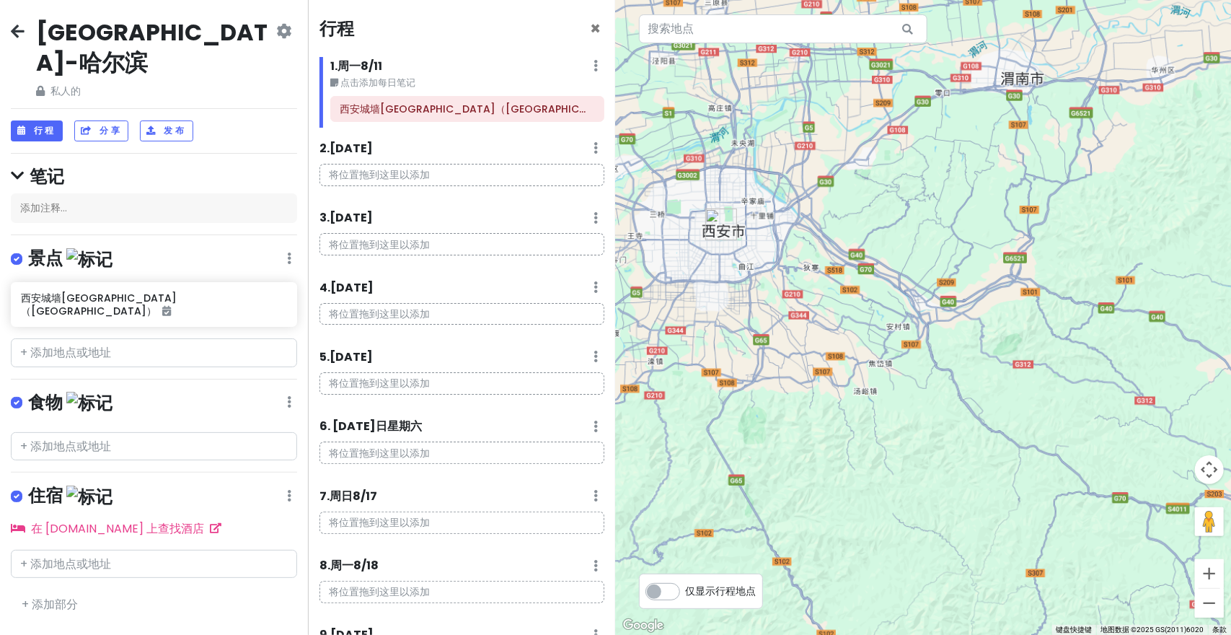
scroll to position [509, 0]
click at [853, 322] on div at bounding box center [924, 317] width 616 height 635
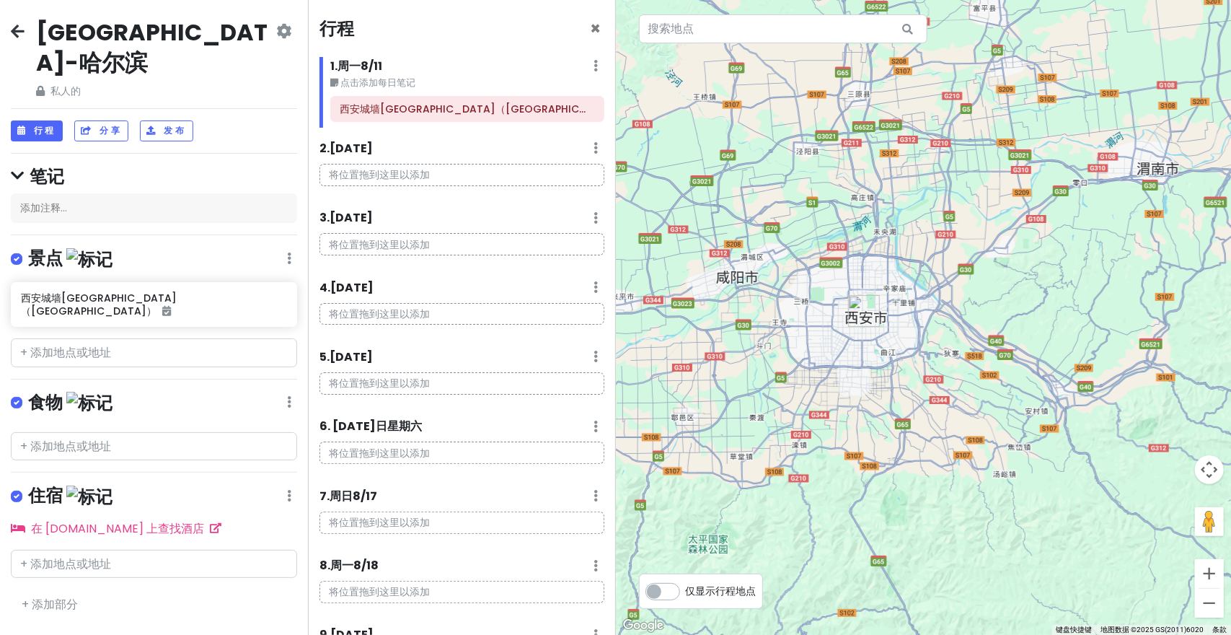
drag, startPoint x: 853, startPoint y: 322, endPoint x: 975, endPoint y: 399, distance: 144.2
click at [990, 412] on div at bounding box center [924, 317] width 616 height 635
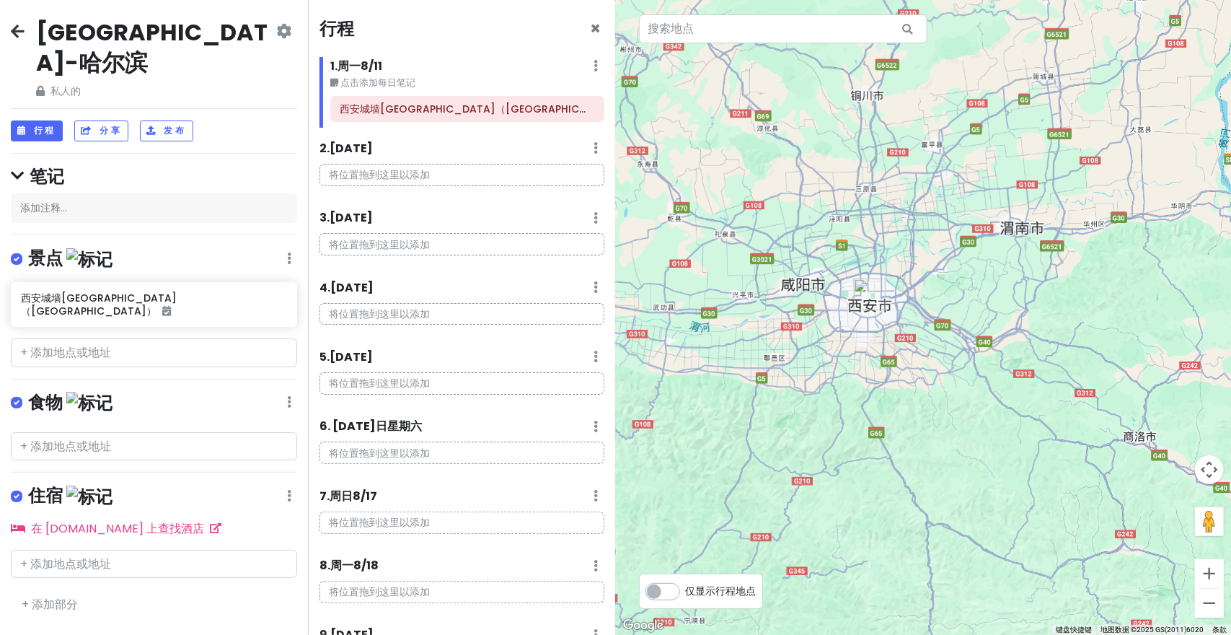
drag, startPoint x: 1018, startPoint y: 438, endPoint x: 909, endPoint y: 321, distance: 160.2
click at [909, 322] on div at bounding box center [924, 317] width 616 height 635
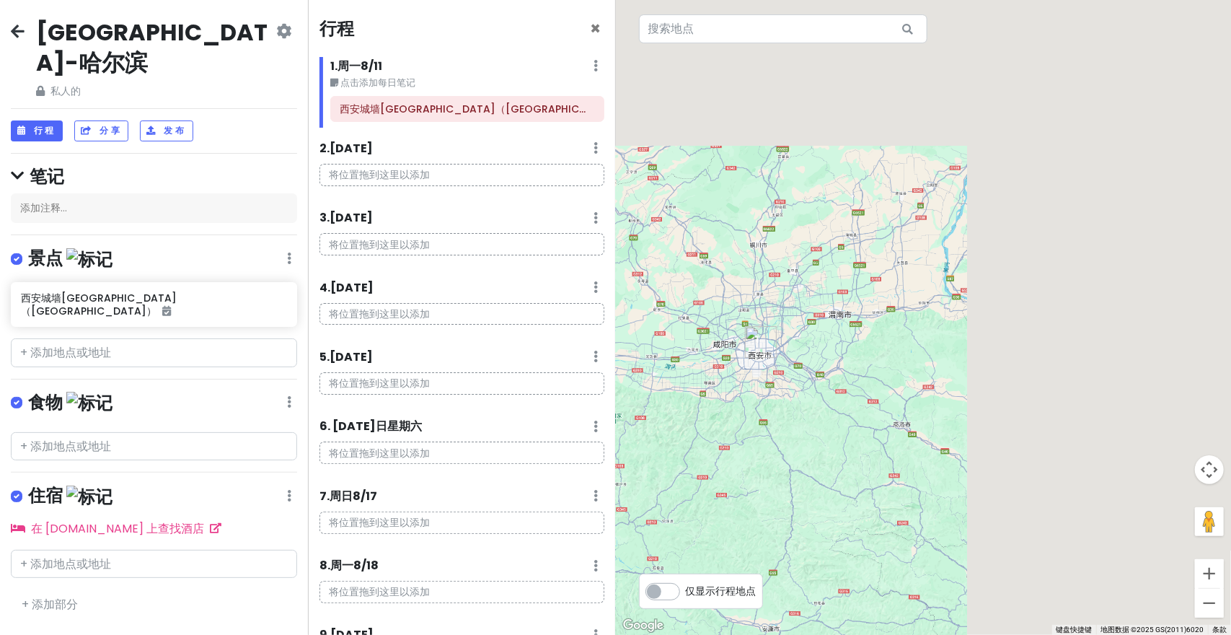
drag, startPoint x: 966, startPoint y: 416, endPoint x: 935, endPoint y: 452, distance: 47.6
click at [930, 462] on div at bounding box center [924, 317] width 616 height 635
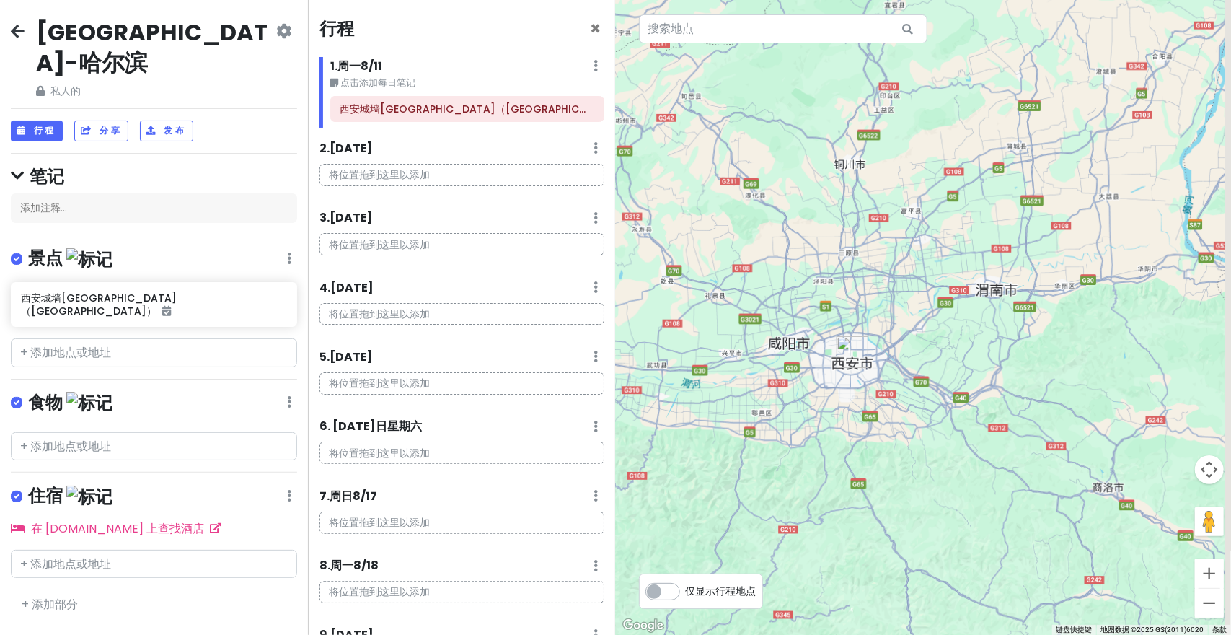
drag, startPoint x: 766, startPoint y: 366, endPoint x: 842, endPoint y: 345, distance: 79.2
click at [852, 353] on div at bounding box center [924, 317] width 616 height 635
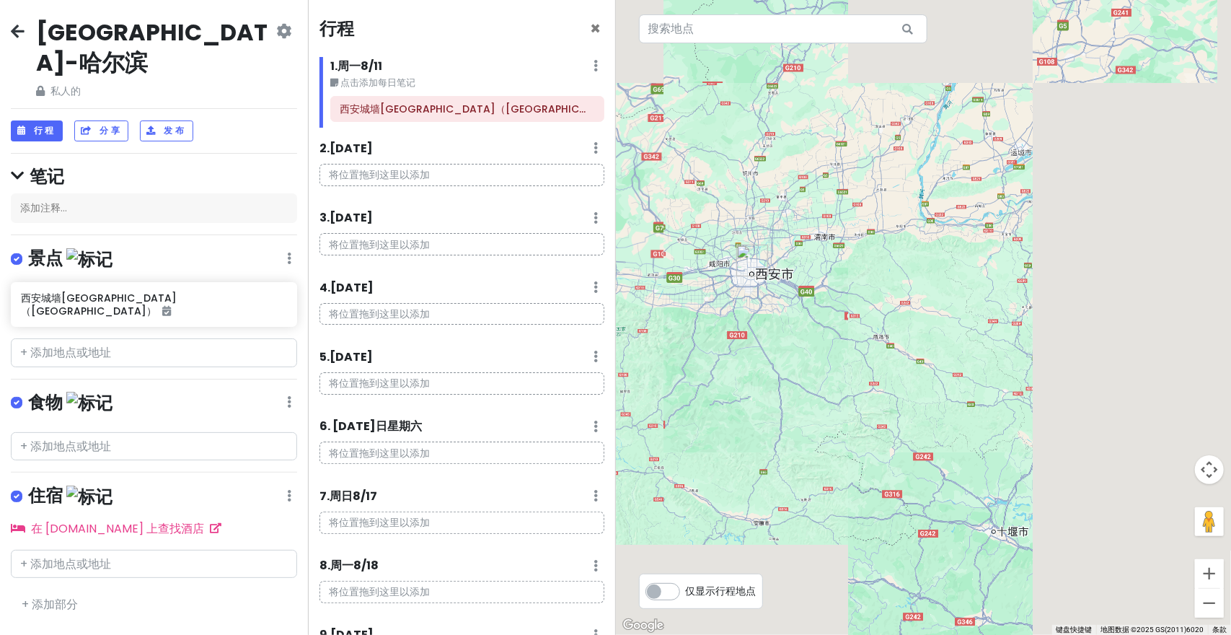
drag, startPoint x: 1043, startPoint y: 399, endPoint x: 900, endPoint y: 308, distance: 169.2
click at [900, 308] on div at bounding box center [924, 317] width 616 height 635
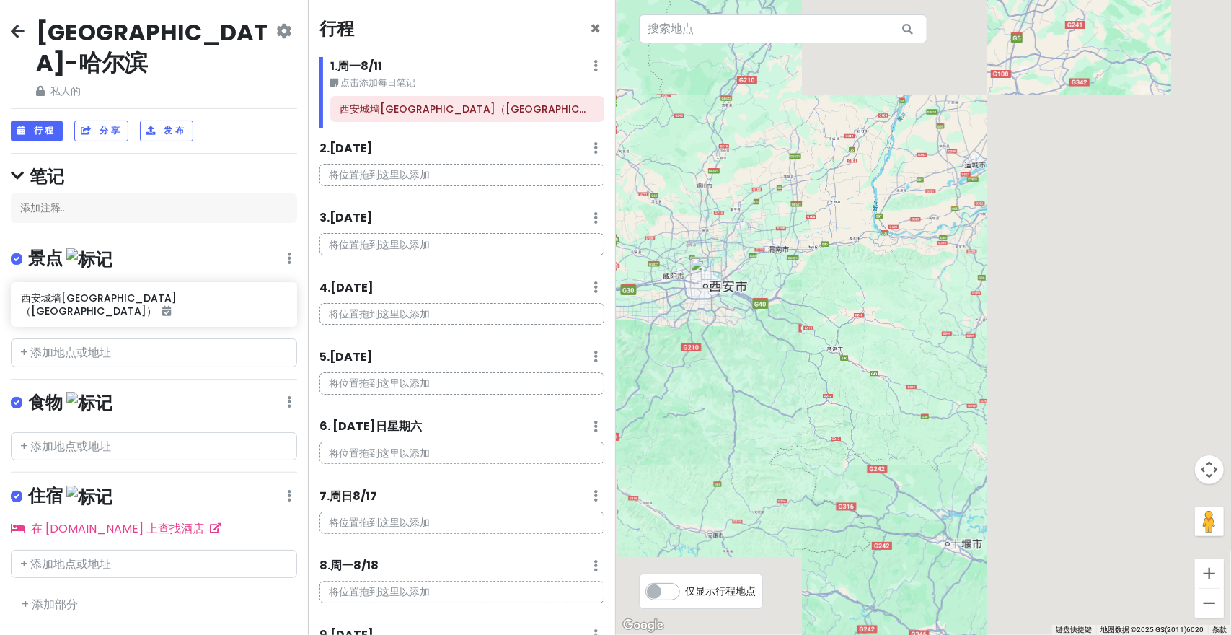
drag, startPoint x: 972, startPoint y: 390, endPoint x: 998, endPoint y: 417, distance: 37.7
click at [998, 417] on div at bounding box center [924, 317] width 616 height 635
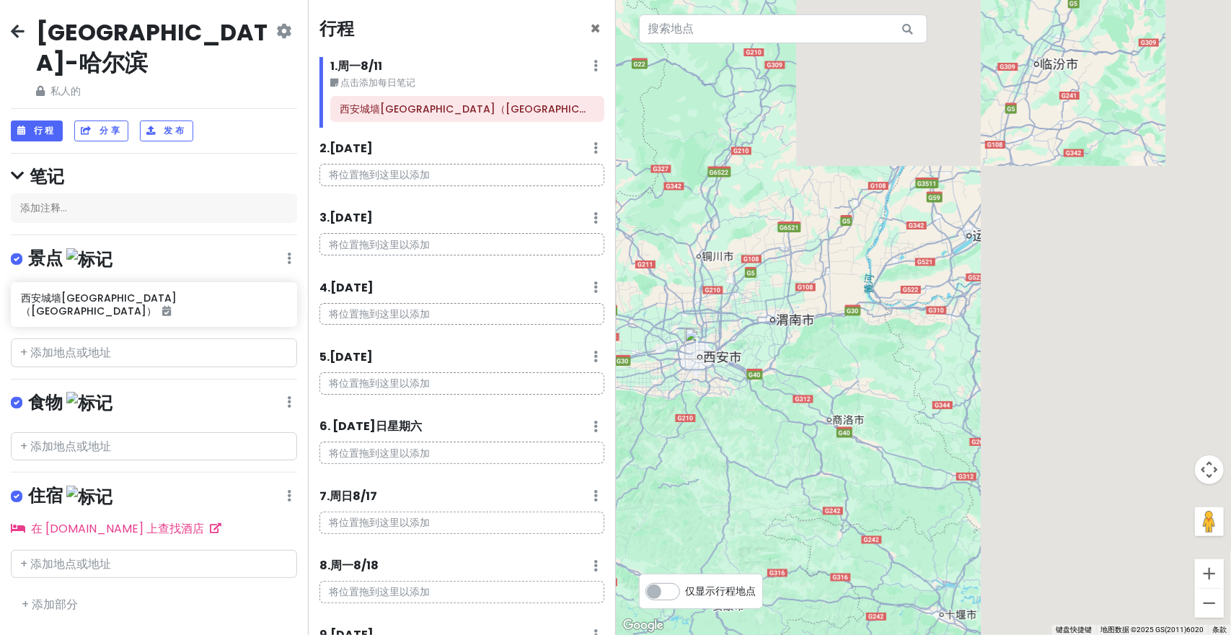
click at [957, 437] on div at bounding box center [924, 317] width 616 height 635
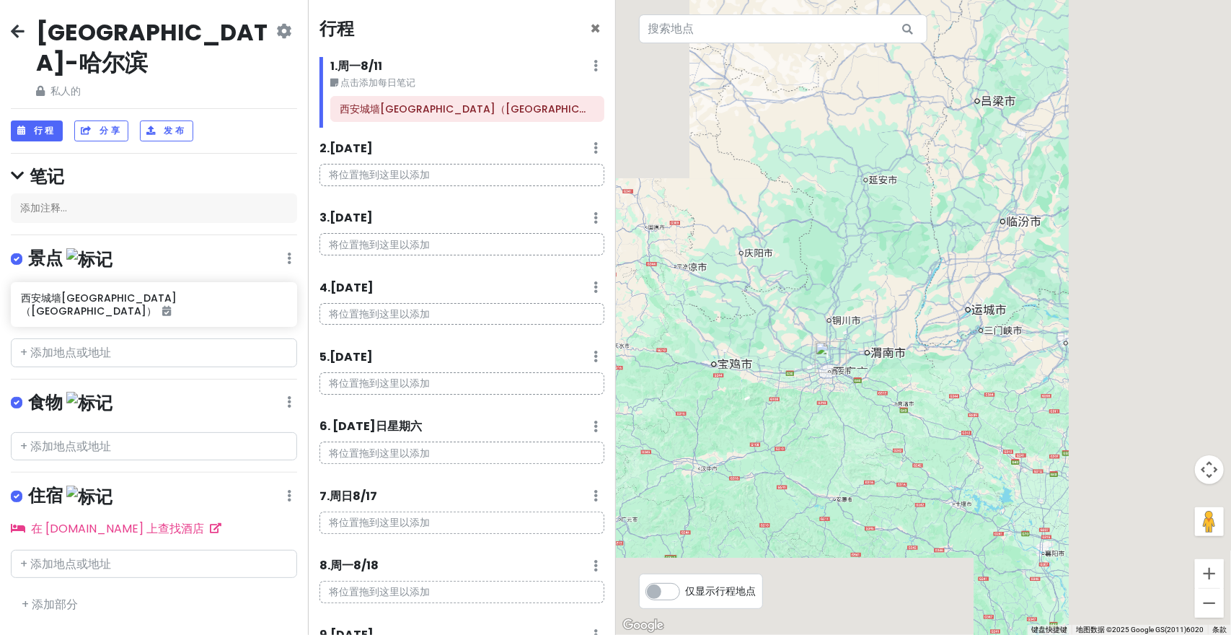
drag, startPoint x: 994, startPoint y: 393, endPoint x: 929, endPoint y: 352, distance: 76.2
click at [930, 353] on div at bounding box center [924, 317] width 616 height 635
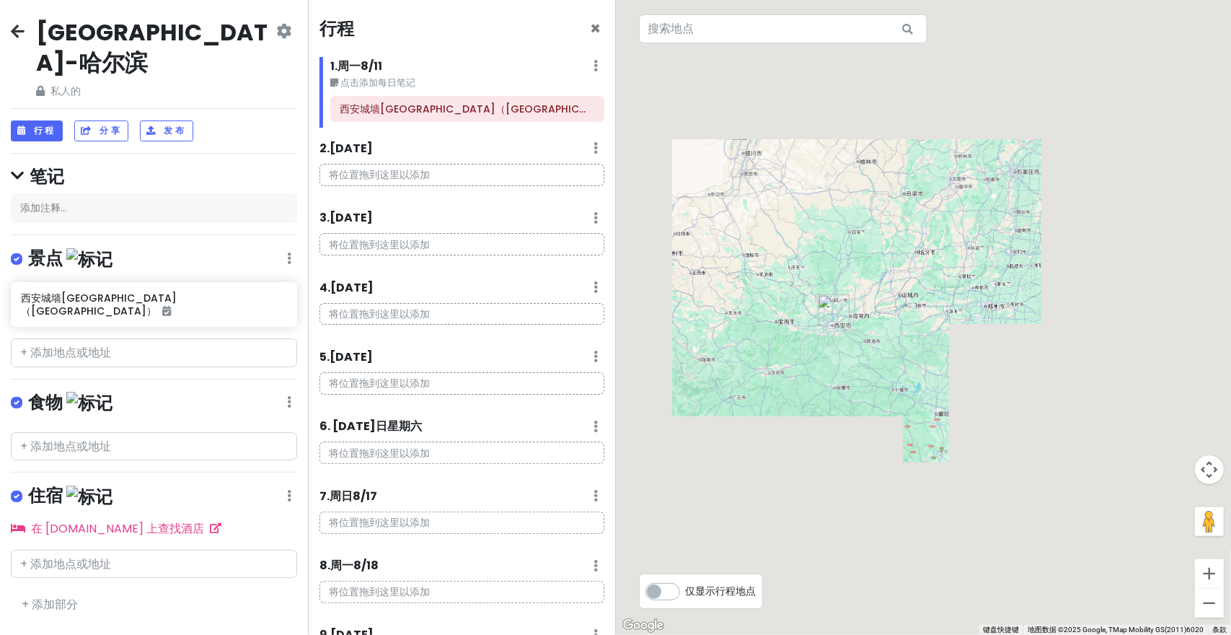
drag, startPoint x: 979, startPoint y: 373, endPoint x: 994, endPoint y: 376, distance: 14.7
click at [995, 381] on div at bounding box center [924, 317] width 616 height 635
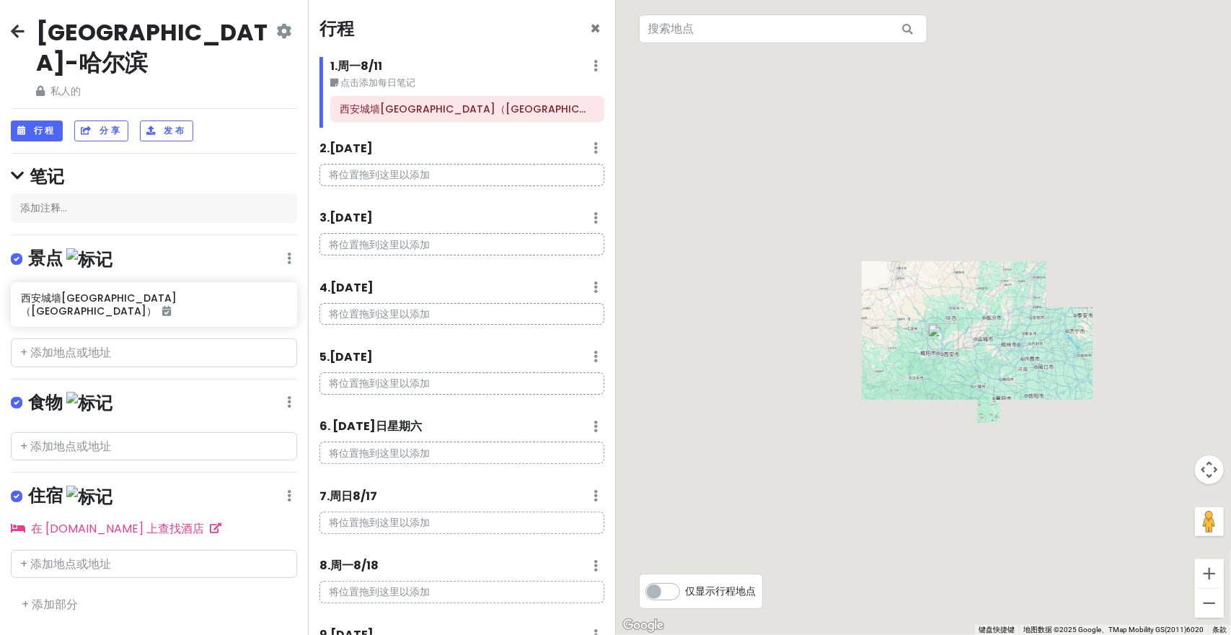
drag, startPoint x: 1034, startPoint y: 395, endPoint x: 982, endPoint y: 371, distance: 57.4
click at [982, 371] on div at bounding box center [924, 317] width 616 height 635
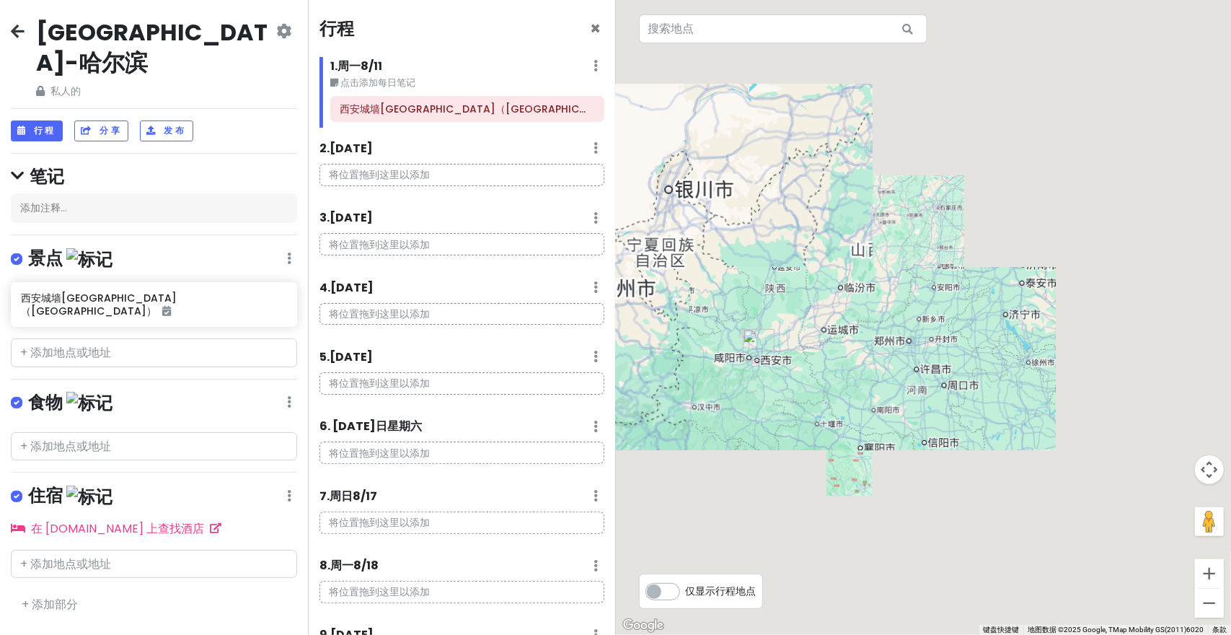
drag, startPoint x: 992, startPoint y: 371, endPoint x: 932, endPoint y: 373, distance: 59.9
click at [1012, 455] on div at bounding box center [924, 317] width 616 height 635
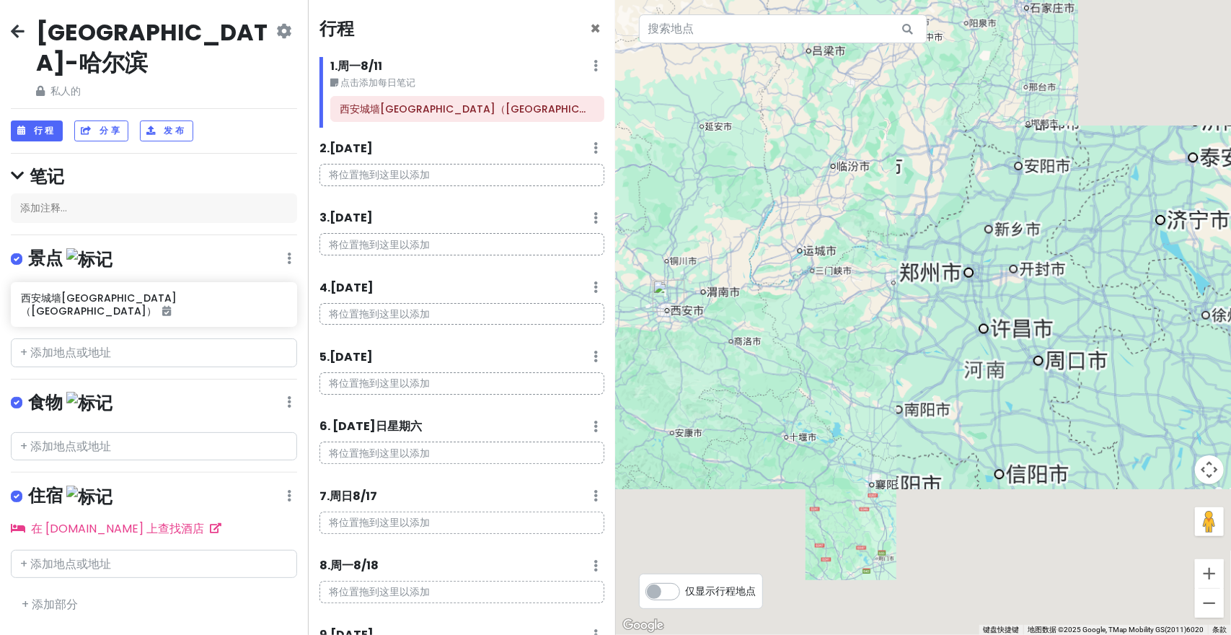
drag, startPoint x: 989, startPoint y: 348, endPoint x: 992, endPoint y: 300, distance: 47.7
click at [1011, 285] on div at bounding box center [924, 317] width 616 height 635
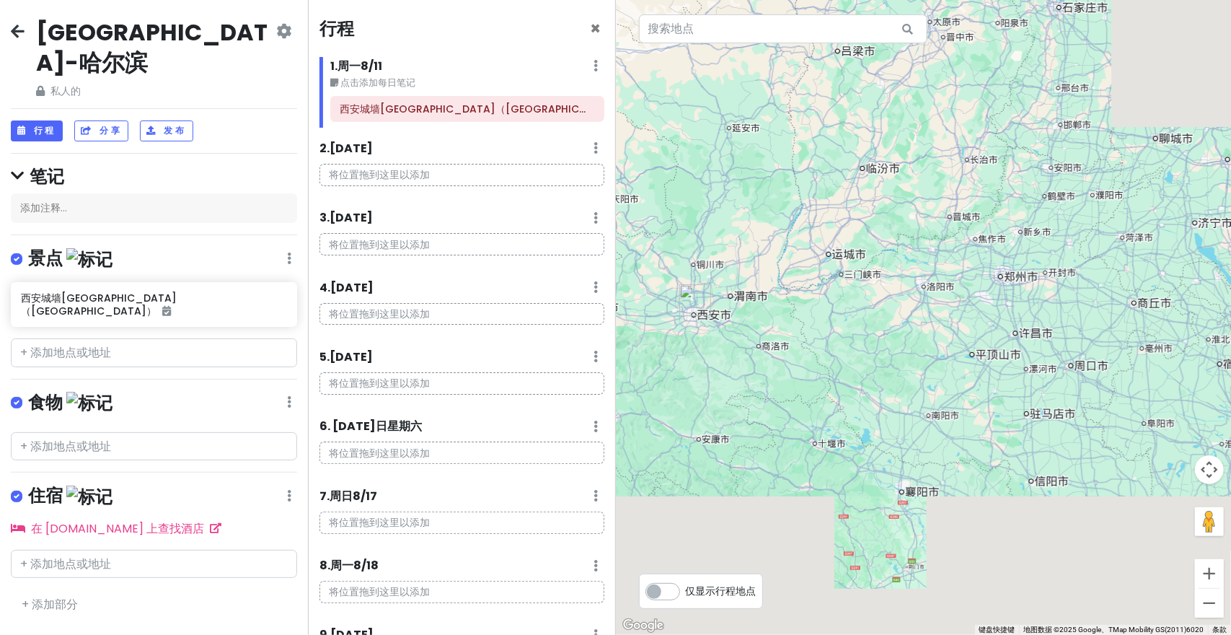
drag, startPoint x: 1005, startPoint y: 322, endPoint x: 1034, endPoint y: 326, distance: 29.2
click at [1034, 326] on div at bounding box center [924, 317] width 616 height 635
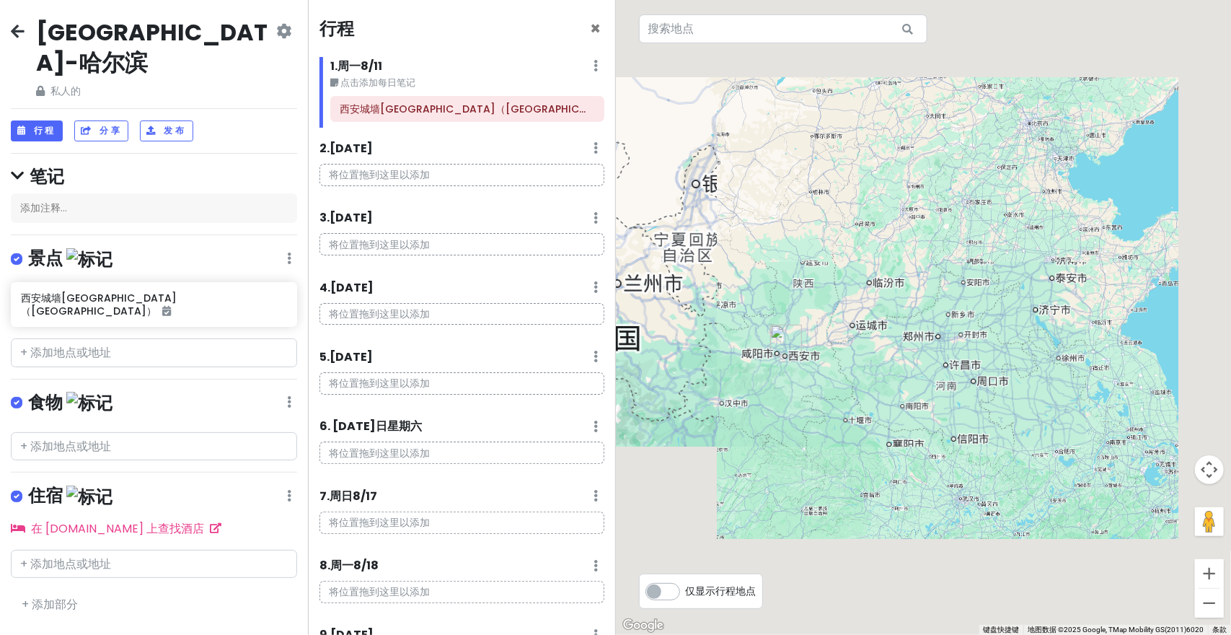
drag, startPoint x: 1041, startPoint y: 458, endPoint x: 922, endPoint y: 392, distance: 136.9
click at [927, 390] on div at bounding box center [924, 317] width 616 height 635
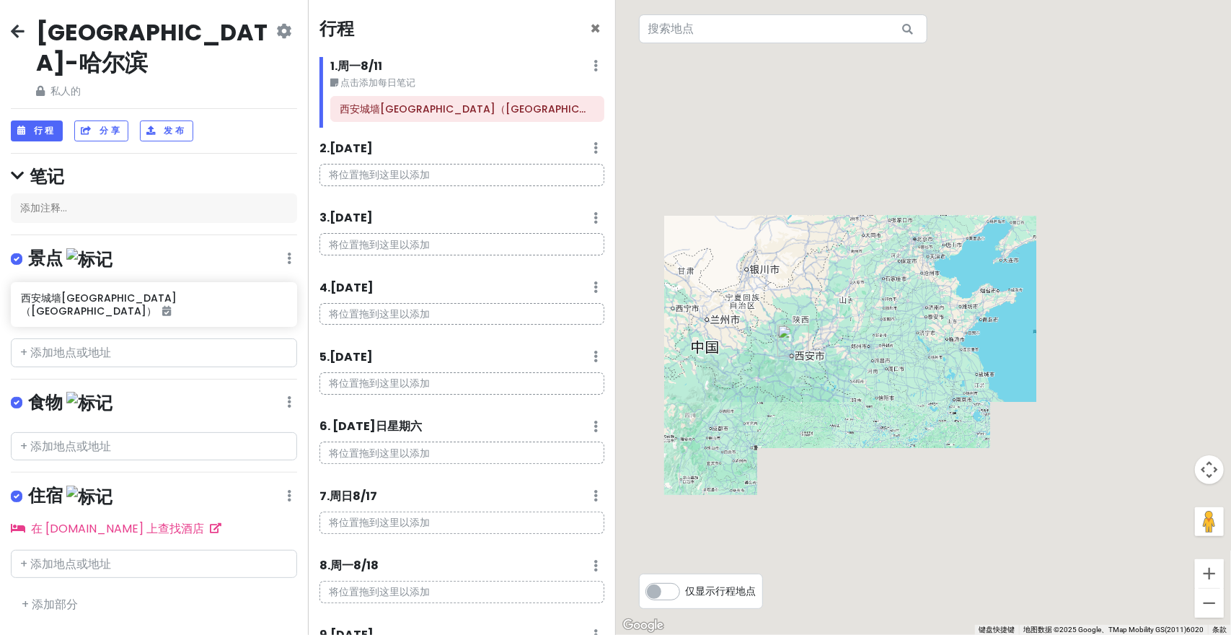
drag, startPoint x: 958, startPoint y: 403, endPoint x: 923, endPoint y: 416, distance: 37.6
click at [926, 420] on div at bounding box center [924, 317] width 616 height 635
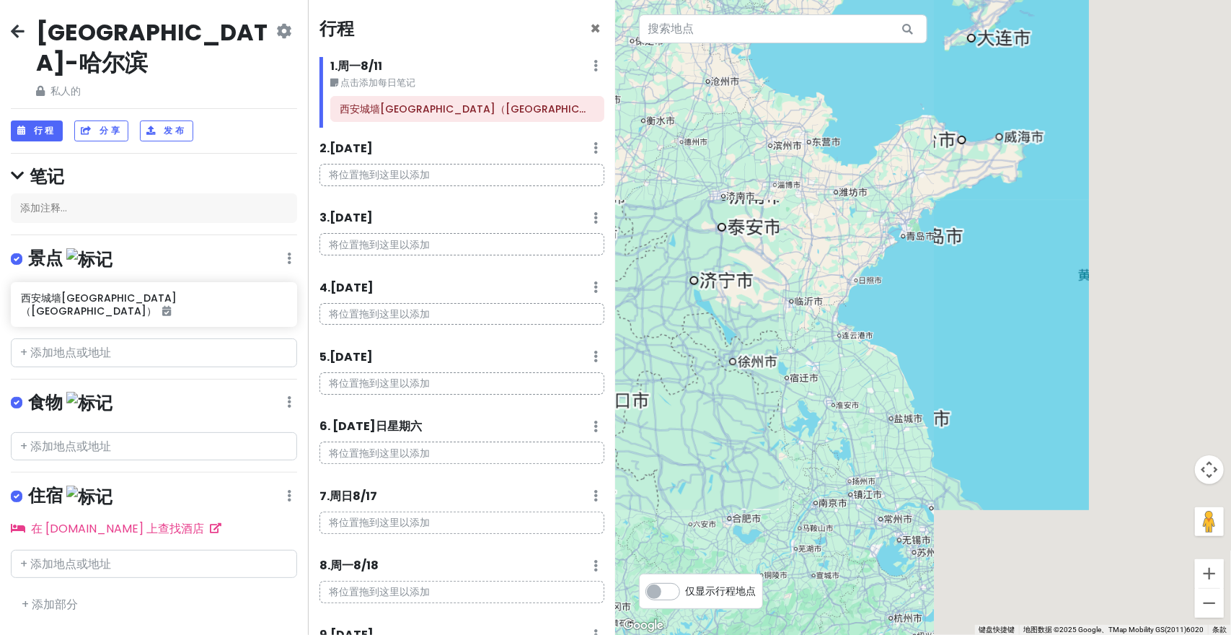
drag, startPoint x: 867, startPoint y: 409, endPoint x: 971, endPoint y: 384, distance: 106.0
click at [971, 389] on div at bounding box center [924, 317] width 616 height 635
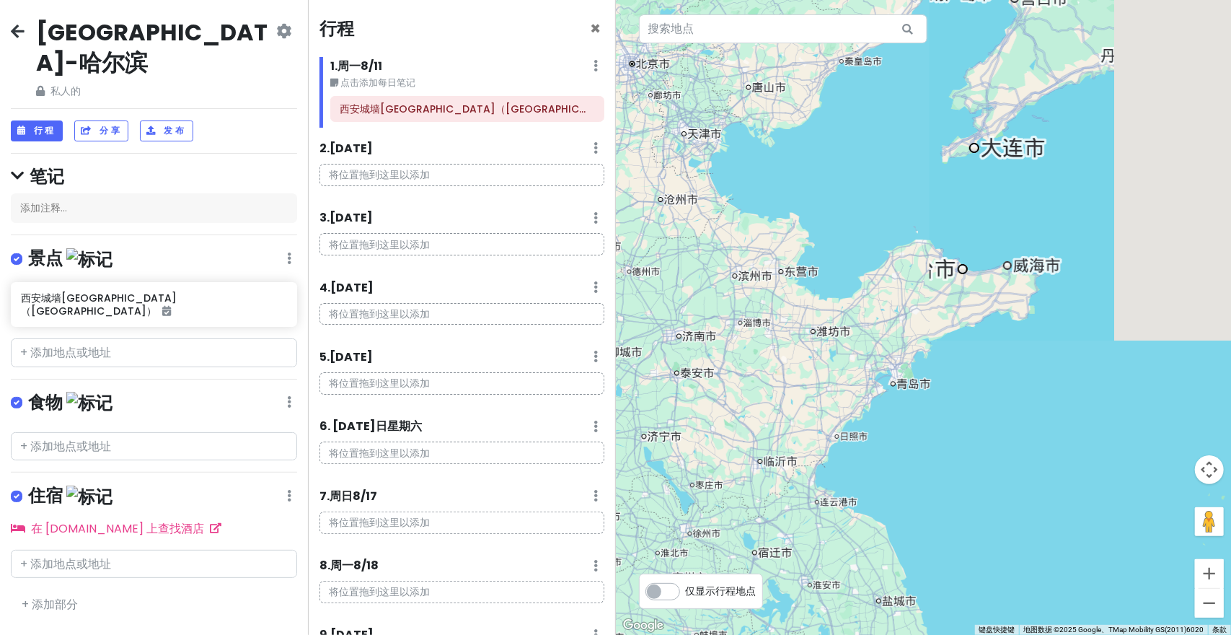
drag, startPoint x: 1045, startPoint y: 131, endPoint x: 924, endPoint y: 312, distance: 218.0
click at [901, 317] on div at bounding box center [924, 317] width 616 height 635
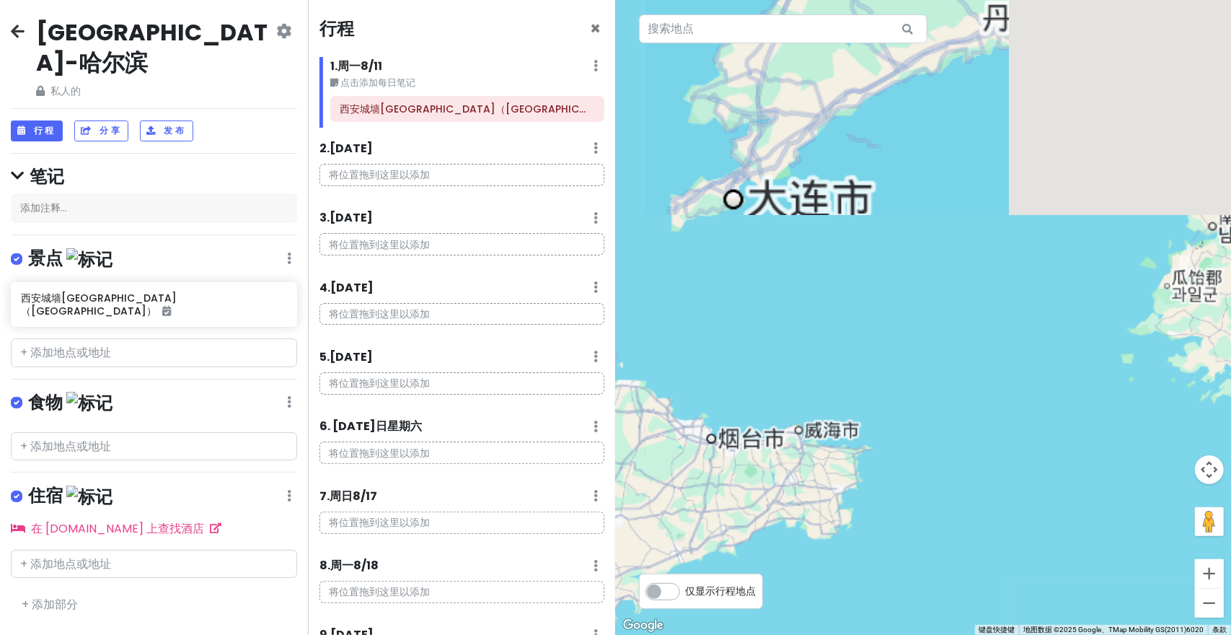
drag, startPoint x: 821, startPoint y: 499, endPoint x: 872, endPoint y: 443, distance: 76.1
click at [872, 443] on div at bounding box center [924, 317] width 616 height 635
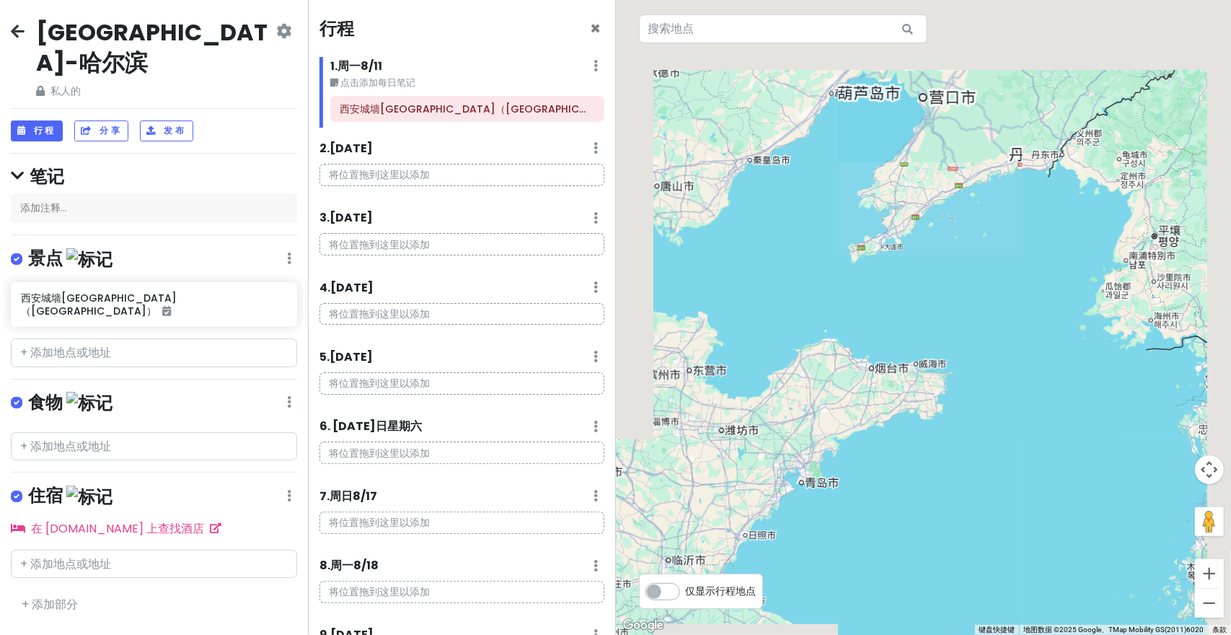
drag, startPoint x: 885, startPoint y: 433, endPoint x: 903, endPoint y: 423, distance: 21.0
click at [903, 423] on div at bounding box center [924, 317] width 616 height 635
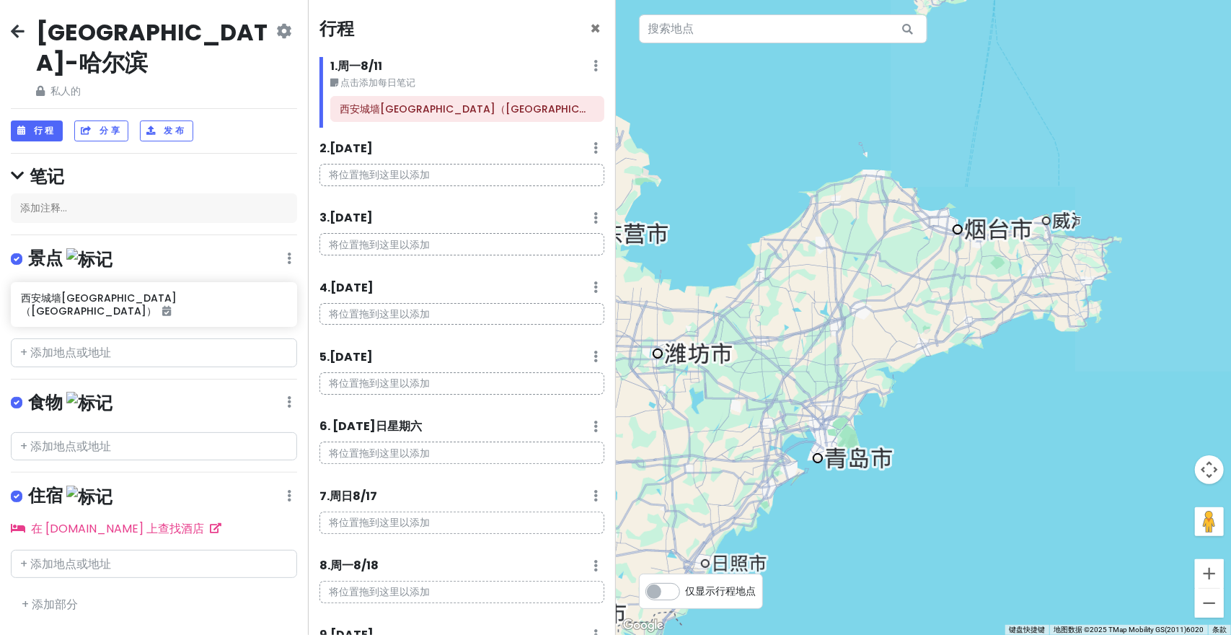
drag, startPoint x: 875, startPoint y: 468, endPoint x: 891, endPoint y: 461, distance: 17.1
click at [890, 468] on div at bounding box center [924, 317] width 616 height 635
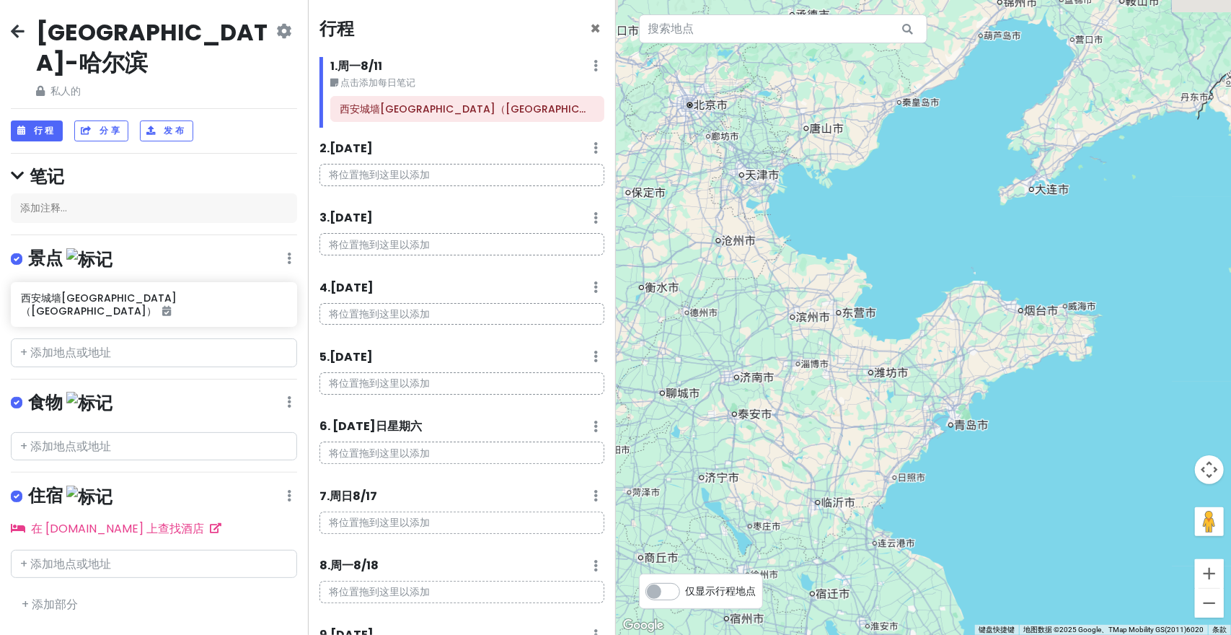
drag, startPoint x: 857, startPoint y: 443, endPoint x: 921, endPoint y: 425, distance: 66.7
click at [921, 425] on div at bounding box center [924, 317] width 616 height 635
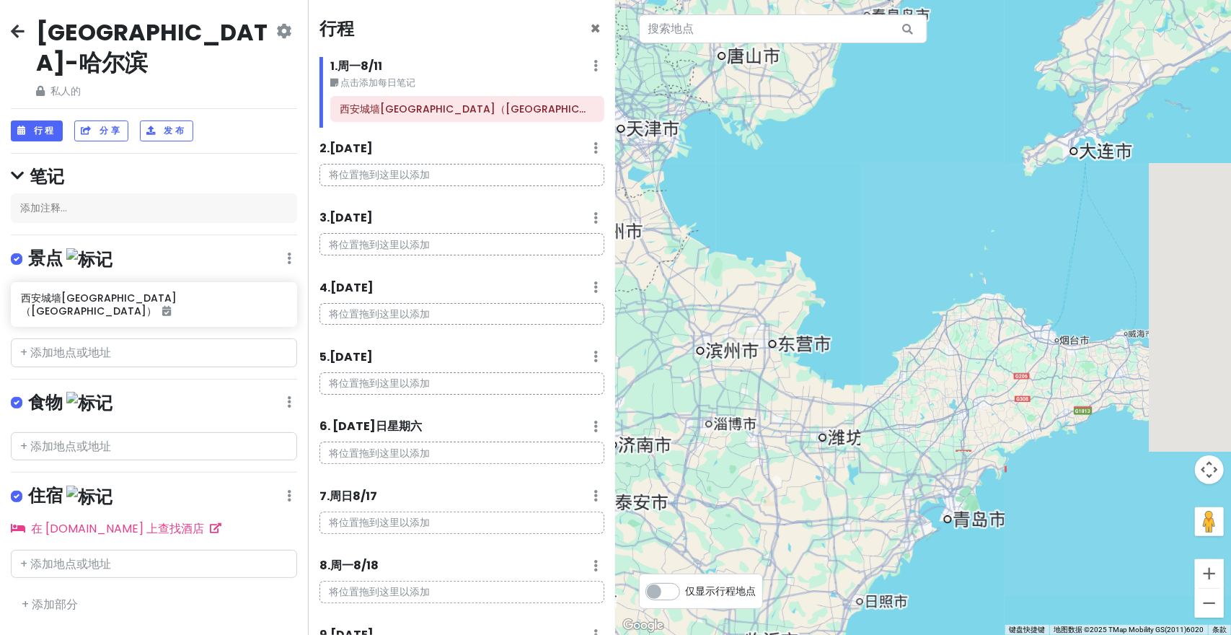
drag, startPoint x: 875, startPoint y: 389, endPoint x: 756, endPoint y: 596, distance: 239.7
click at [761, 597] on div "← 左移 → 右移 ↑ 上移 ↓ 下移 + 放大 - 缩小 家 左移 75% 结束 右移 75% 向上翻页 上移 75% 向下翻页 下移 75% 1 键盘快捷…" at bounding box center [924, 317] width 616 height 635
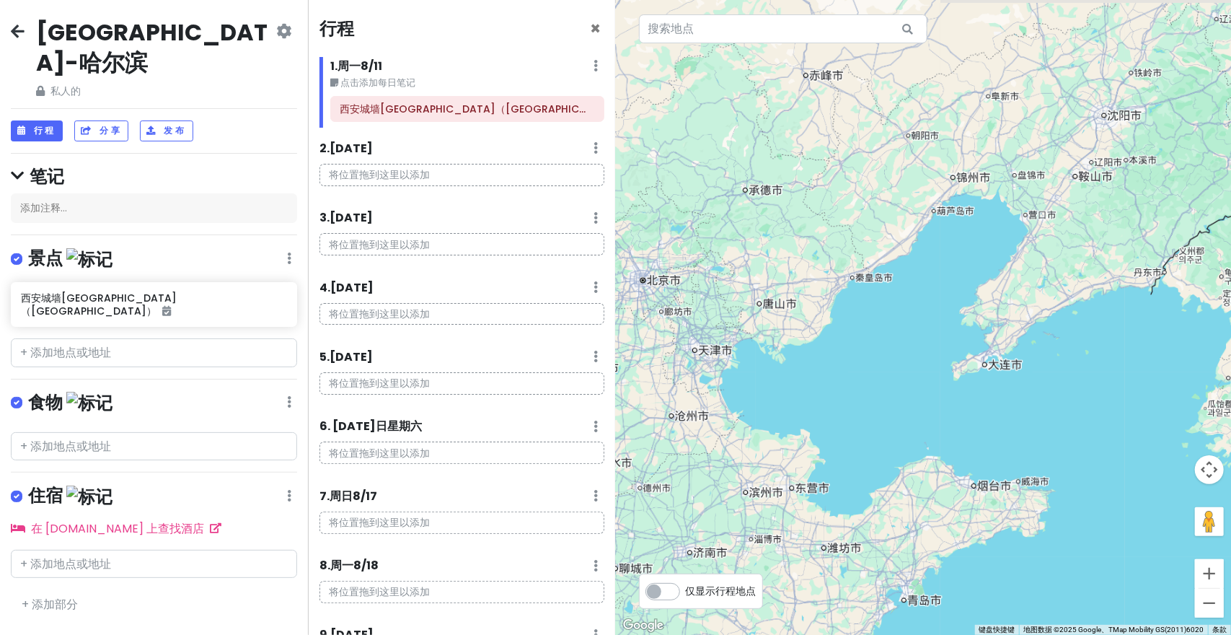
drag, startPoint x: 860, startPoint y: 363, endPoint x: 893, endPoint y: 365, distance: 33.2
click at [893, 365] on div at bounding box center [924, 317] width 616 height 635
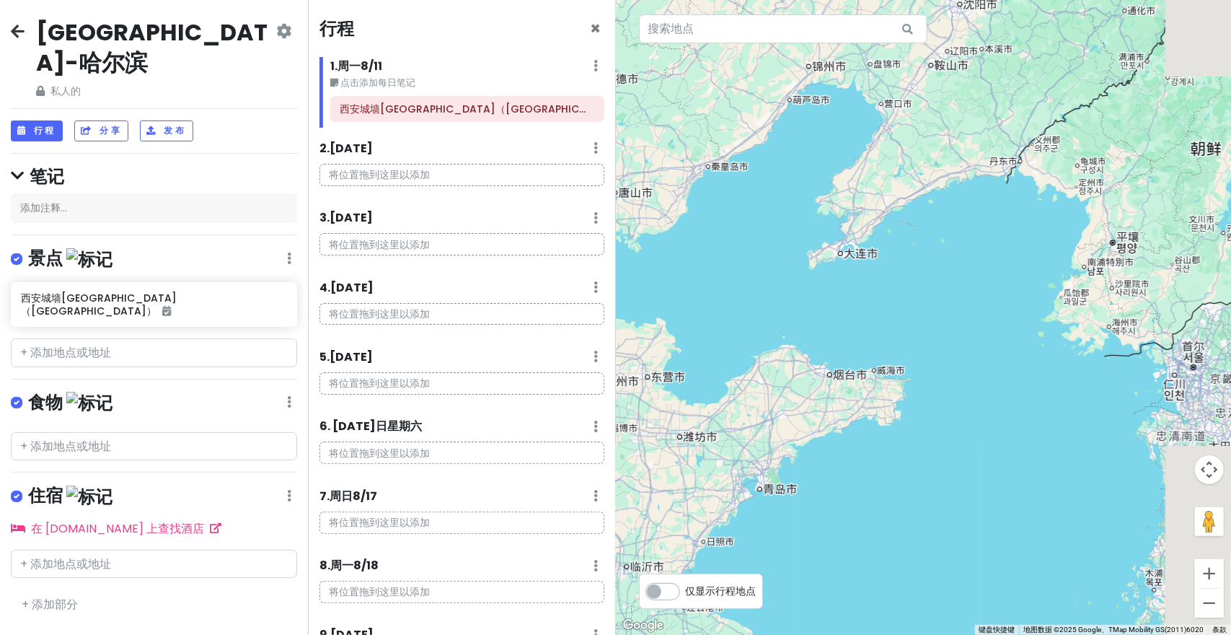
drag, startPoint x: 870, startPoint y: 384, endPoint x: 860, endPoint y: 350, distance: 35.4
click at [808, 340] on div at bounding box center [924, 317] width 616 height 635
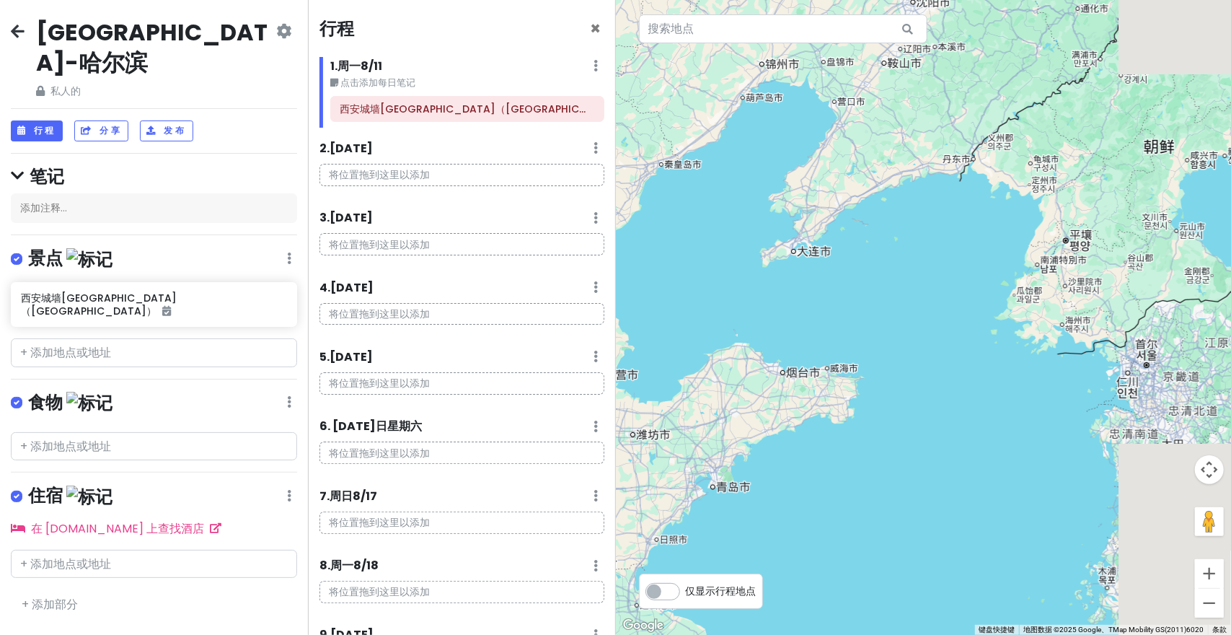
drag, startPoint x: 898, startPoint y: 374, endPoint x: 826, endPoint y: 374, distance: 72.1
click at [826, 374] on div at bounding box center [924, 317] width 616 height 635
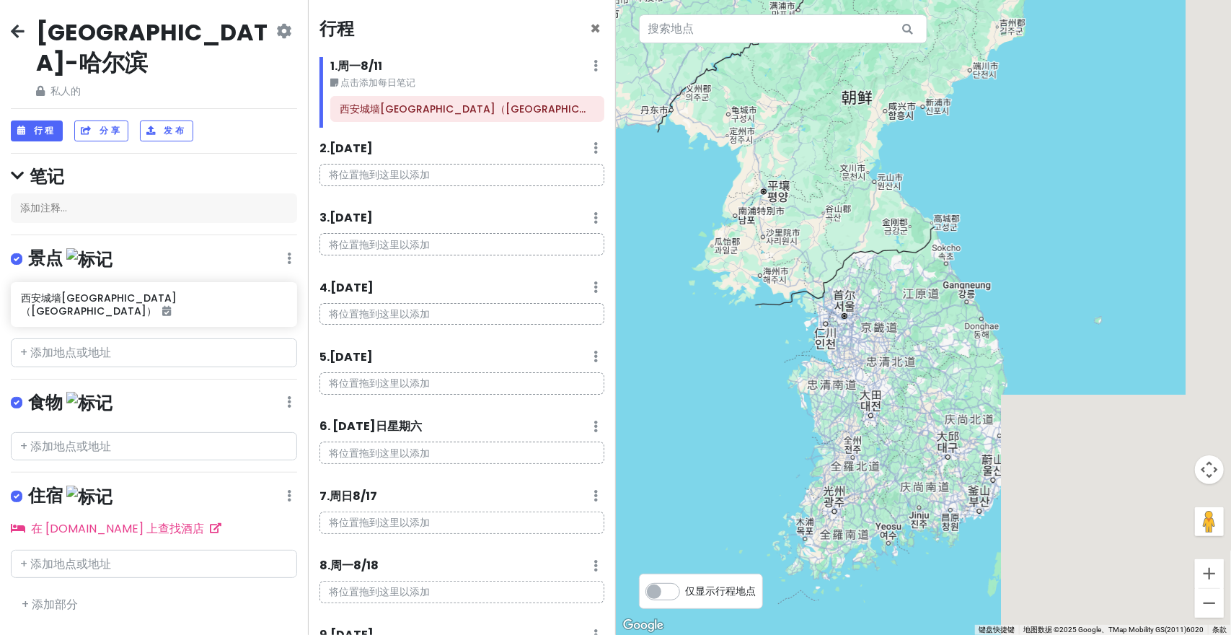
drag, startPoint x: 976, startPoint y: 374, endPoint x: 744, endPoint y: 319, distance: 237.7
click at [744, 319] on div at bounding box center [924, 317] width 616 height 635
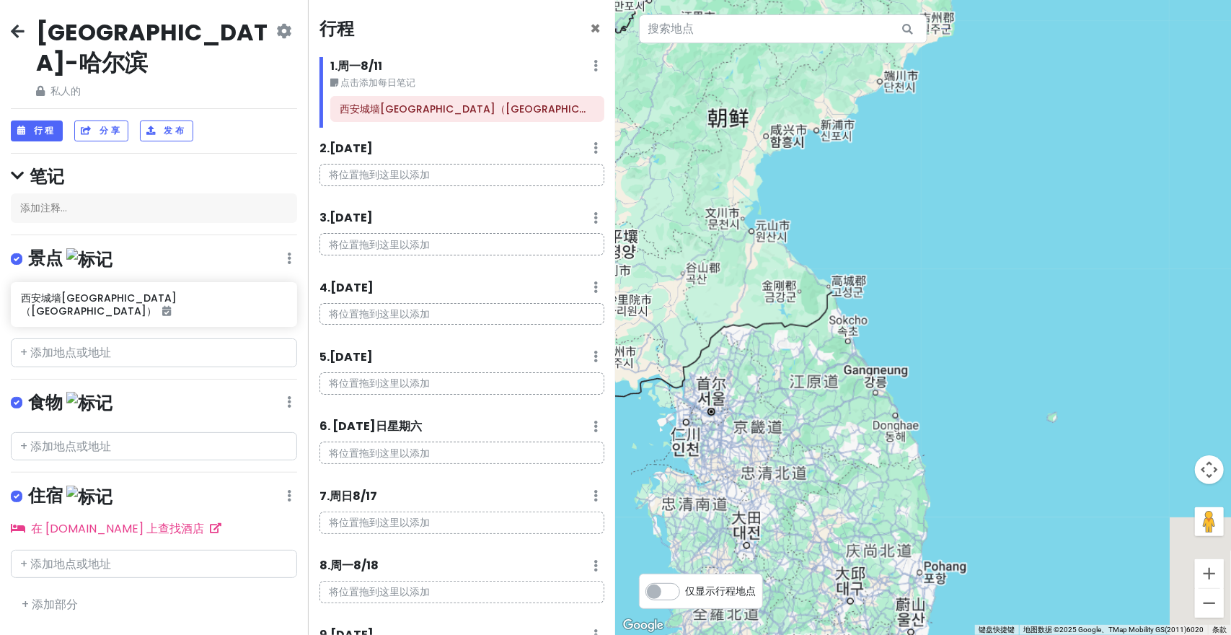
drag, startPoint x: 906, startPoint y: 498, endPoint x: 926, endPoint y: 611, distance: 114.3
click at [926, 611] on div at bounding box center [924, 317] width 616 height 635
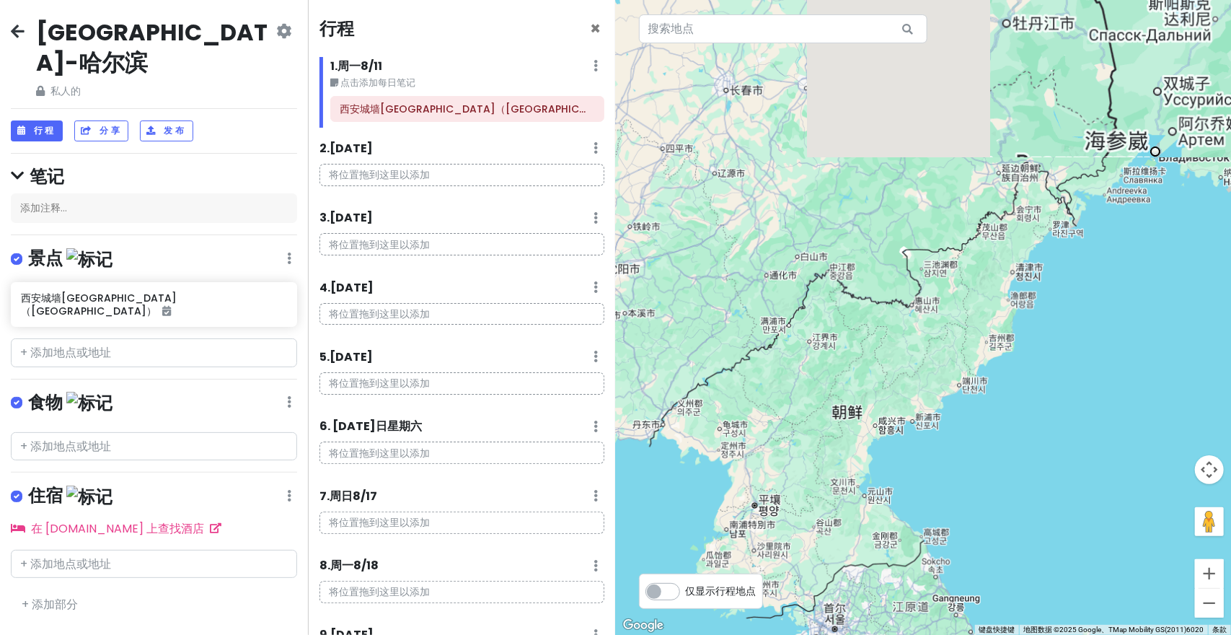
drag, startPoint x: 880, startPoint y: 433, endPoint x: 937, endPoint y: 413, distance: 59.5
click at [937, 413] on div at bounding box center [924, 317] width 616 height 635
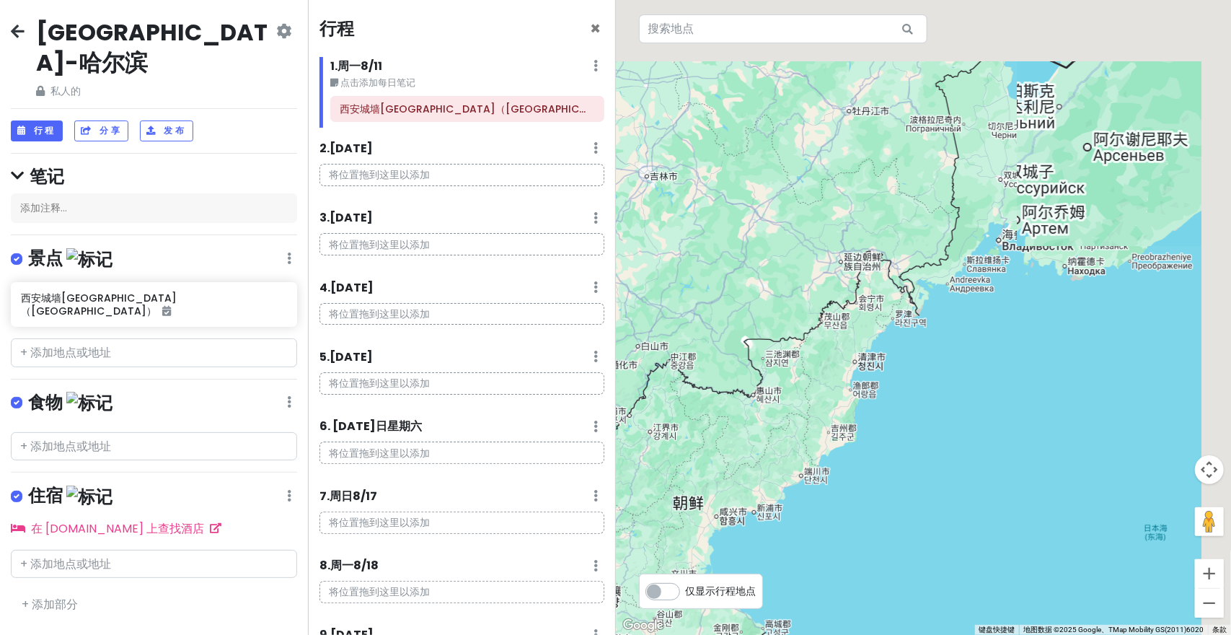
drag, startPoint x: 832, startPoint y: 441, endPoint x: 795, endPoint y: 464, distance: 44.0
click at [796, 463] on div at bounding box center [924, 317] width 616 height 635
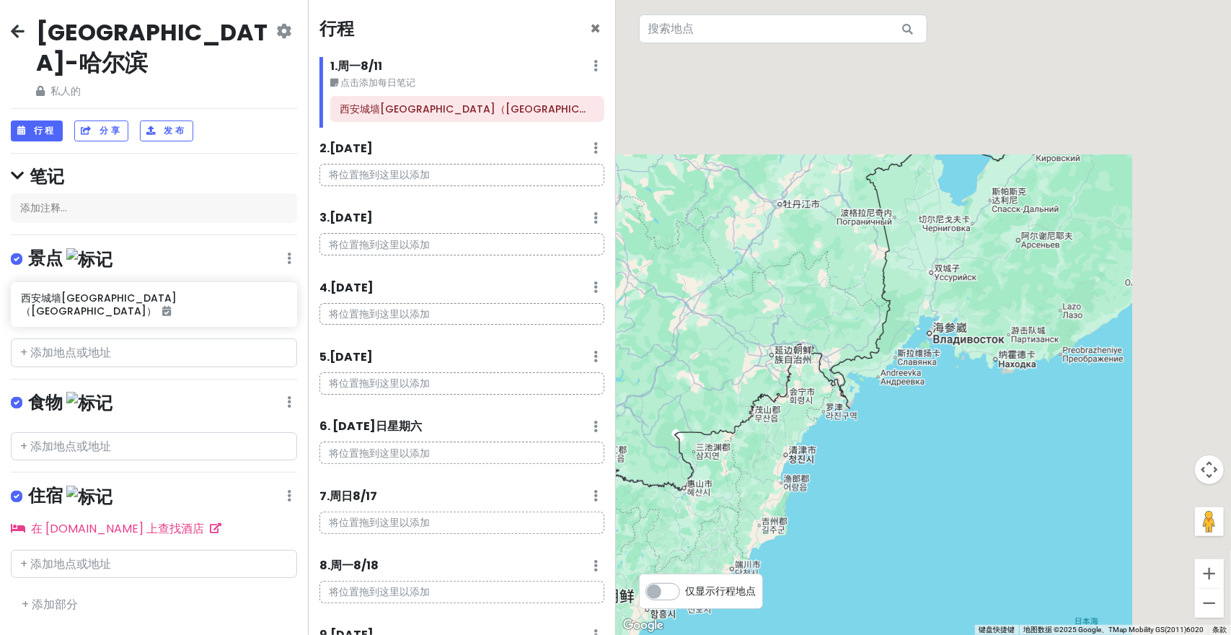
drag, startPoint x: 904, startPoint y: 374, endPoint x: 841, endPoint y: 487, distance: 129.8
click at [840, 495] on div at bounding box center [924, 317] width 616 height 635
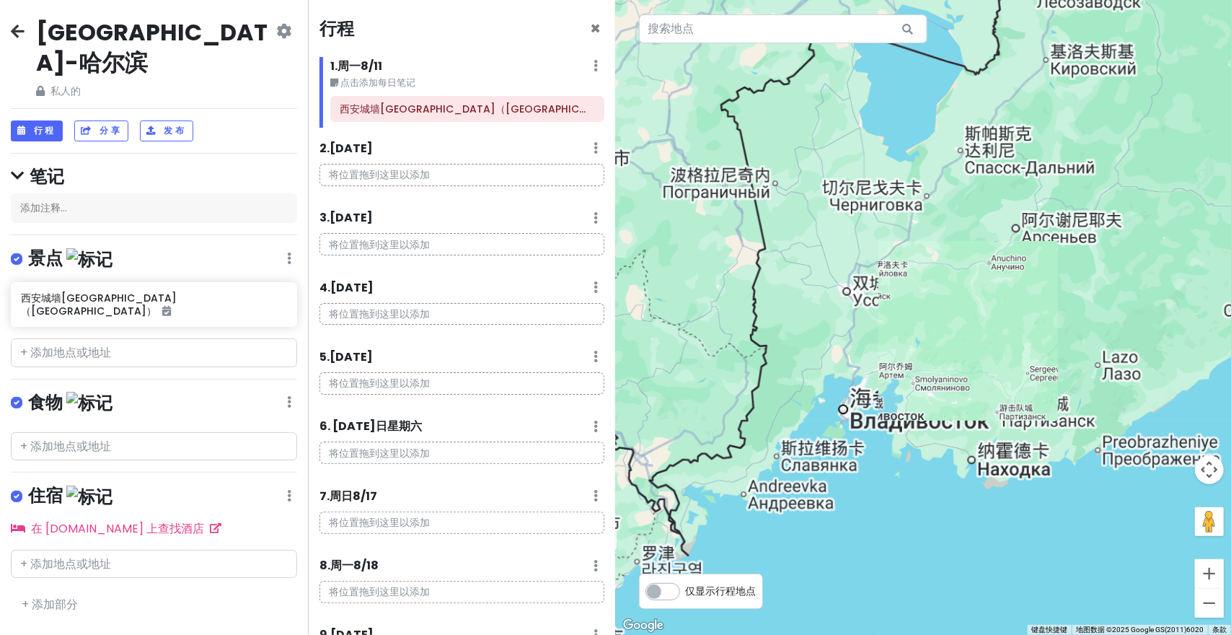
drag, startPoint x: 943, startPoint y: 442, endPoint x: 925, endPoint y: 444, distance: 18.2
click at [930, 459] on div at bounding box center [924, 317] width 616 height 635
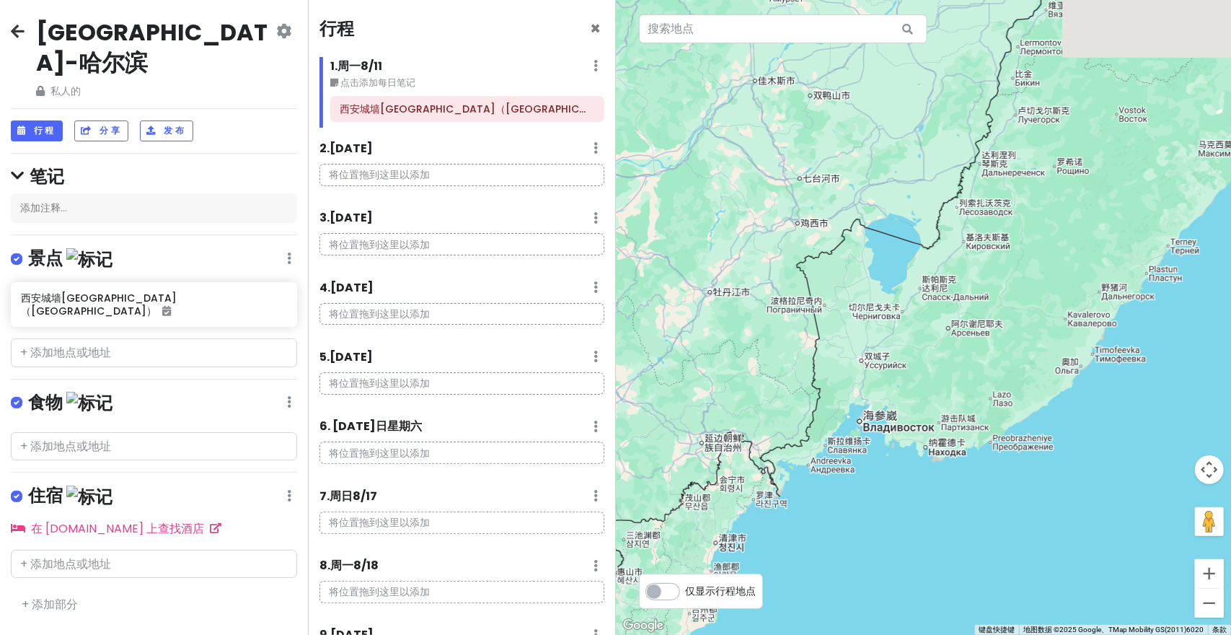
drag, startPoint x: 910, startPoint y: 456, endPoint x: 885, endPoint y: 446, distance: 26.5
click at [887, 449] on div at bounding box center [924, 317] width 616 height 635
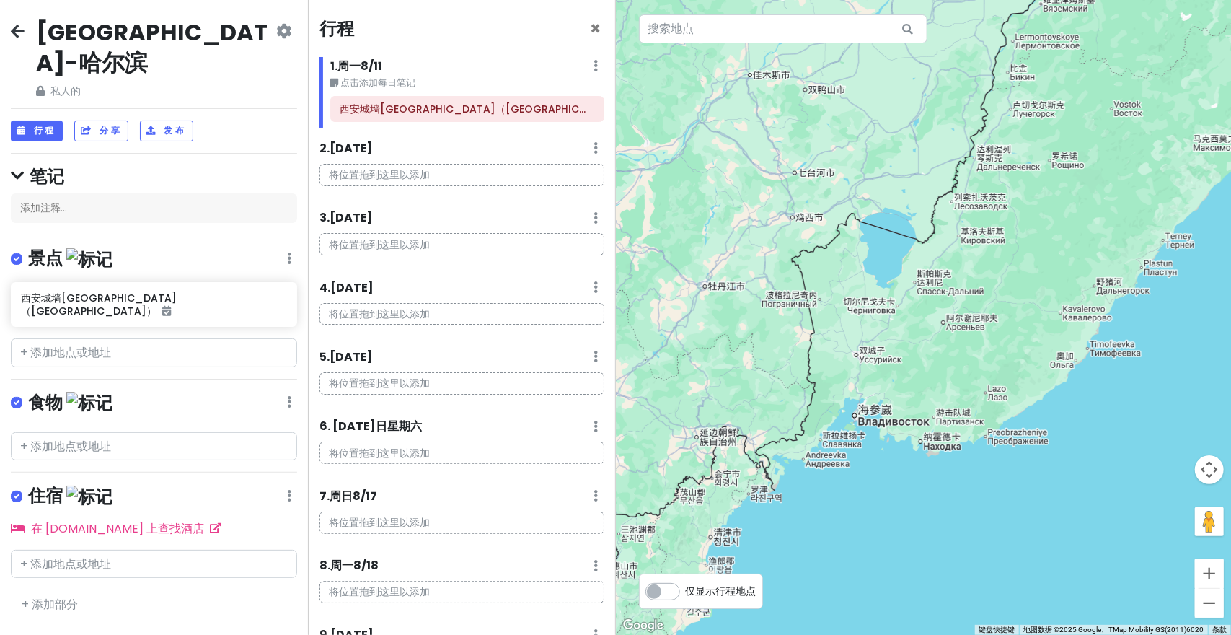
drag, startPoint x: 955, startPoint y: 412, endPoint x: 881, endPoint y: 432, distance: 76.3
click at [881, 432] on div at bounding box center [924, 317] width 616 height 635
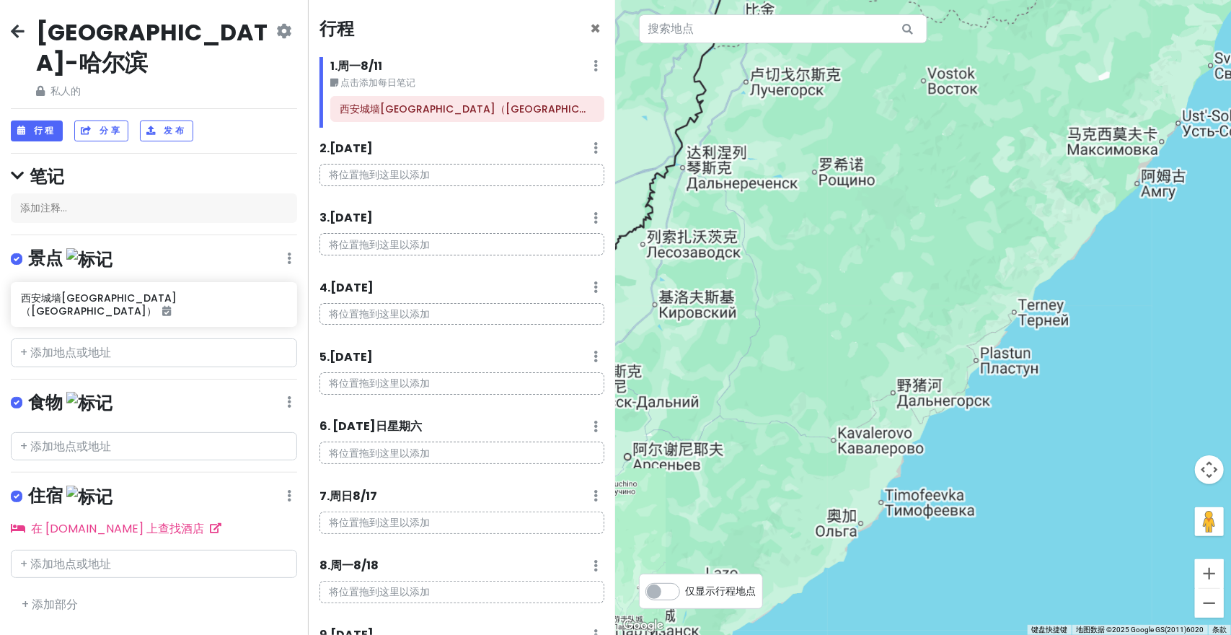
drag, startPoint x: 926, startPoint y: 411, endPoint x: 897, endPoint y: 474, distance: 69.0
click at [897, 474] on div at bounding box center [924, 317] width 616 height 635
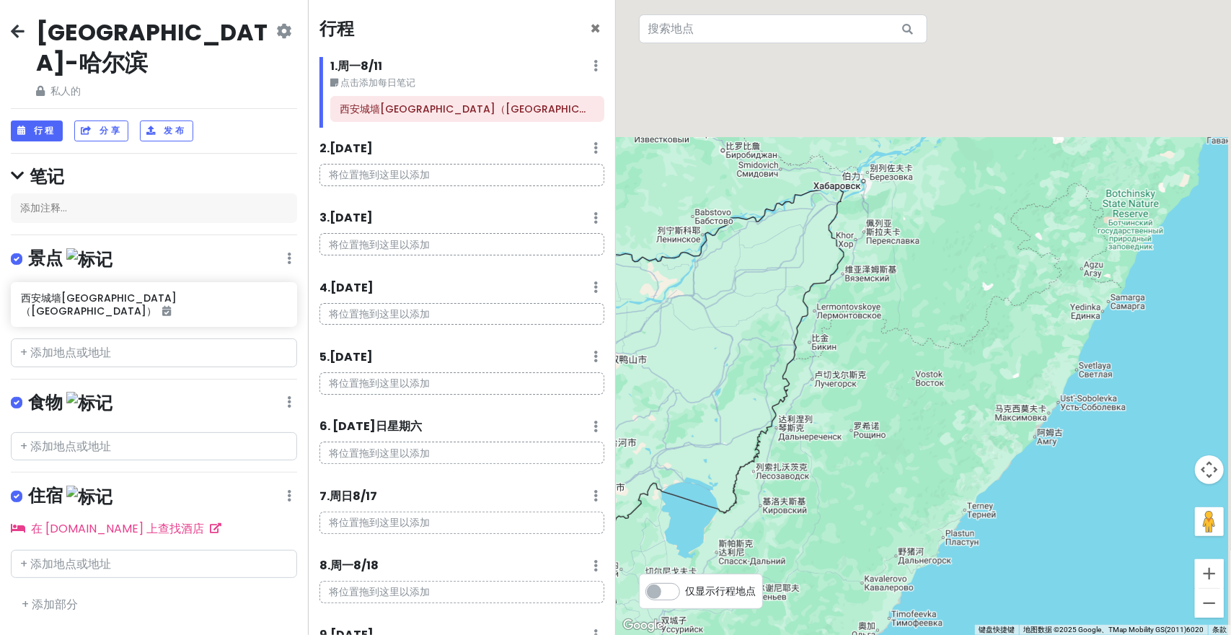
drag, startPoint x: 930, startPoint y: 401, endPoint x: 916, endPoint y: 547, distance: 146.3
click at [918, 551] on div at bounding box center [924, 317] width 616 height 635
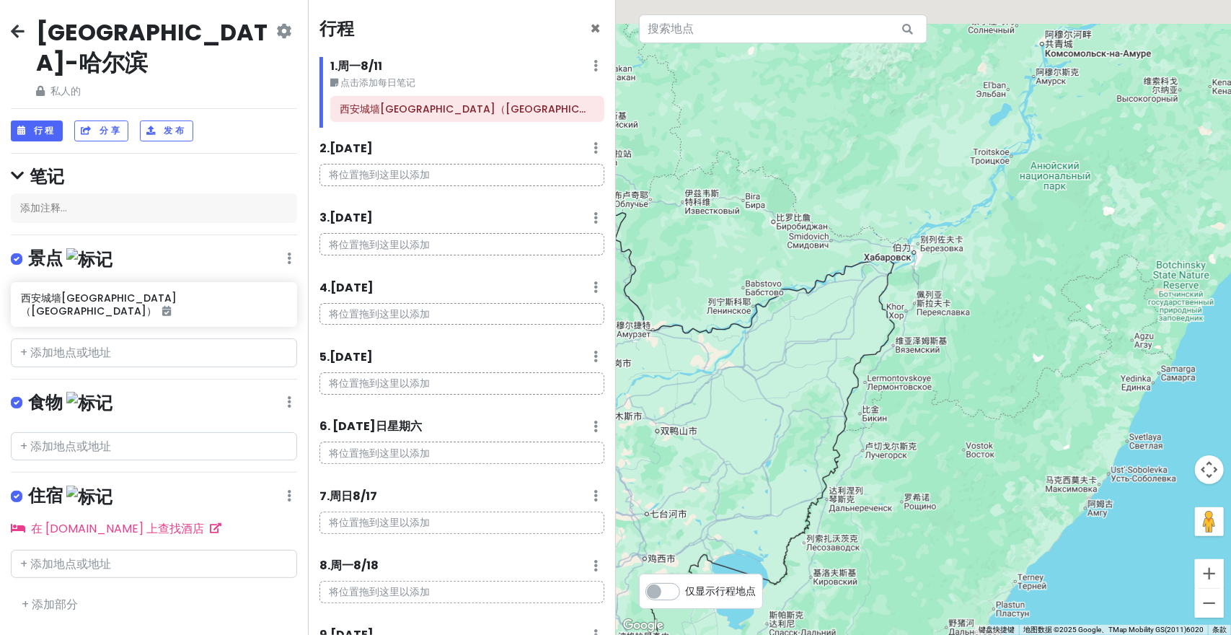
drag, startPoint x: 857, startPoint y: 394, endPoint x: 863, endPoint y: 403, distance: 10.4
click at [863, 403] on div at bounding box center [924, 317] width 616 height 635
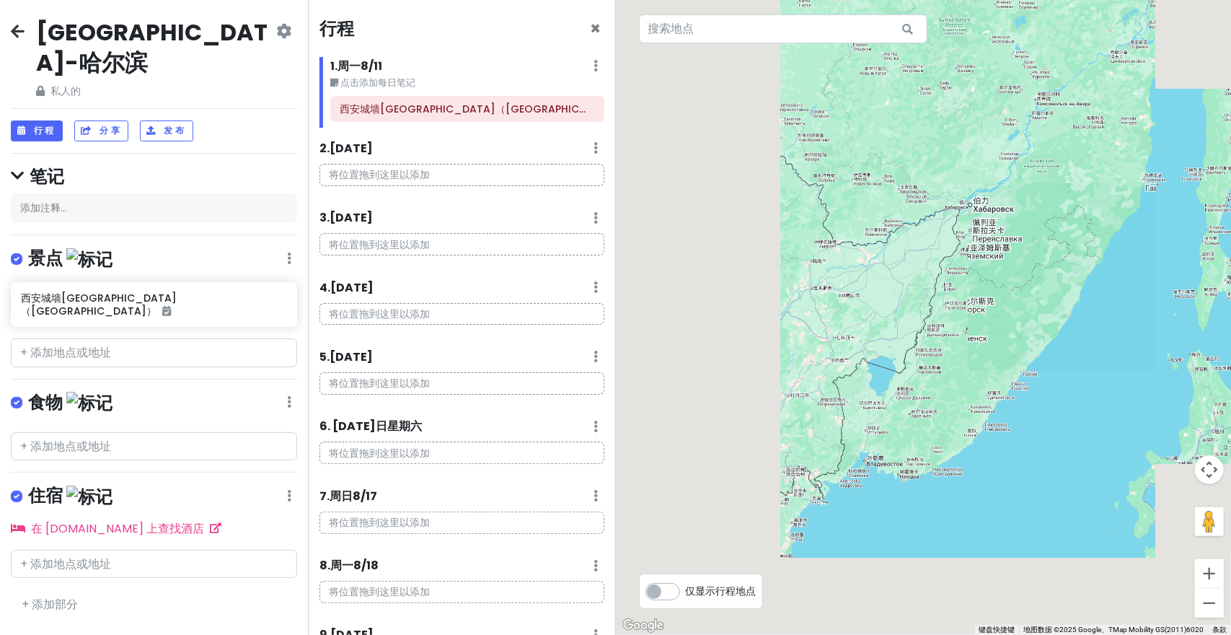
drag, startPoint x: 861, startPoint y: 396, endPoint x: 915, endPoint y: 312, distance: 99.6
click at [935, 270] on div at bounding box center [924, 317] width 616 height 635
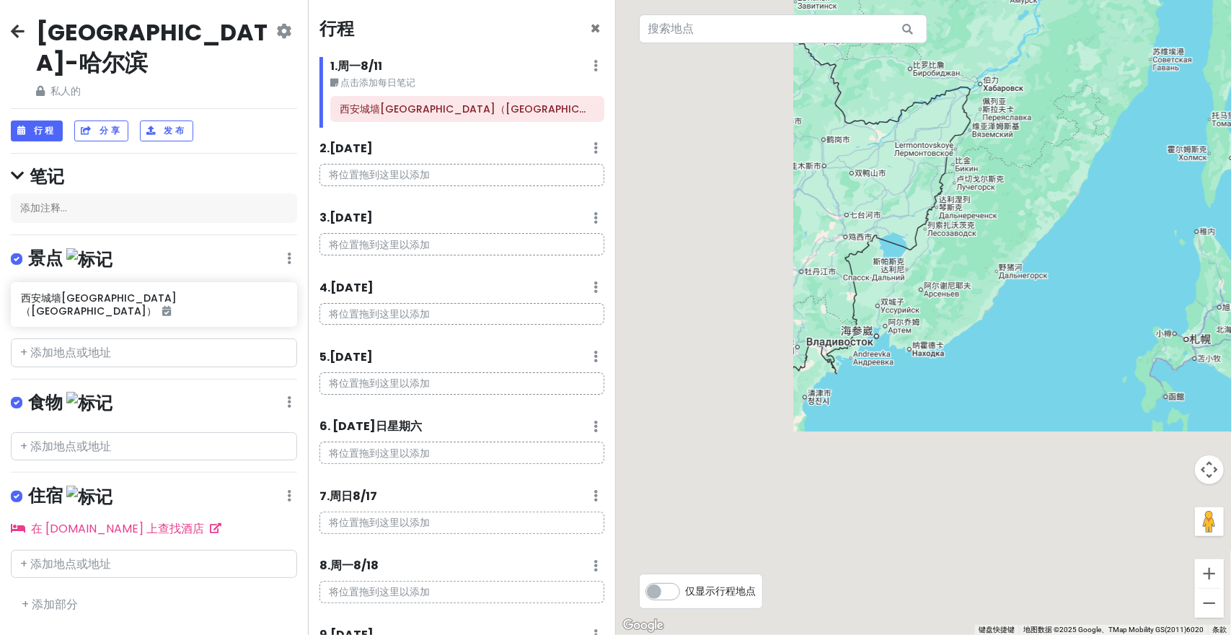
drag, startPoint x: 898, startPoint y: 422, endPoint x: 841, endPoint y: 453, distance: 65.5
click at [836, 464] on div at bounding box center [924, 317] width 616 height 635
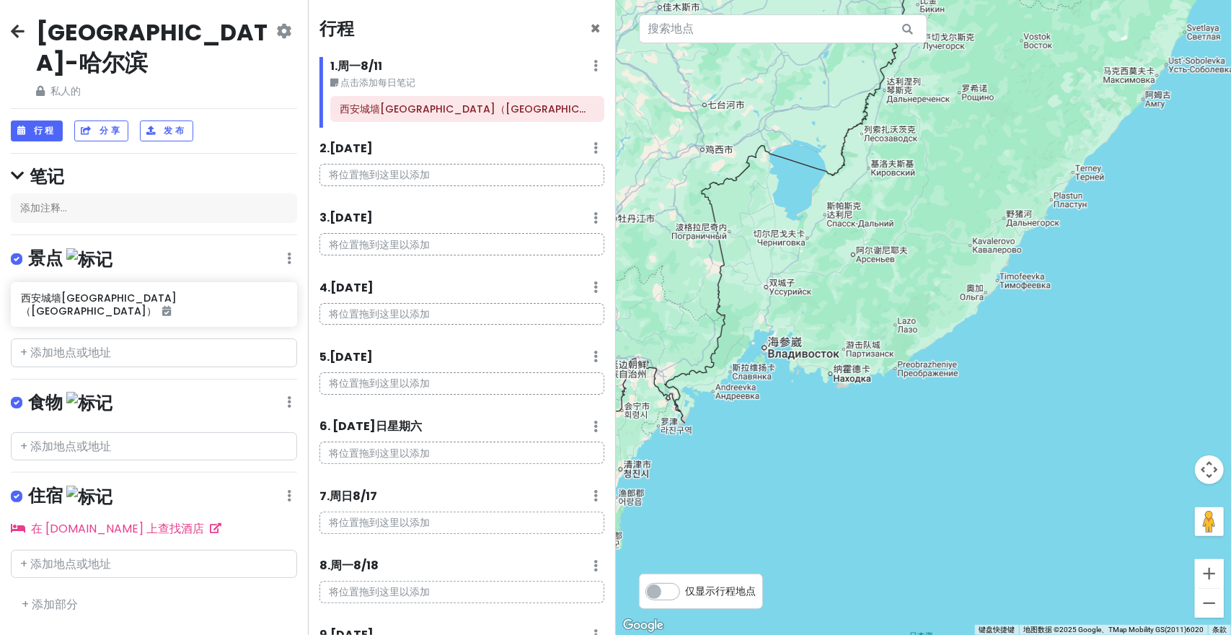
drag, startPoint x: 898, startPoint y: 388, endPoint x: 938, endPoint y: 405, distance: 43.0
click at [938, 405] on div at bounding box center [924, 317] width 616 height 635
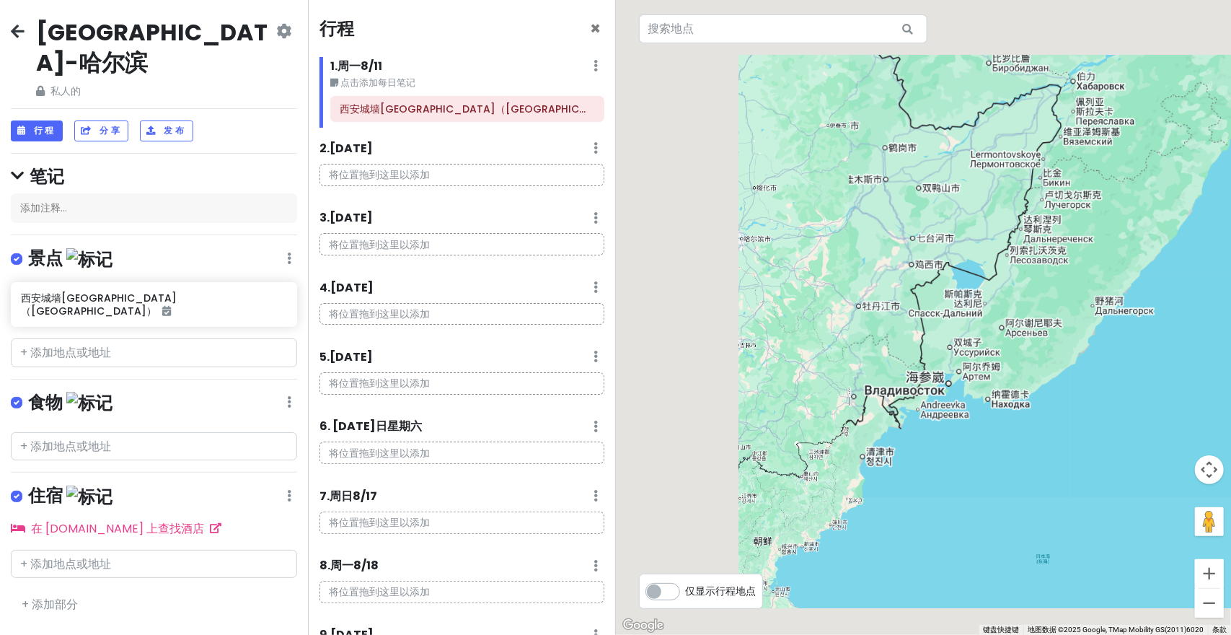
drag, startPoint x: 816, startPoint y: 378, endPoint x: 986, endPoint y: 397, distance: 171.2
click at [989, 397] on div at bounding box center [924, 317] width 616 height 635
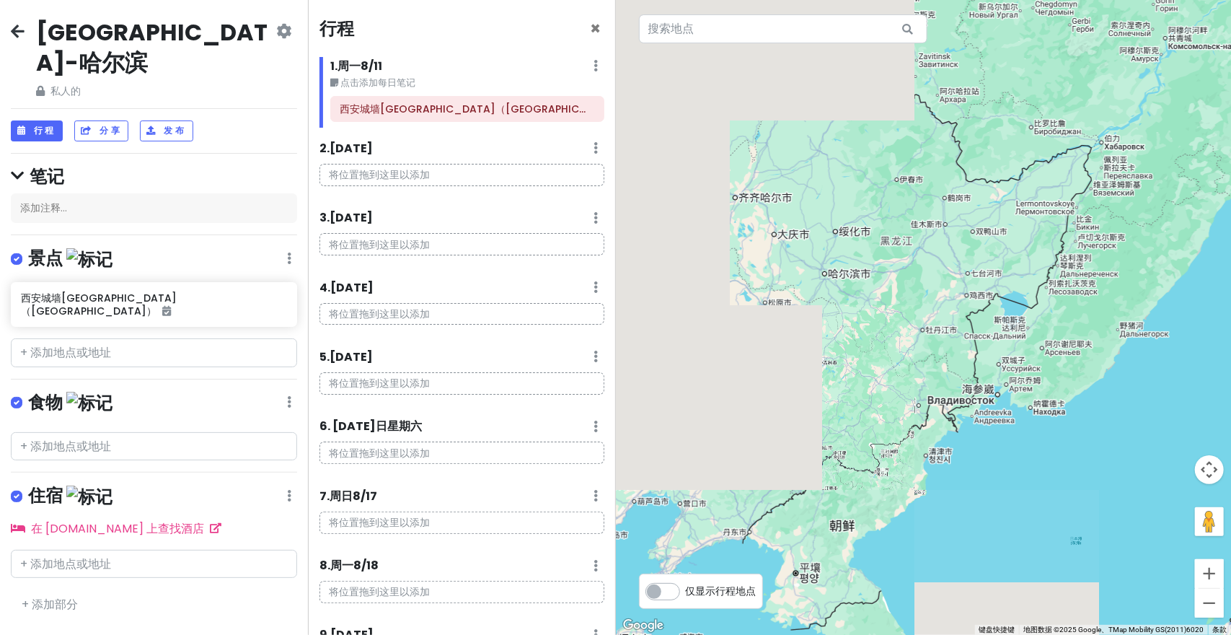
drag, startPoint x: 1027, startPoint y: 368, endPoint x: 989, endPoint y: 376, distance: 38.2
click at [989, 376] on div at bounding box center [924, 317] width 616 height 635
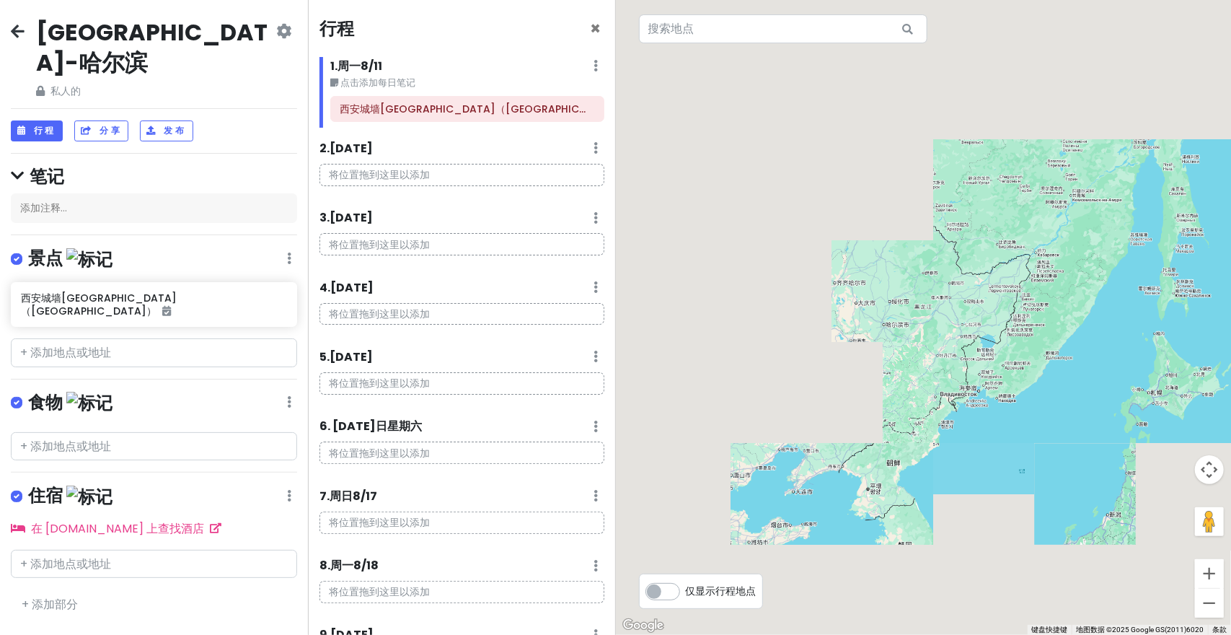
drag, startPoint x: 1017, startPoint y: 351, endPoint x: 1002, endPoint y: 366, distance: 21.4
click at [1002, 366] on div at bounding box center [924, 317] width 616 height 635
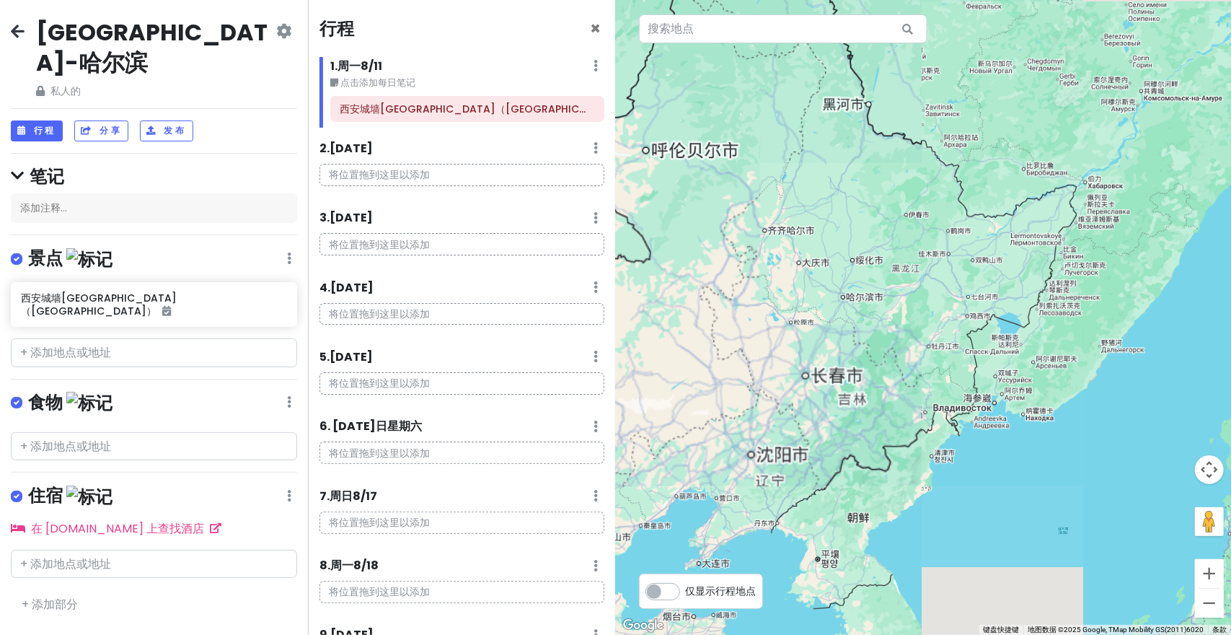
drag, startPoint x: 988, startPoint y: 358, endPoint x: 1024, endPoint y: 355, distance: 36.2
click at [1024, 355] on div at bounding box center [924, 317] width 616 height 635
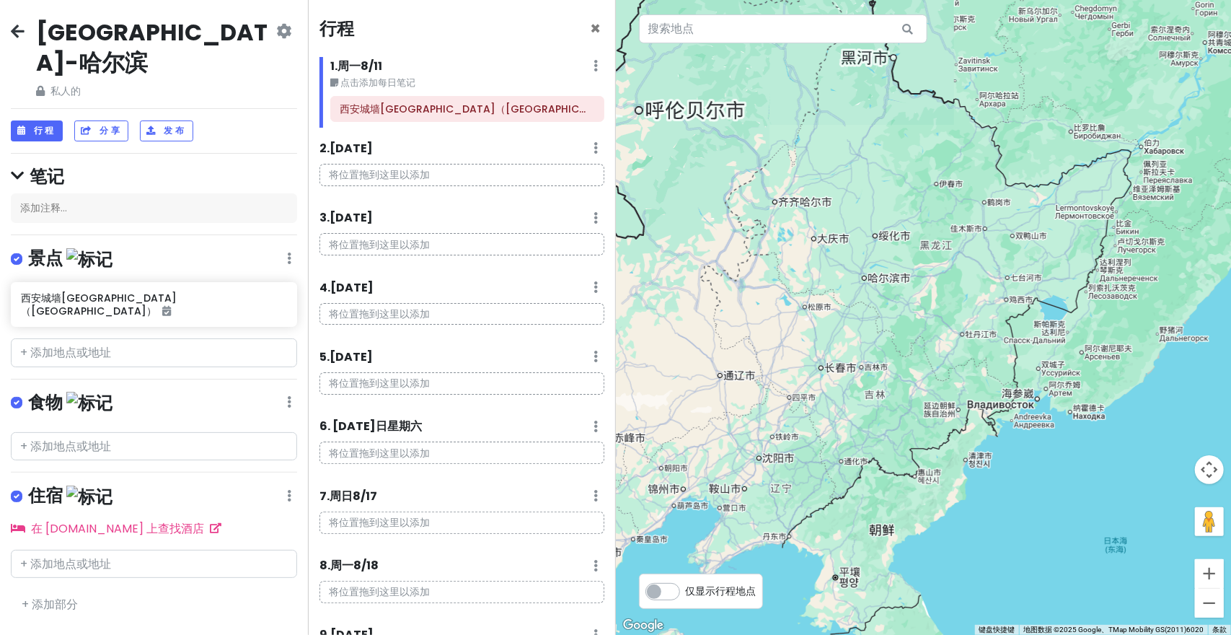
drag, startPoint x: 930, startPoint y: 383, endPoint x: 986, endPoint y: 350, distance: 64.3
click at [984, 355] on div at bounding box center [924, 317] width 616 height 635
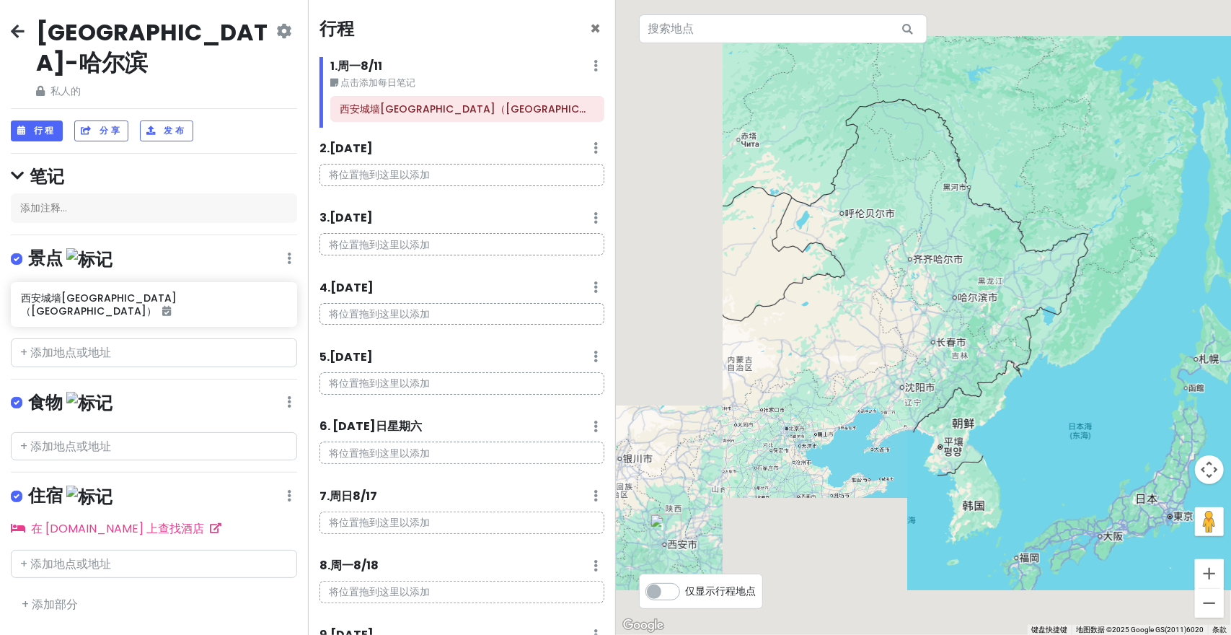
click at [1002, 352] on div at bounding box center [924, 317] width 616 height 635
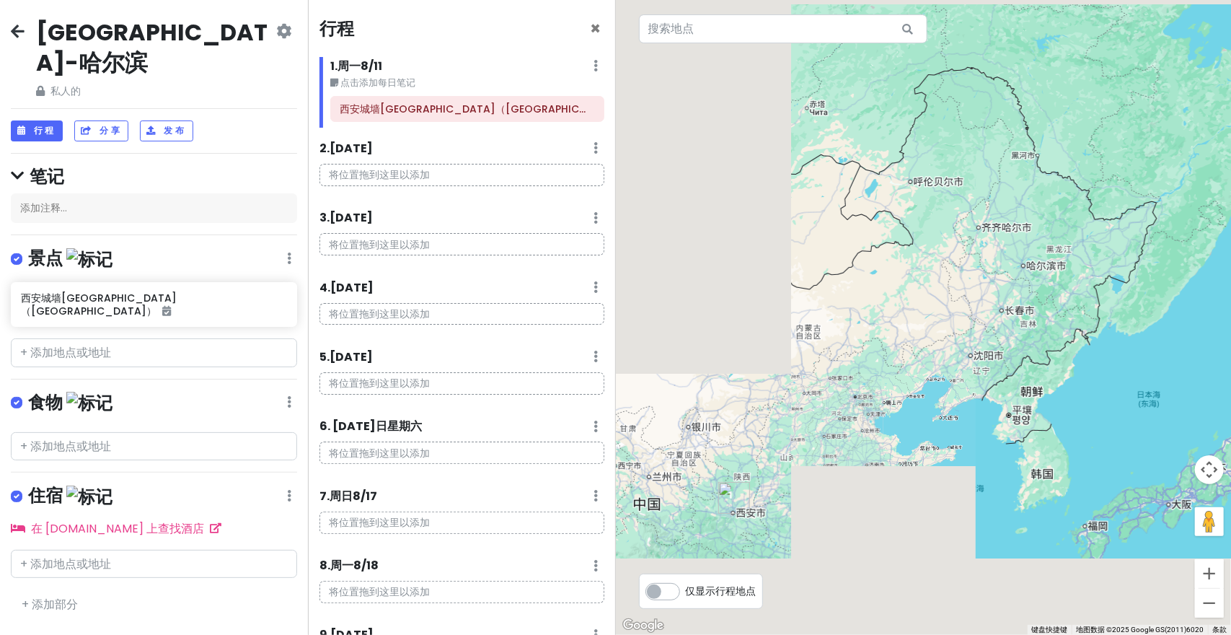
drag, startPoint x: 919, startPoint y: 376, endPoint x: 973, endPoint y: 353, distance: 58.8
click at [973, 353] on div at bounding box center [924, 317] width 616 height 635
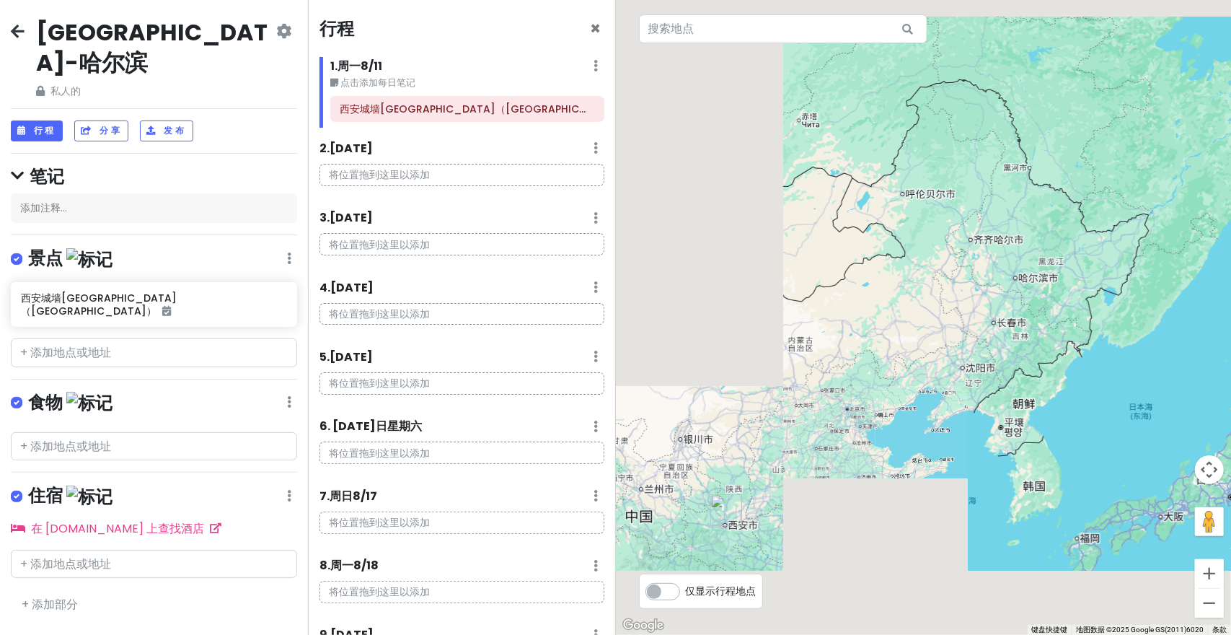
click at [993, 319] on div at bounding box center [924, 317] width 616 height 635
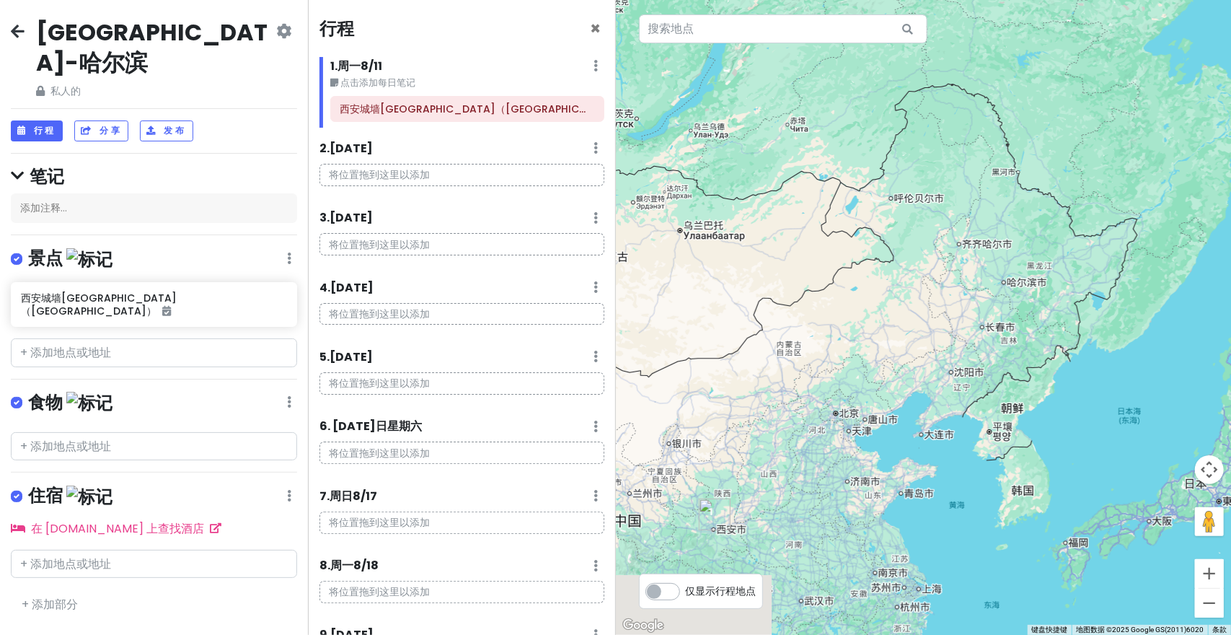
drag, startPoint x: 1026, startPoint y: 301, endPoint x: 998, endPoint y: 306, distance: 28.6
click at [998, 306] on div at bounding box center [924, 317] width 616 height 635
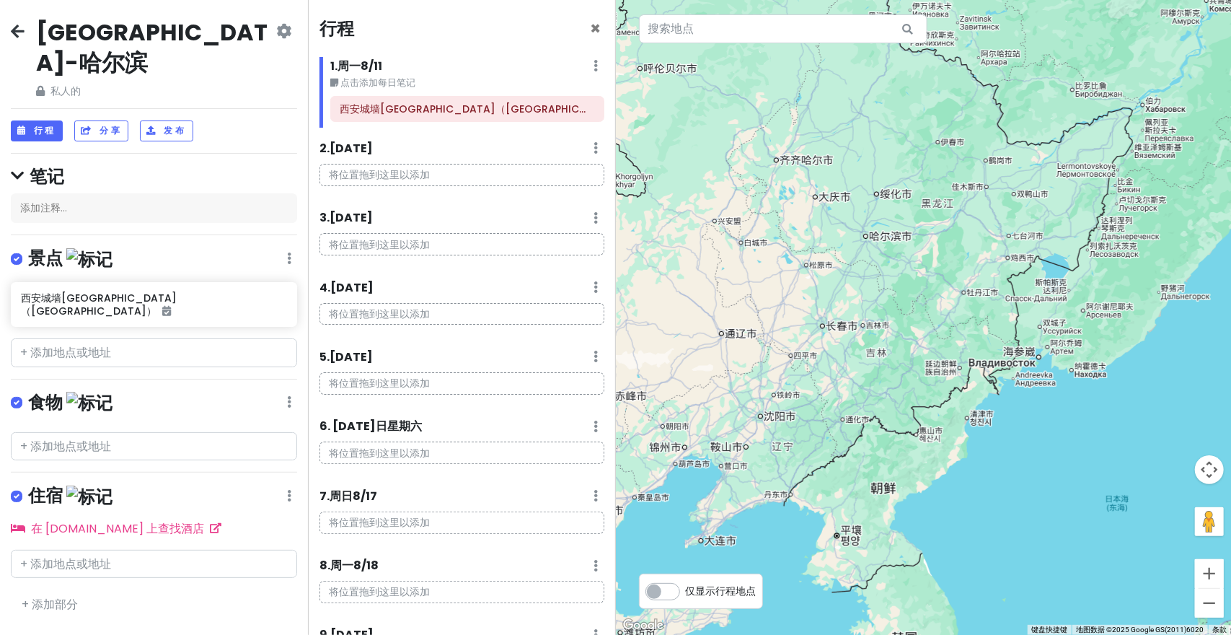
drag, startPoint x: 1048, startPoint y: 340, endPoint x: 976, endPoint y: 322, distance: 74.3
click at [976, 322] on div at bounding box center [924, 317] width 616 height 635
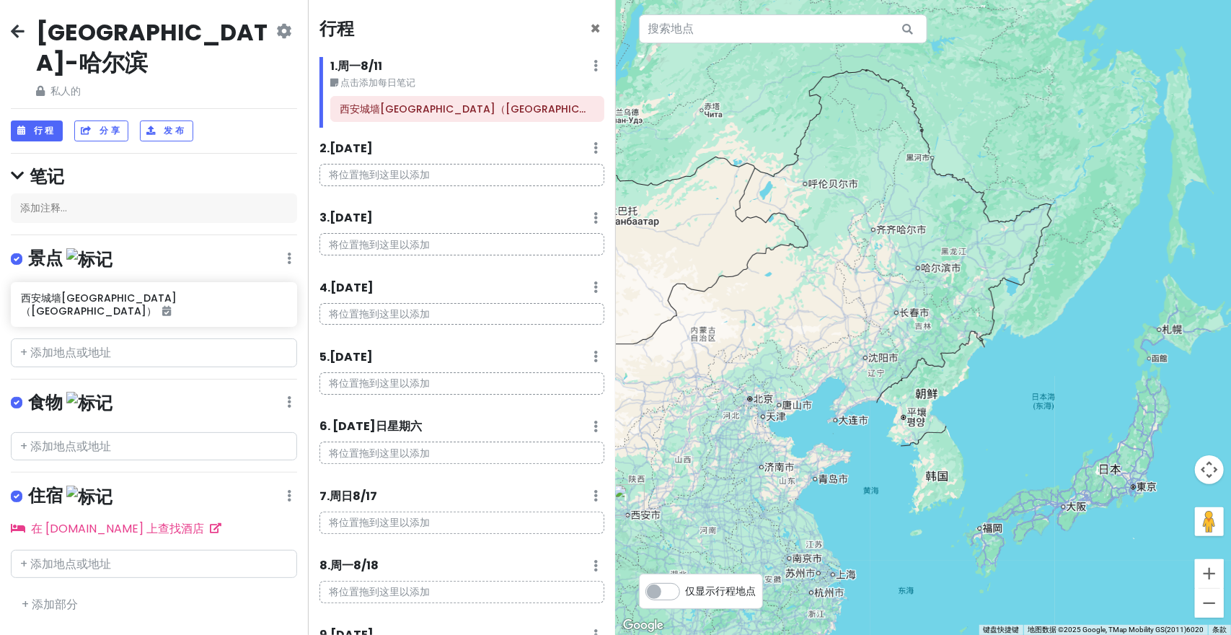
drag, startPoint x: 991, startPoint y: 283, endPoint x: 1009, endPoint y: 311, distance: 32.8
click at [996, 311] on div at bounding box center [924, 317] width 616 height 635
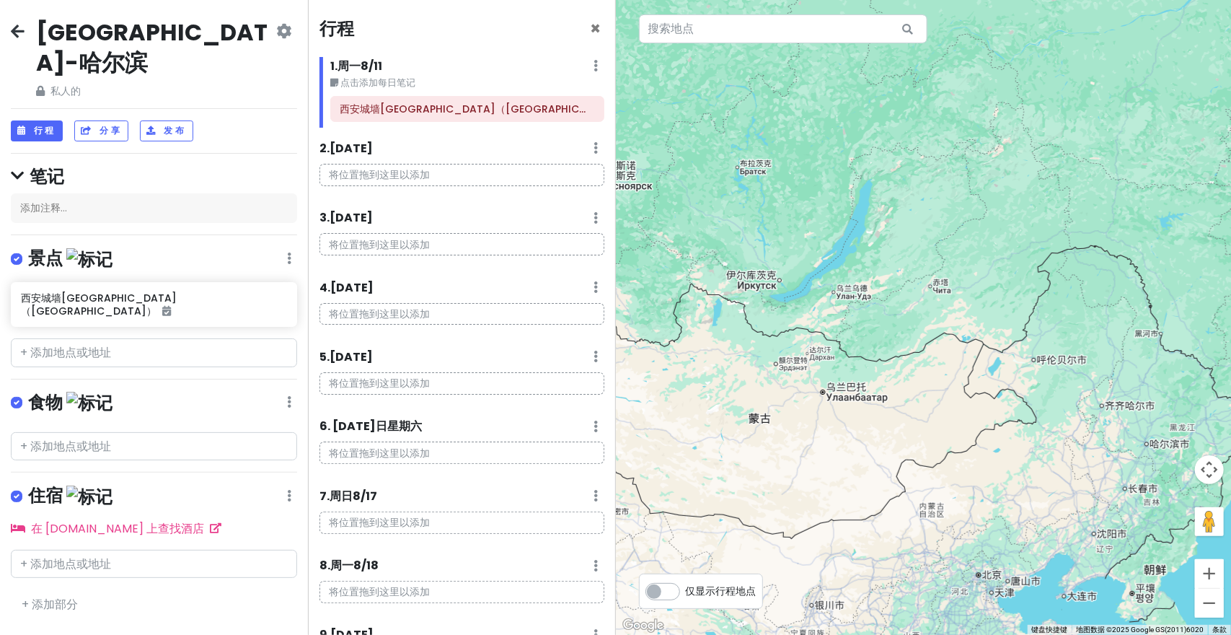
drag, startPoint x: 911, startPoint y: 282, endPoint x: 1101, endPoint y: 433, distance: 242.2
click at [1102, 434] on div at bounding box center [924, 317] width 616 height 635
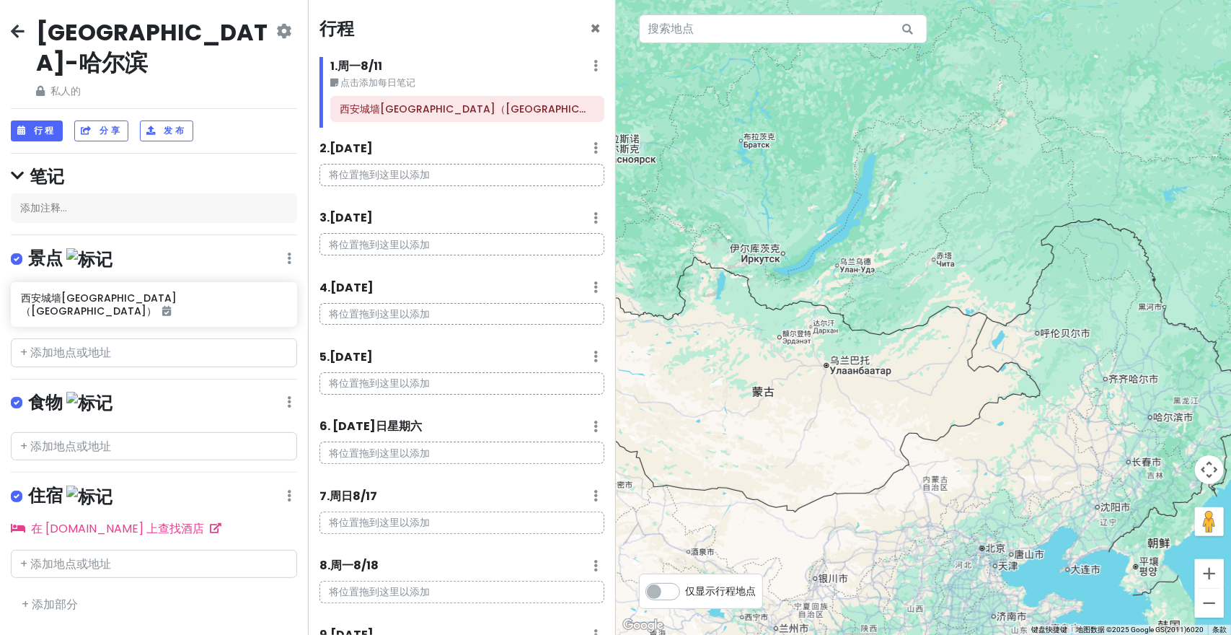
drag, startPoint x: 914, startPoint y: 357, endPoint x: 914, endPoint y: 243, distance: 113.9
click at [914, 243] on div at bounding box center [924, 317] width 616 height 635
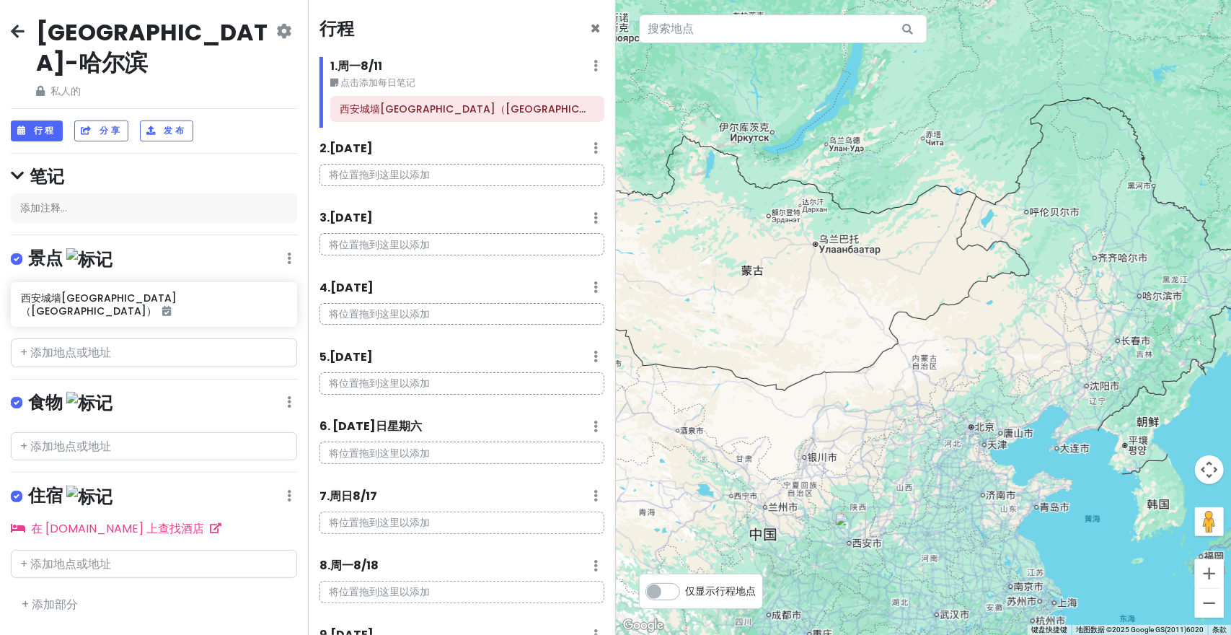
drag, startPoint x: 942, startPoint y: 399, endPoint x: 936, endPoint y: 383, distance: 17.1
click at [937, 387] on div at bounding box center [924, 317] width 616 height 635
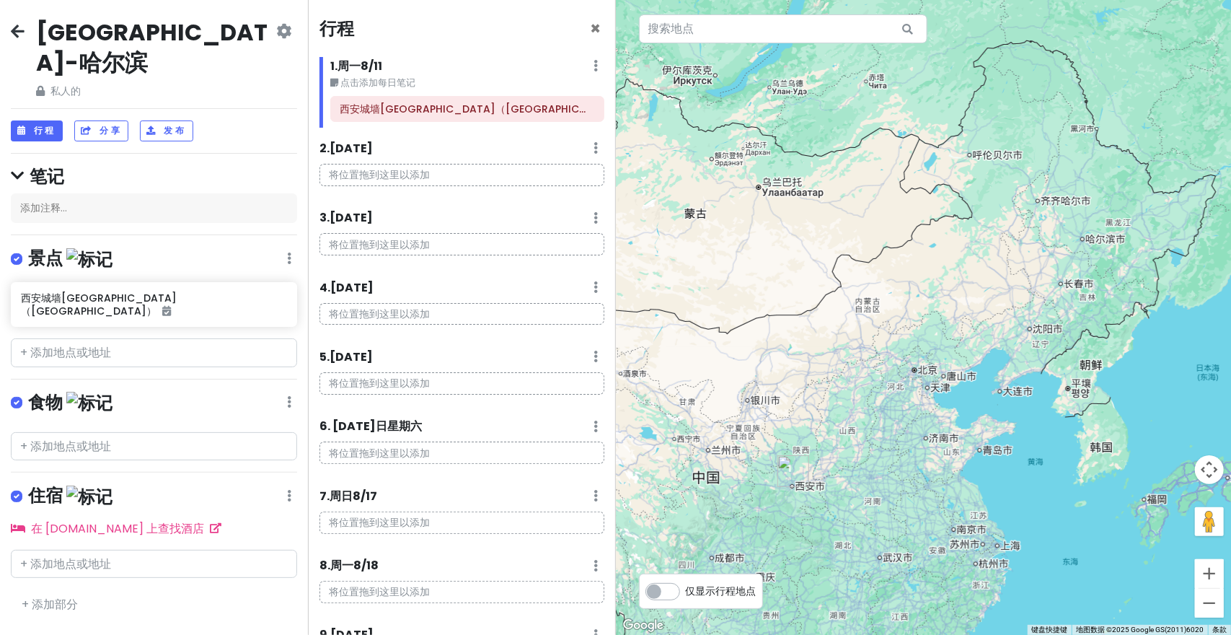
drag, startPoint x: 1005, startPoint y: 405, endPoint x: 941, endPoint y: 349, distance: 85.3
click at [946, 351] on div at bounding box center [924, 317] width 616 height 635
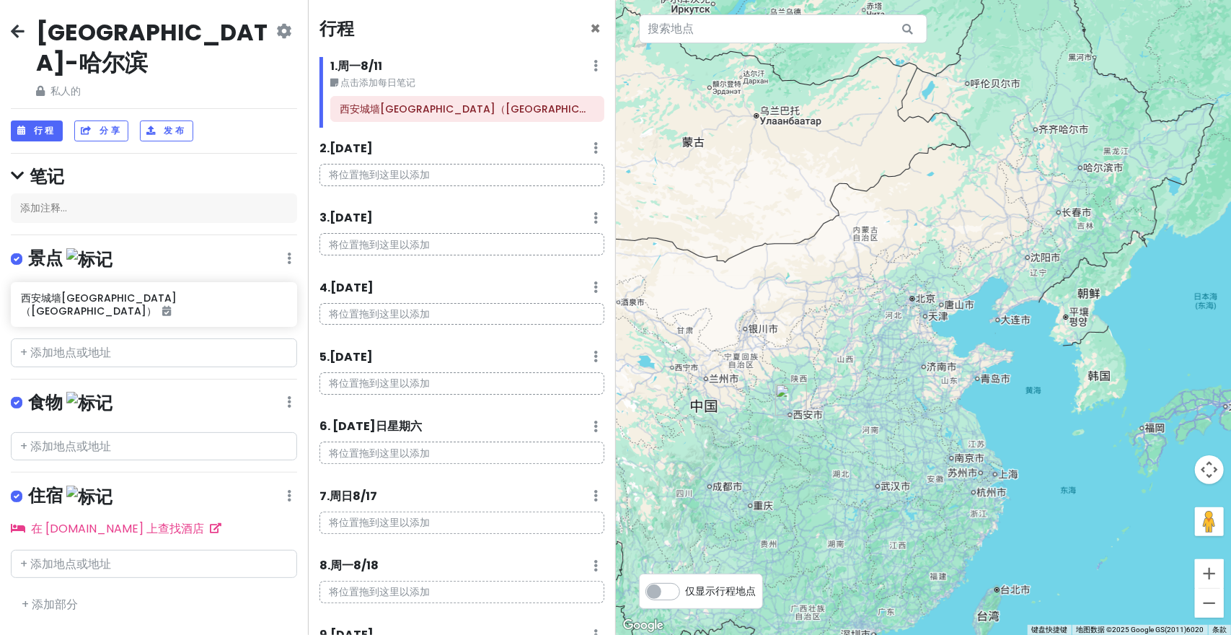
drag, startPoint x: 860, startPoint y: 409, endPoint x: 841, endPoint y: 304, distance: 107.1
click at [841, 304] on div at bounding box center [924, 317] width 616 height 635
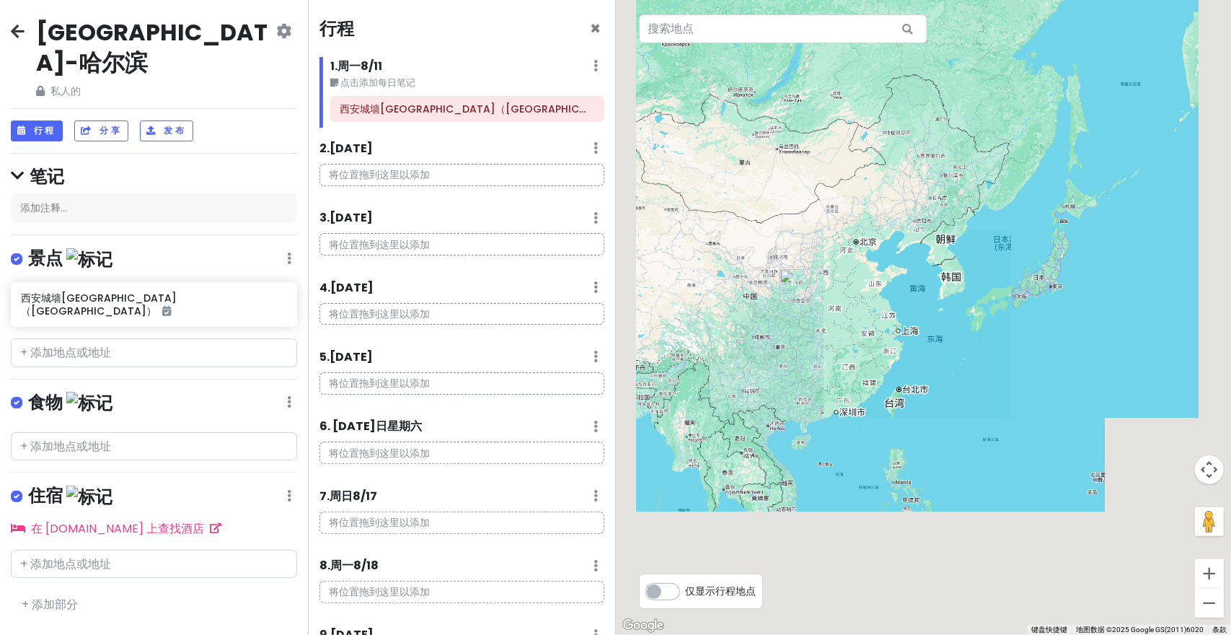
drag, startPoint x: 833, startPoint y: 265, endPoint x: 870, endPoint y: 286, distance: 42.7
click at [869, 286] on div at bounding box center [924, 317] width 616 height 635
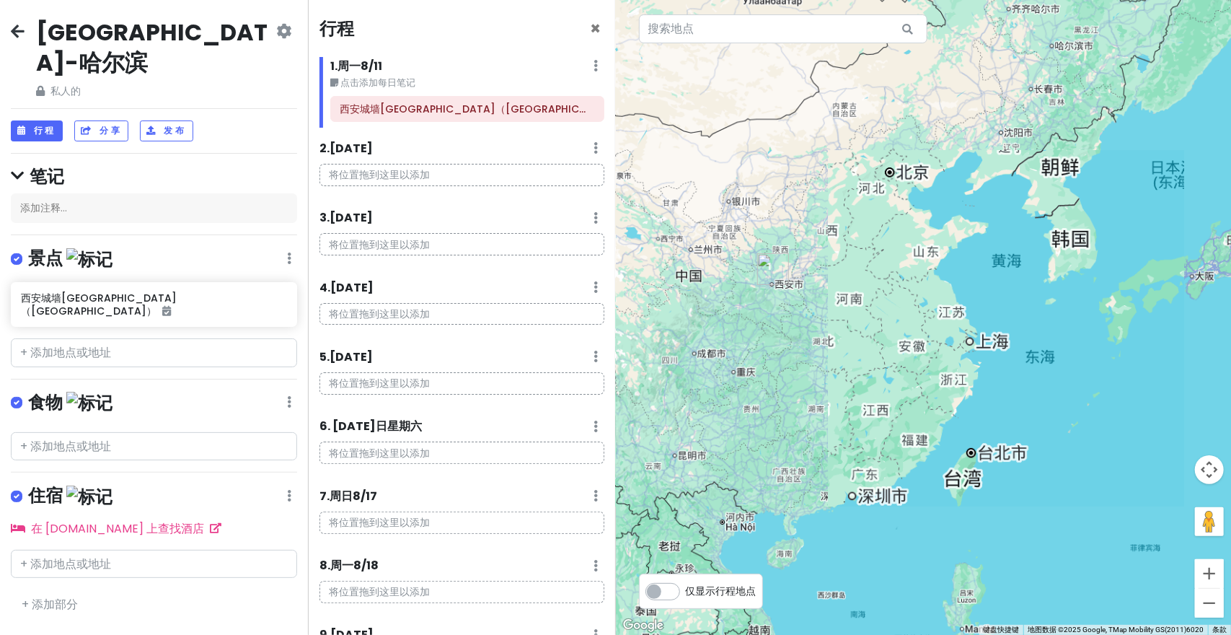
drag, startPoint x: 906, startPoint y: 347, endPoint x: 894, endPoint y: 280, distance: 67.3
click at [894, 280] on div at bounding box center [924, 317] width 616 height 635
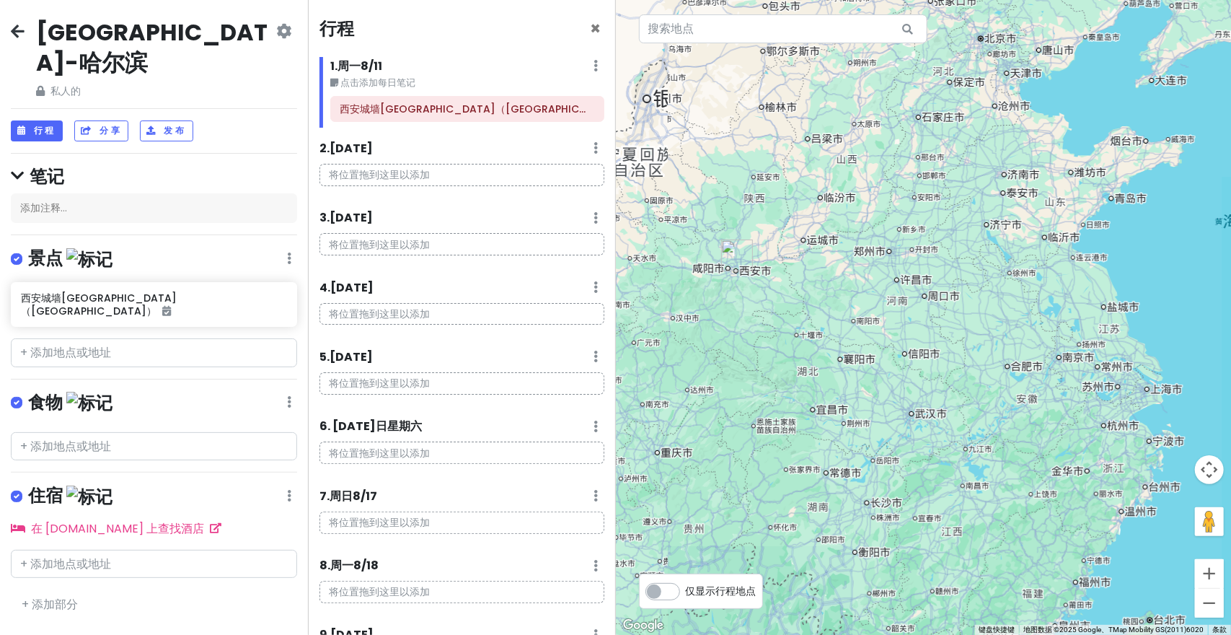
click at [782, 295] on div at bounding box center [924, 317] width 616 height 635
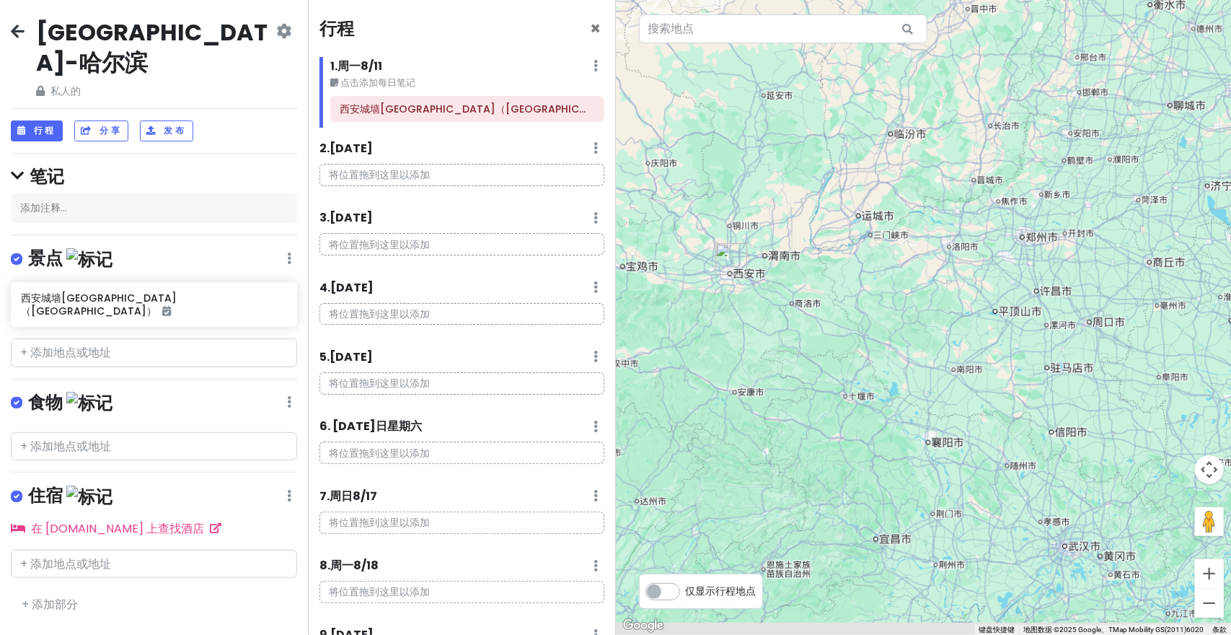
click at [757, 338] on div at bounding box center [924, 317] width 616 height 635
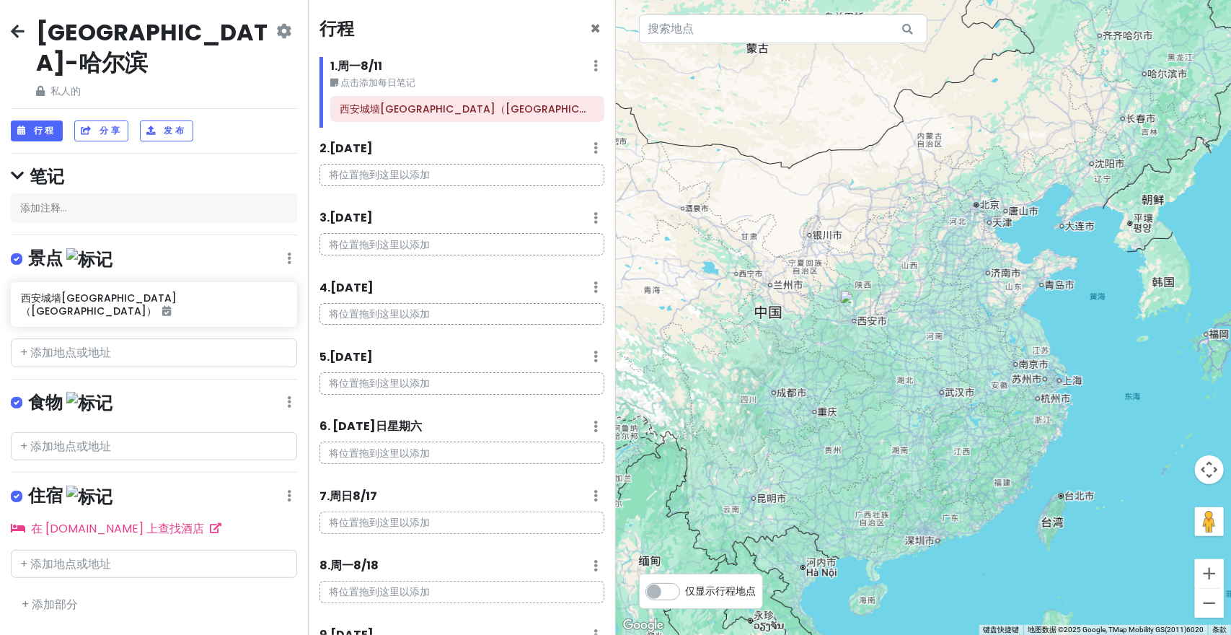
drag, startPoint x: 991, startPoint y: 423, endPoint x: 964, endPoint y: 402, distance: 34.9
click at [968, 404] on div at bounding box center [924, 317] width 616 height 635
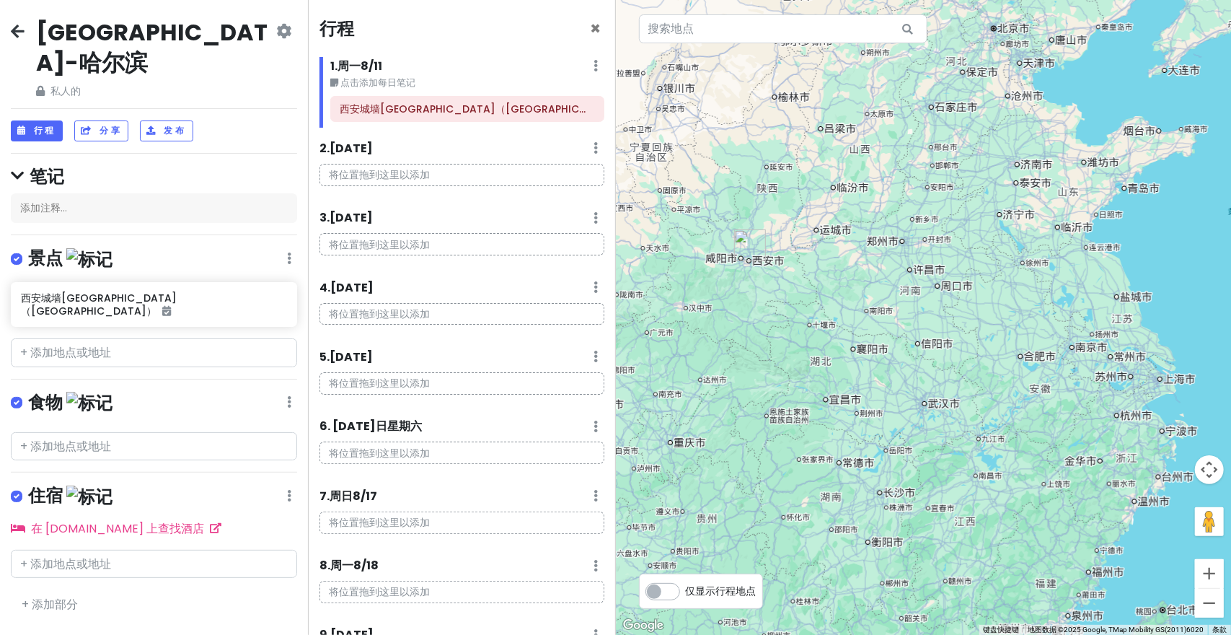
drag, startPoint x: 938, startPoint y: 371, endPoint x: 946, endPoint y: 392, distance: 22.4
click at [946, 392] on div at bounding box center [924, 317] width 616 height 635
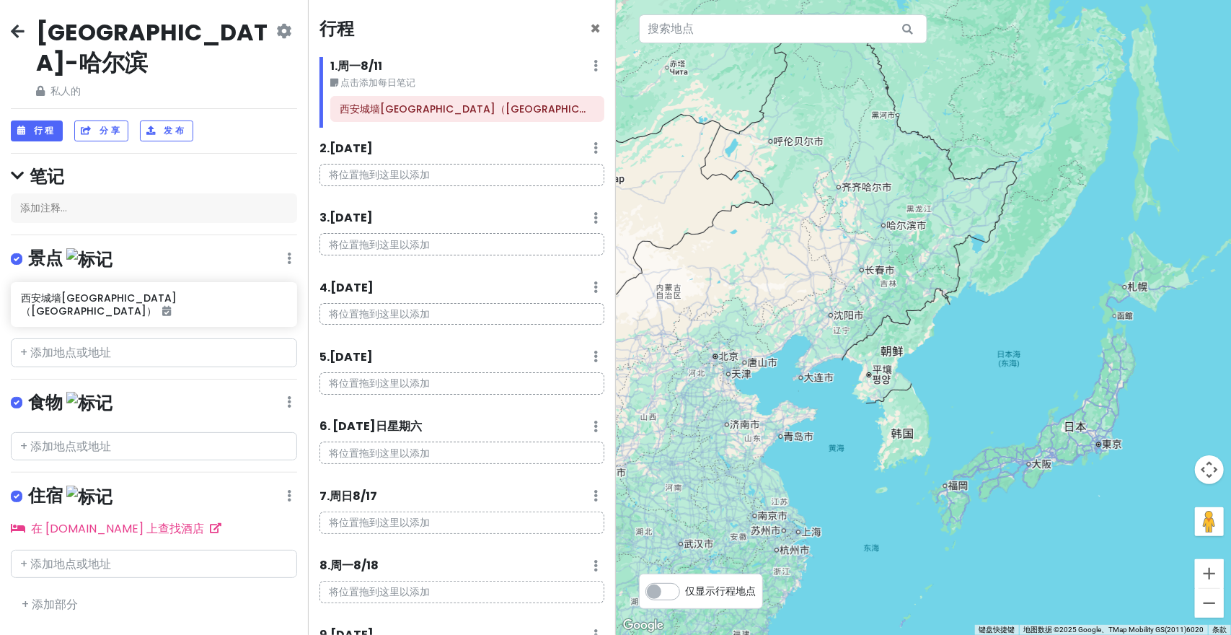
drag, startPoint x: 1037, startPoint y: 293, endPoint x: 821, endPoint y: 494, distance: 294.9
click at [827, 513] on div at bounding box center [924, 317] width 616 height 635
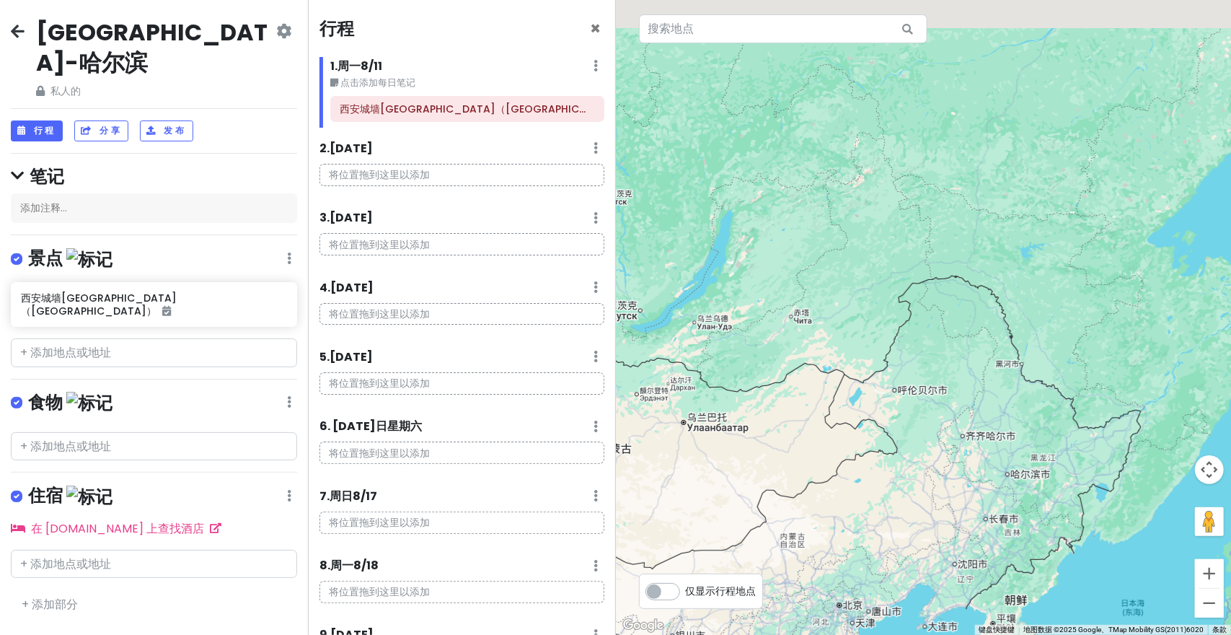
drag, startPoint x: 802, startPoint y: 385, endPoint x: 853, endPoint y: 497, distance: 122.9
click at [858, 512] on div at bounding box center [924, 317] width 616 height 635
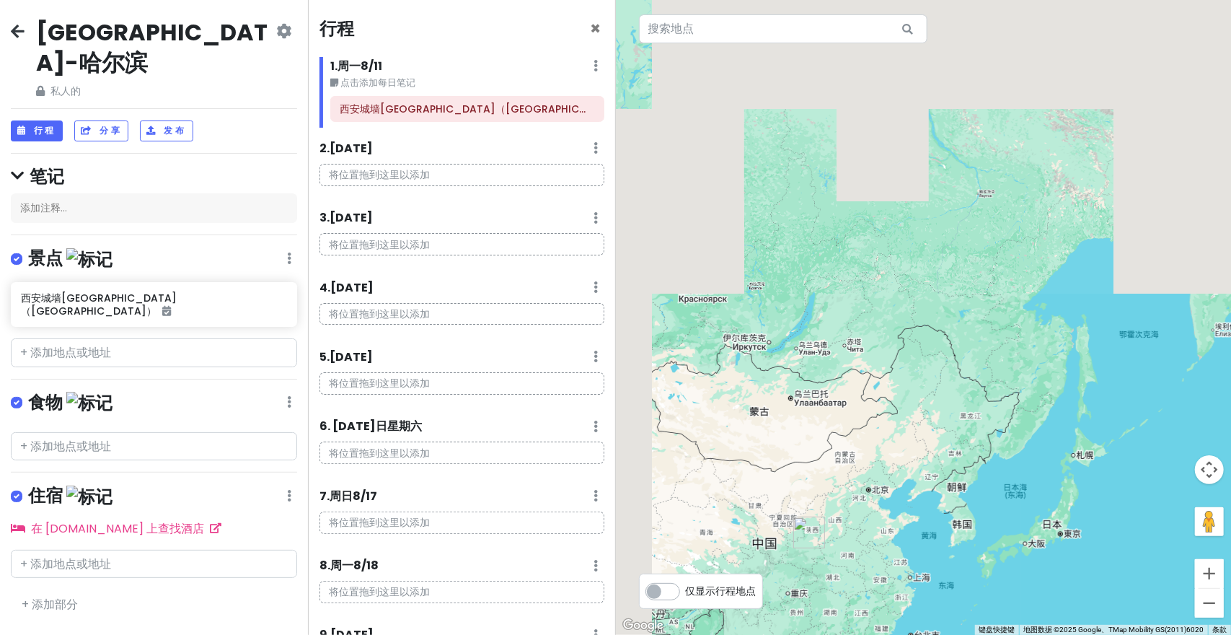
drag, startPoint x: 930, startPoint y: 464, endPoint x: 933, endPoint y: 382, distance: 81.5
click at [933, 382] on div at bounding box center [924, 317] width 616 height 635
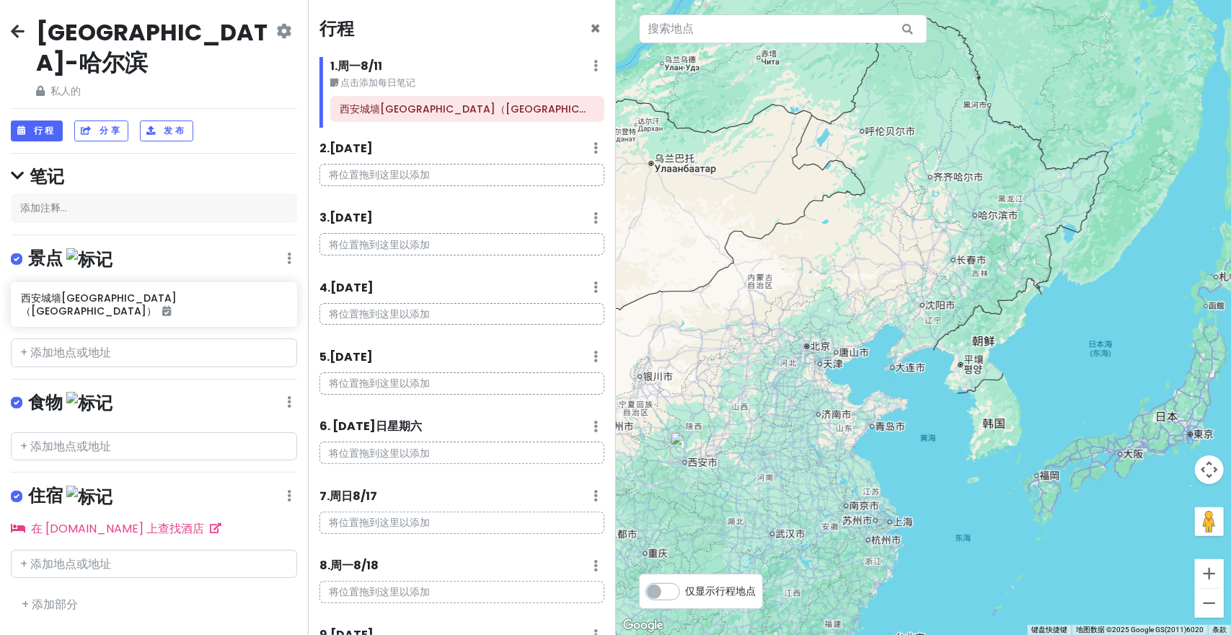
click at [916, 393] on div at bounding box center [924, 317] width 616 height 635
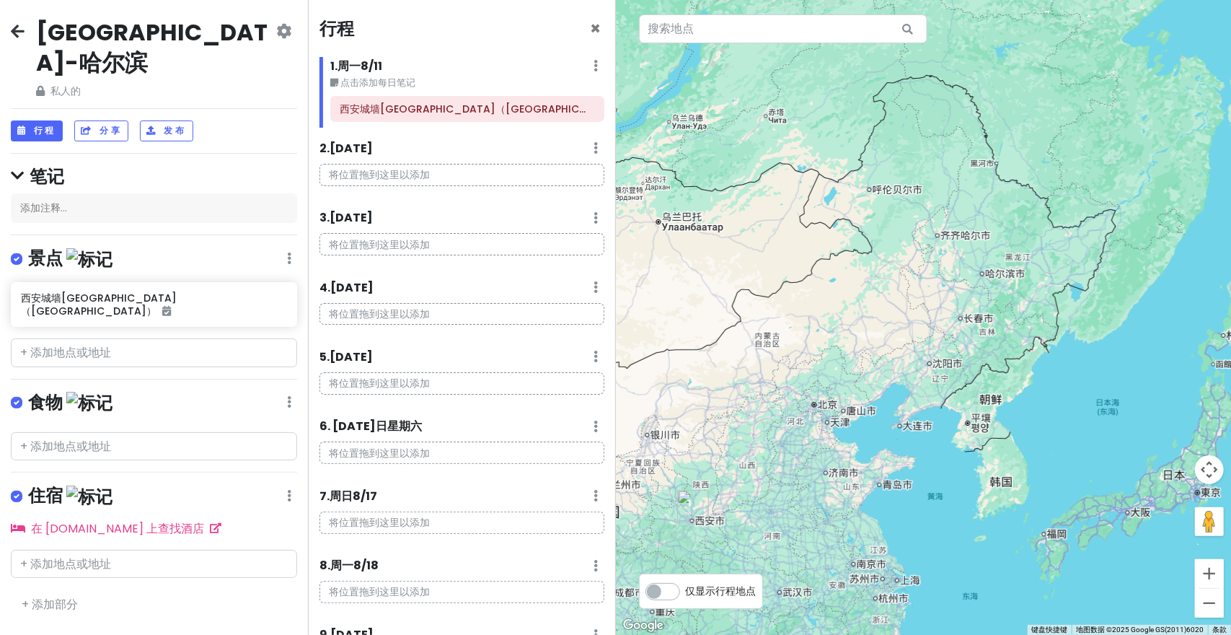
drag, startPoint x: 942, startPoint y: 366, endPoint x: 955, endPoint y: 389, distance: 26.5
click at [955, 390] on div at bounding box center [924, 317] width 616 height 635
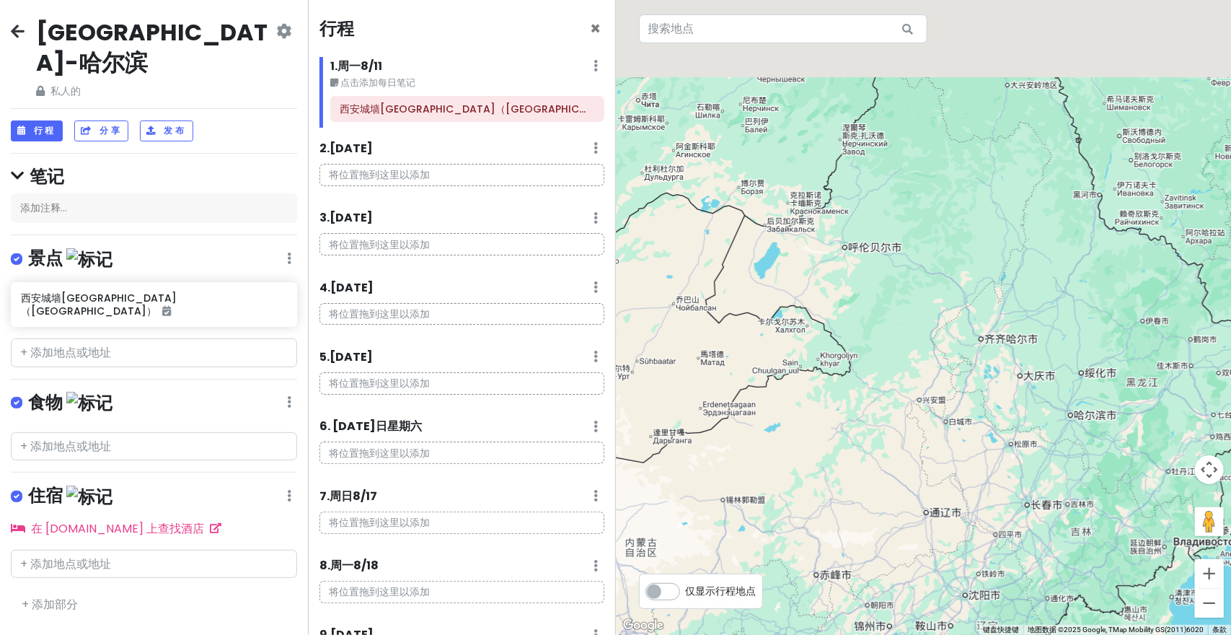
drag, startPoint x: 967, startPoint y: 272, endPoint x: 945, endPoint y: 413, distance: 143.1
click at [946, 415] on div at bounding box center [924, 317] width 616 height 635
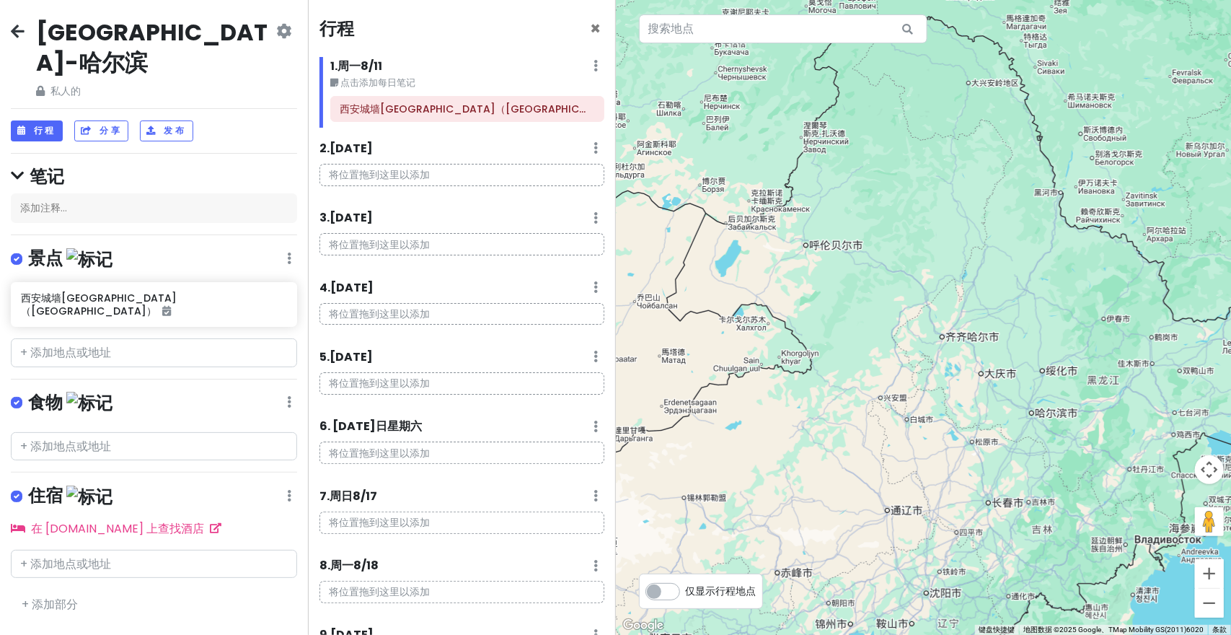
drag, startPoint x: 1020, startPoint y: 404, endPoint x: 979, endPoint y: 402, distance: 40.4
click at [979, 402] on div at bounding box center [924, 317] width 616 height 635
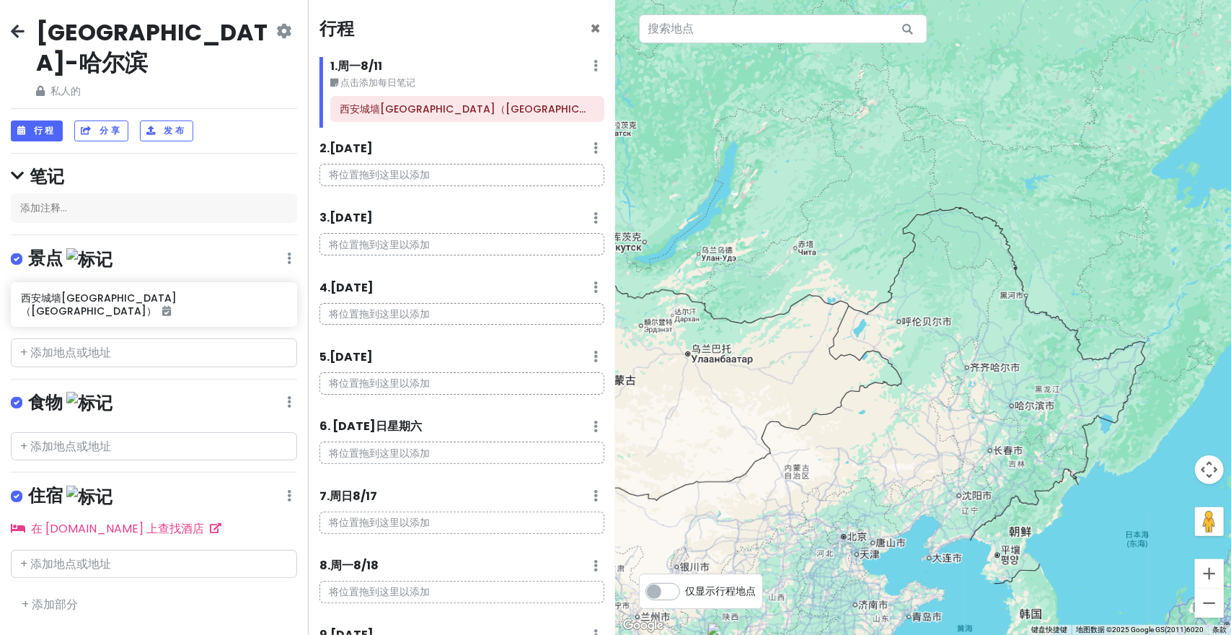
drag, startPoint x: 1011, startPoint y: 402, endPoint x: 987, endPoint y: 378, distance: 33.7
click at [988, 379] on div at bounding box center [924, 317] width 616 height 635
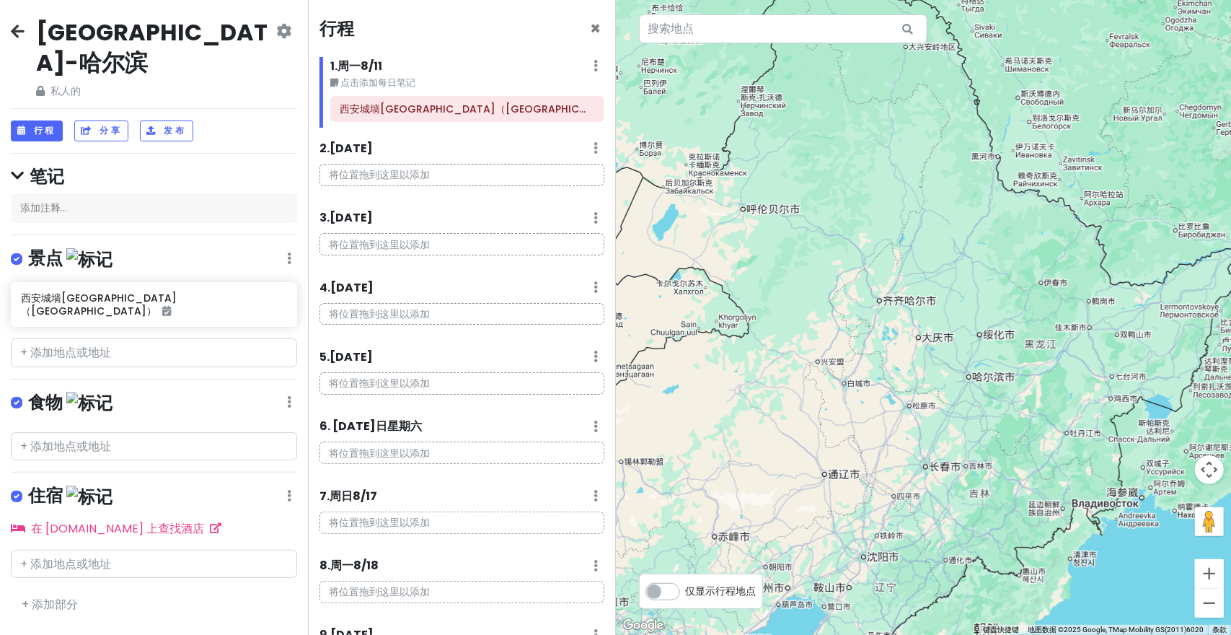
click at [979, 395] on div at bounding box center [924, 317] width 616 height 635
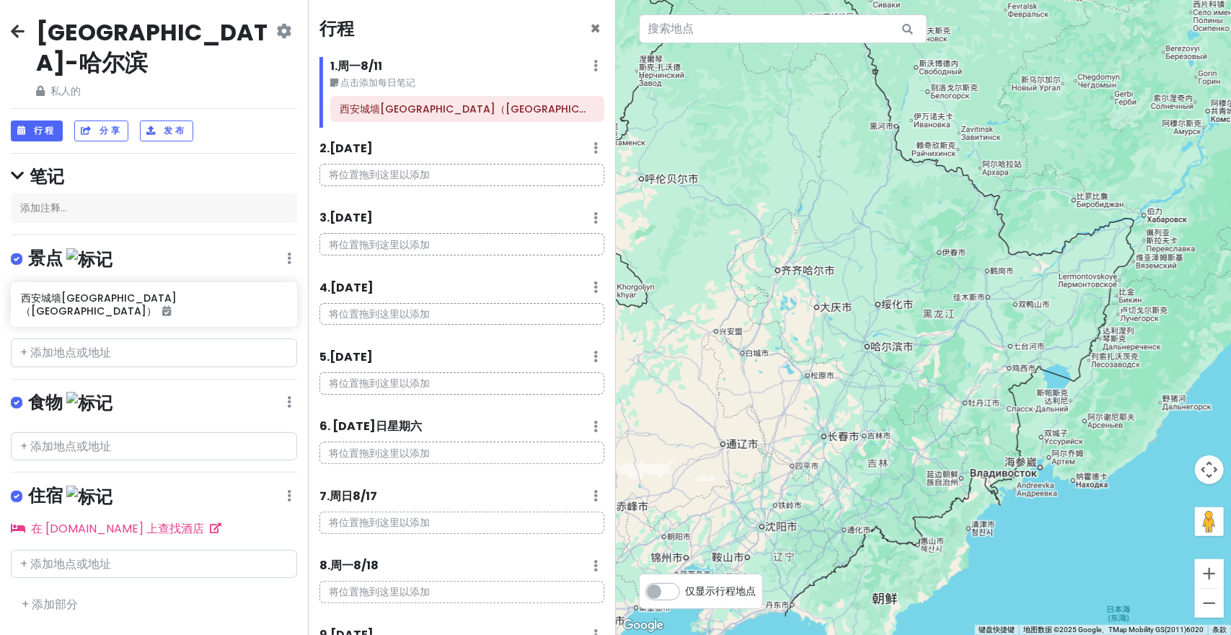
drag, startPoint x: 1058, startPoint y: 418, endPoint x: 965, endPoint y: 386, distance: 98.5
click at [965, 386] on div at bounding box center [924, 317] width 616 height 635
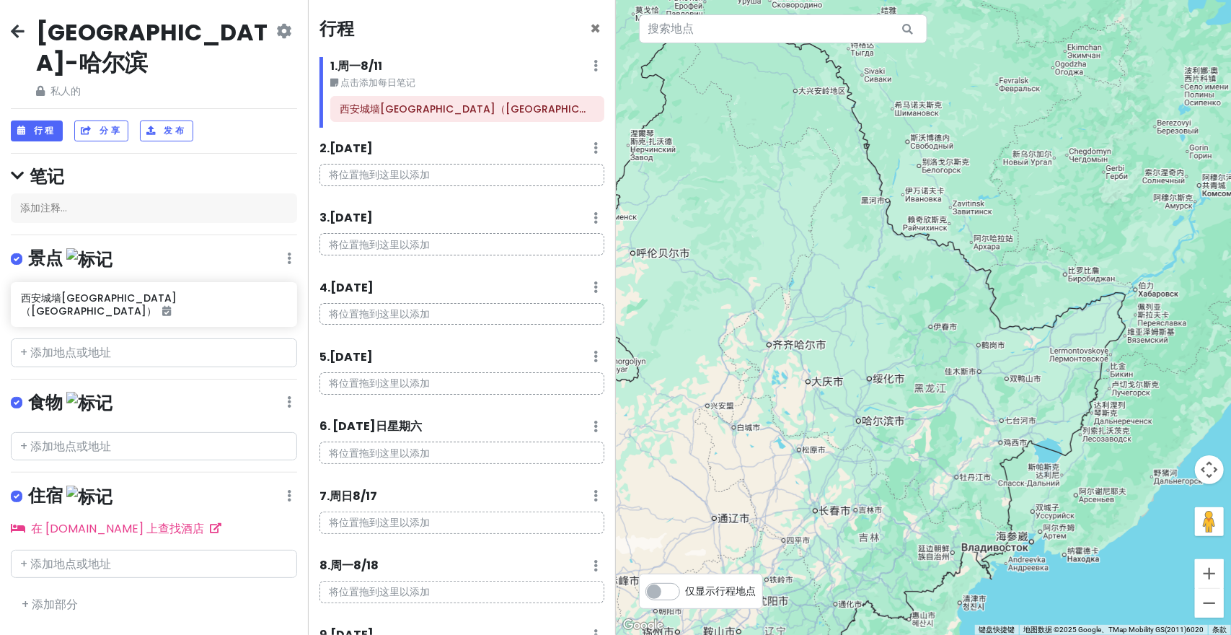
drag, startPoint x: 938, startPoint y: 441, endPoint x: 935, endPoint y: 479, distance: 38.3
click at [935, 494] on div at bounding box center [924, 317] width 616 height 635
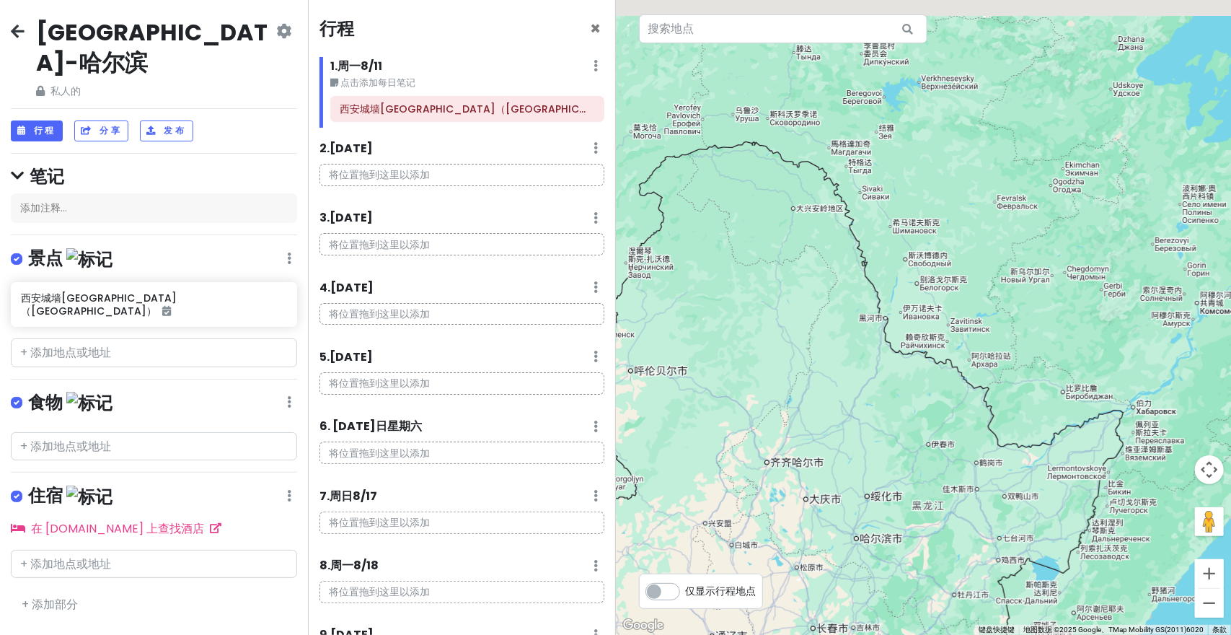
drag, startPoint x: 933, startPoint y: 423, endPoint x: 935, endPoint y: 517, distance: 94.5
click at [935, 517] on div at bounding box center [924, 317] width 616 height 635
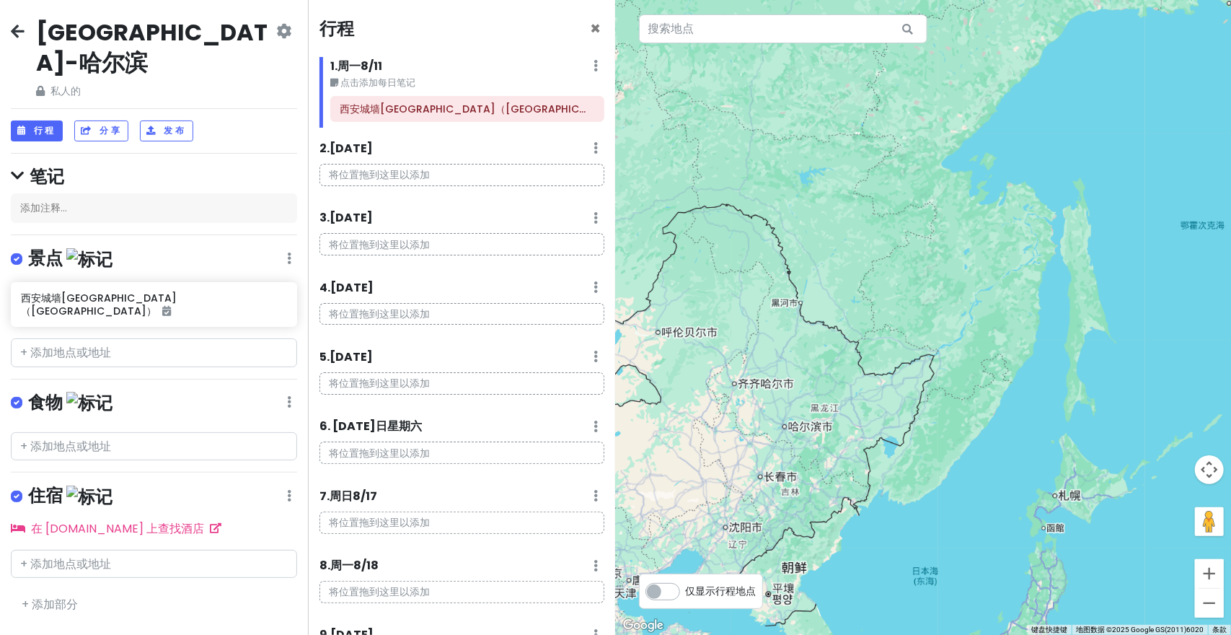
drag, startPoint x: 844, startPoint y: 389, endPoint x: 883, endPoint y: 361, distance: 48.6
click at [932, 309] on div at bounding box center [924, 317] width 616 height 635
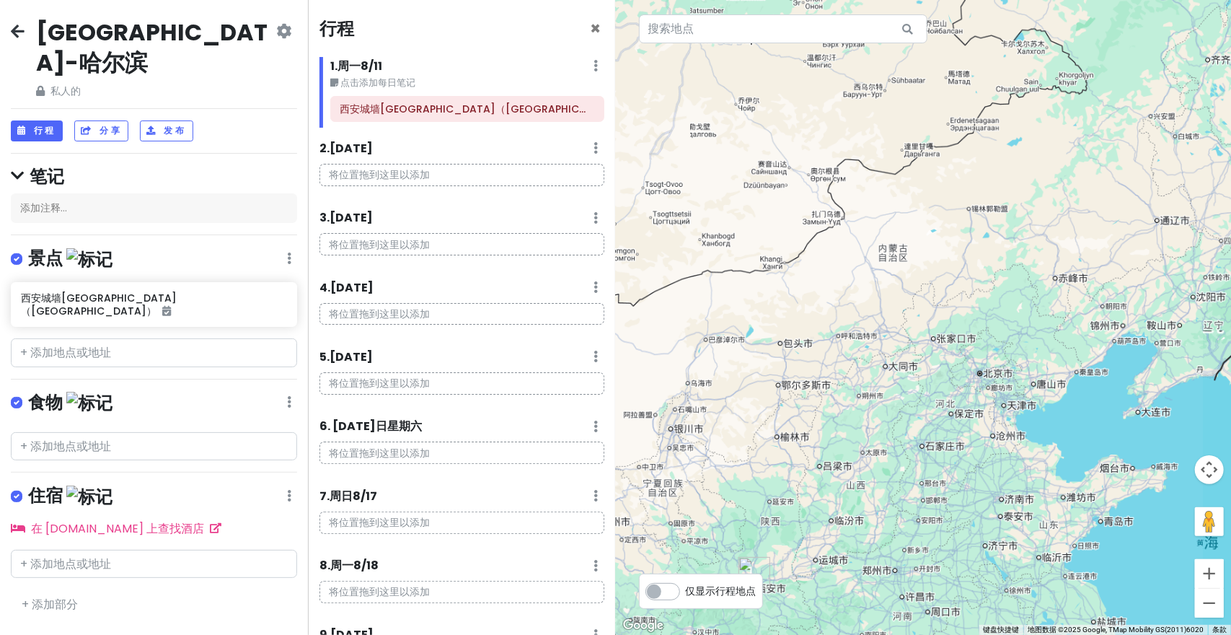
drag, startPoint x: 719, startPoint y: 513, endPoint x: 762, endPoint y: 386, distance: 134.8
click at [766, 380] on div at bounding box center [924, 317] width 616 height 635
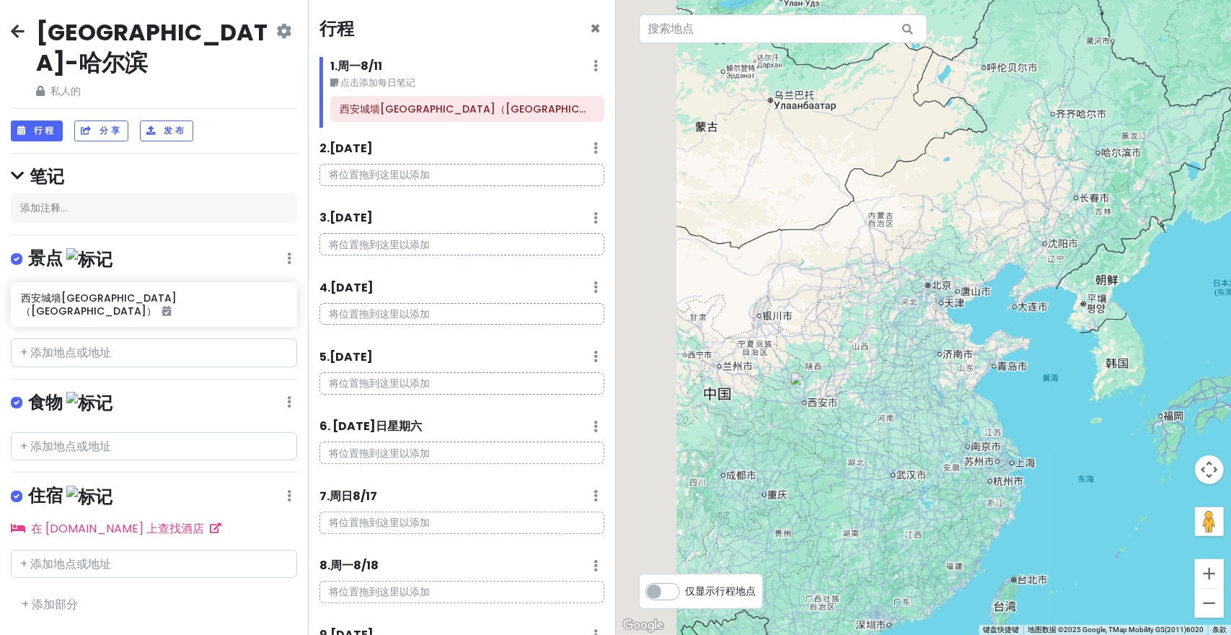
drag, startPoint x: 882, startPoint y: 417, endPoint x: 867, endPoint y: 412, distance: 15.5
click at [867, 412] on div at bounding box center [924, 317] width 616 height 635
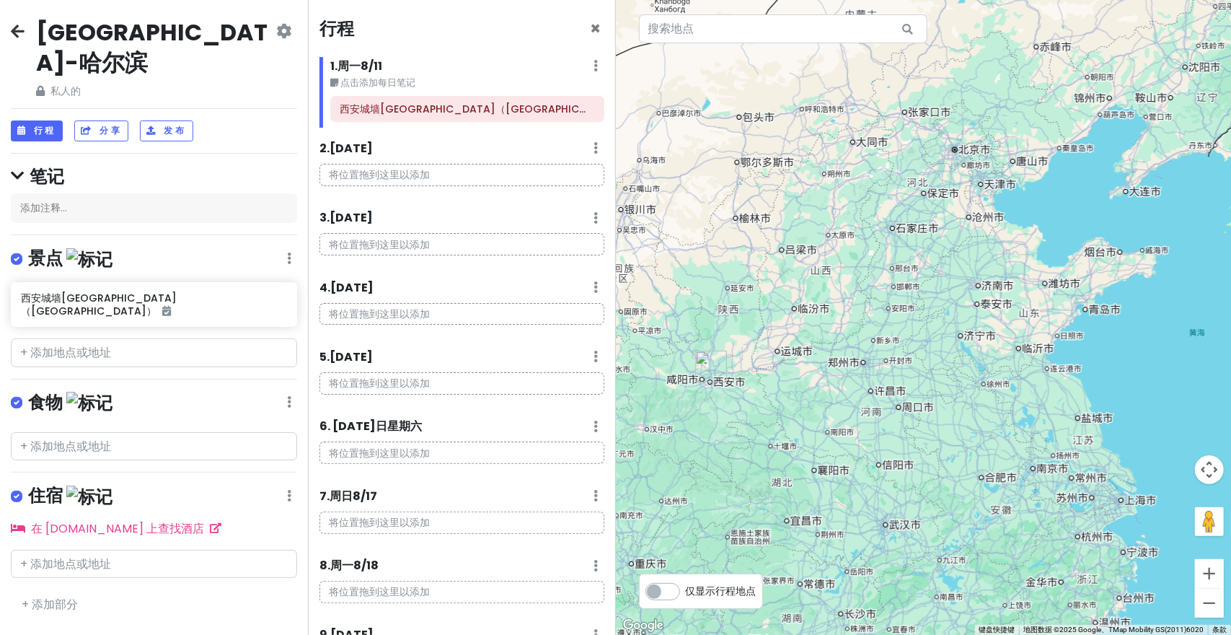
drag, startPoint x: 906, startPoint y: 449, endPoint x: 858, endPoint y: 422, distance: 55.2
click at [866, 422] on div at bounding box center [924, 317] width 616 height 635
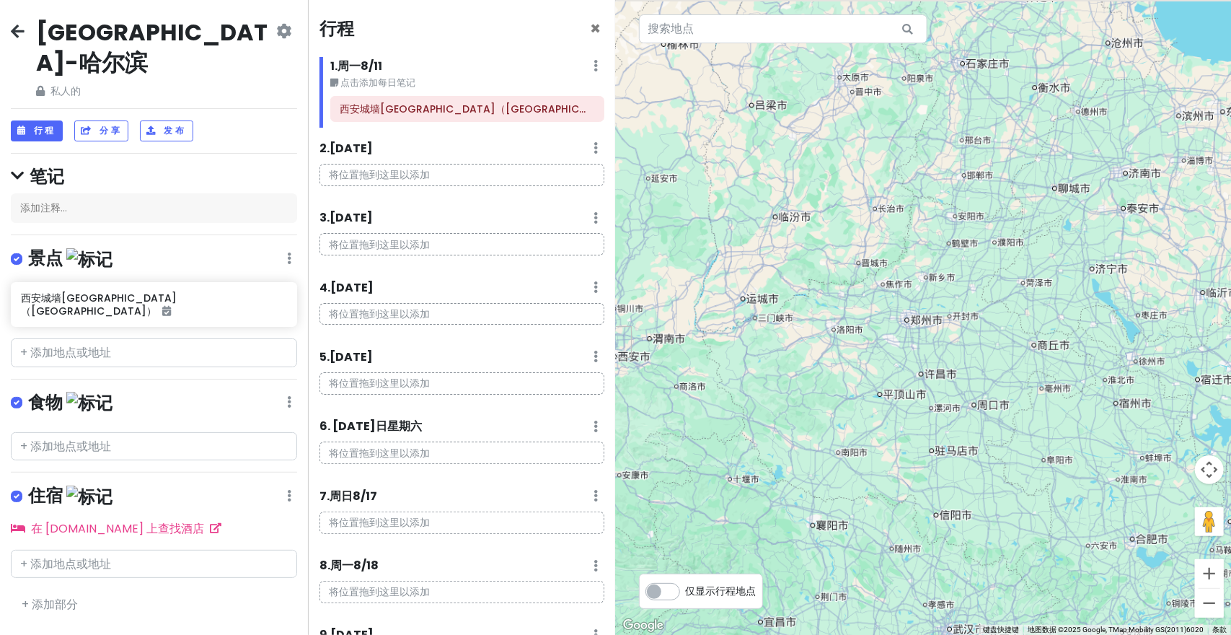
drag, startPoint x: 874, startPoint y: 417, endPoint x: 883, endPoint y: 407, distance: 13.3
click at [885, 417] on div at bounding box center [924, 317] width 616 height 635
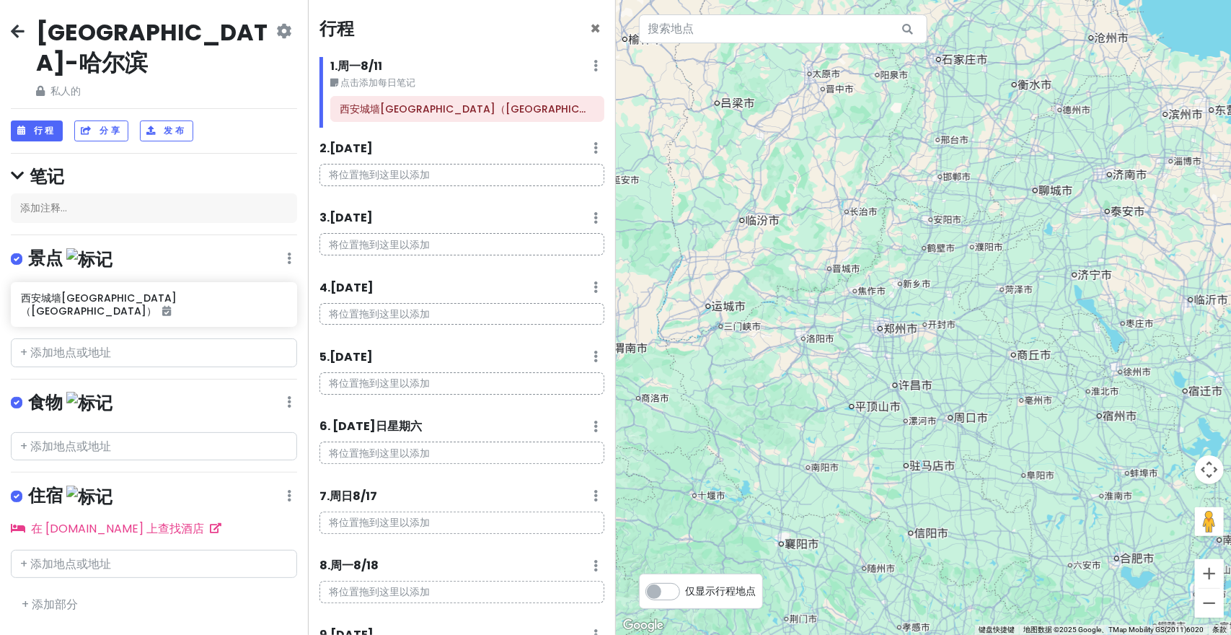
drag, startPoint x: 947, startPoint y: 374, endPoint x: 907, endPoint y: 380, distance: 40.2
click at [907, 380] on div at bounding box center [924, 317] width 616 height 635
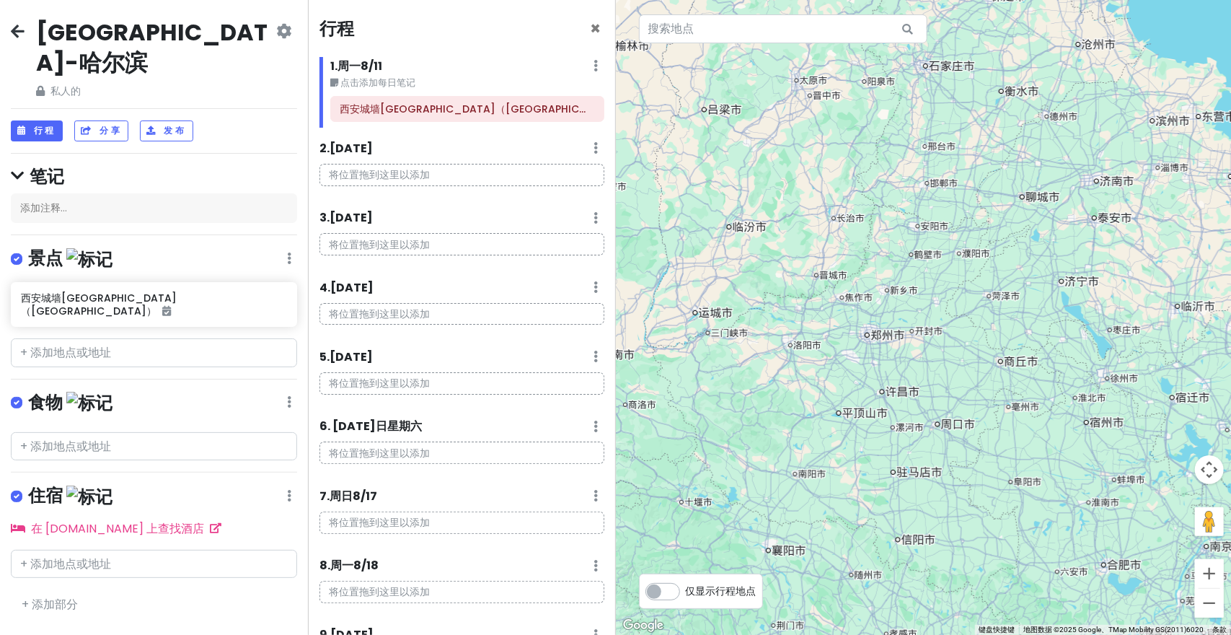
drag, startPoint x: 885, startPoint y: 386, endPoint x: 932, endPoint y: 384, distance: 46.9
click at [913, 384] on div at bounding box center [924, 317] width 616 height 635
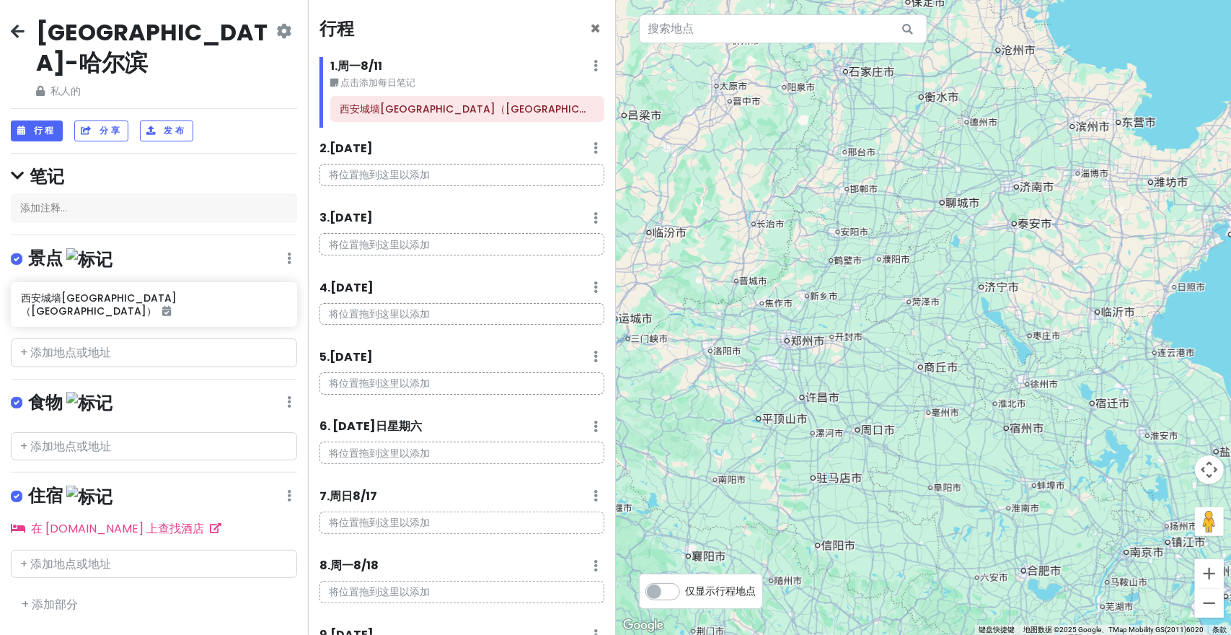
drag, startPoint x: 955, startPoint y: 384, endPoint x: 860, endPoint y: 381, distance: 95.2
click at [826, 394] on div at bounding box center [924, 317] width 616 height 635
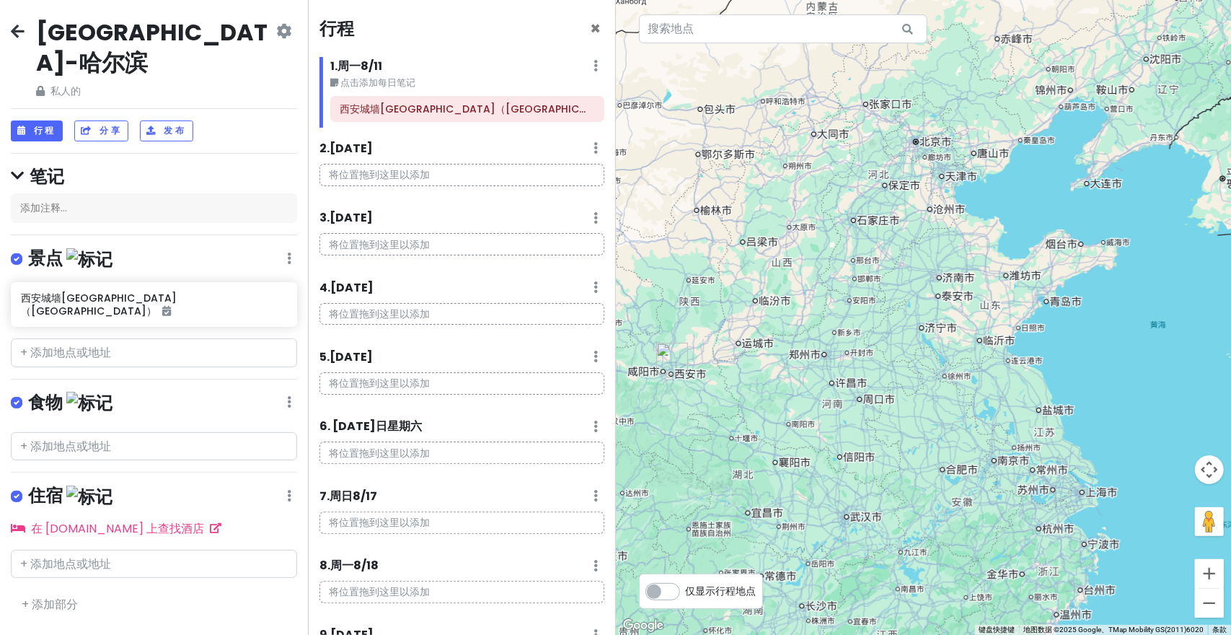
drag, startPoint x: 1030, startPoint y: 361, endPoint x: 965, endPoint y: 355, distance: 65.9
click at [975, 361] on div at bounding box center [924, 317] width 616 height 635
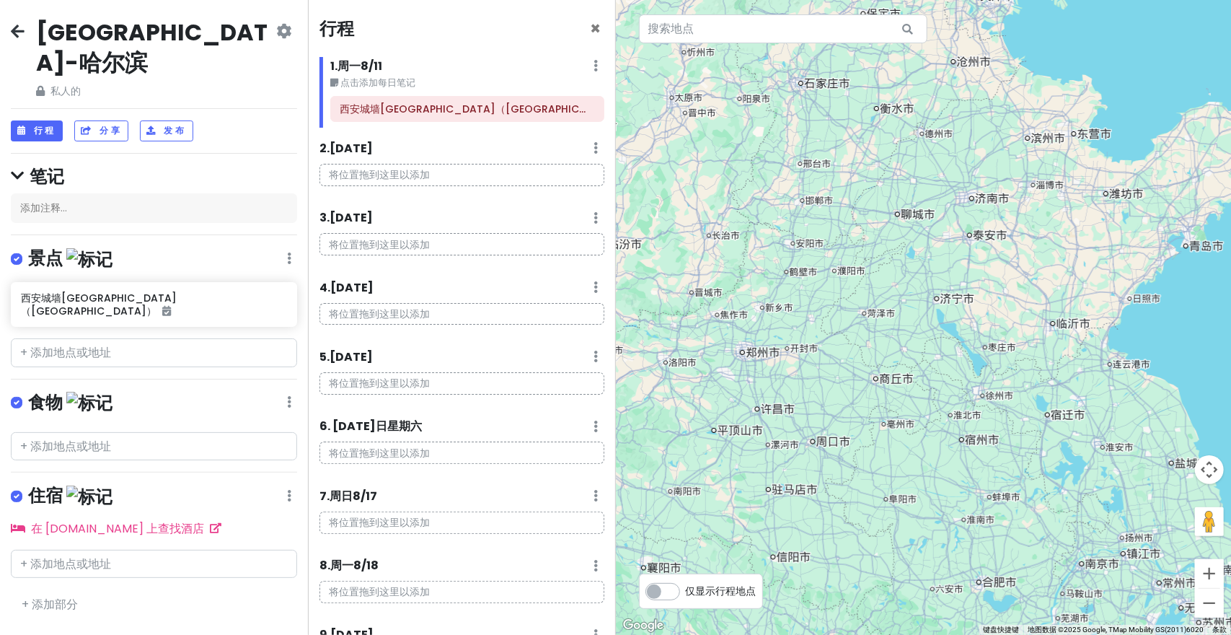
drag, startPoint x: 867, startPoint y: 370, endPoint x: 903, endPoint y: 367, distance: 36.2
click at [903, 367] on div at bounding box center [924, 317] width 616 height 635
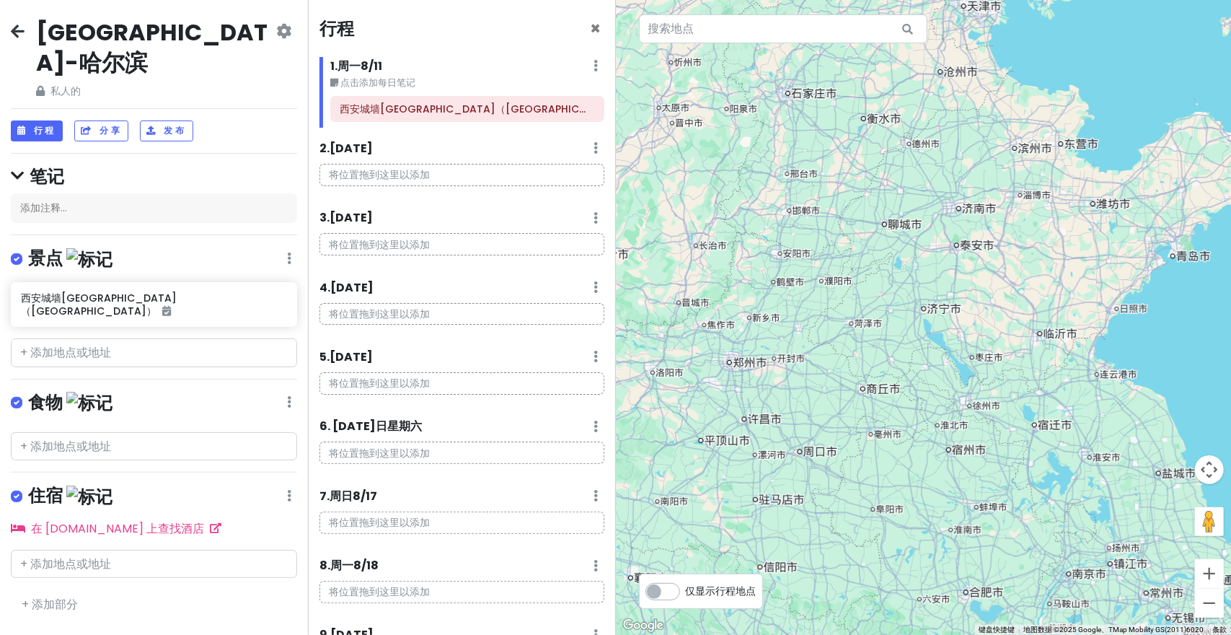
drag, startPoint x: 974, startPoint y: 383, endPoint x: 958, endPoint y: 394, distance: 20.2
click at [958, 394] on div at bounding box center [924, 317] width 616 height 635
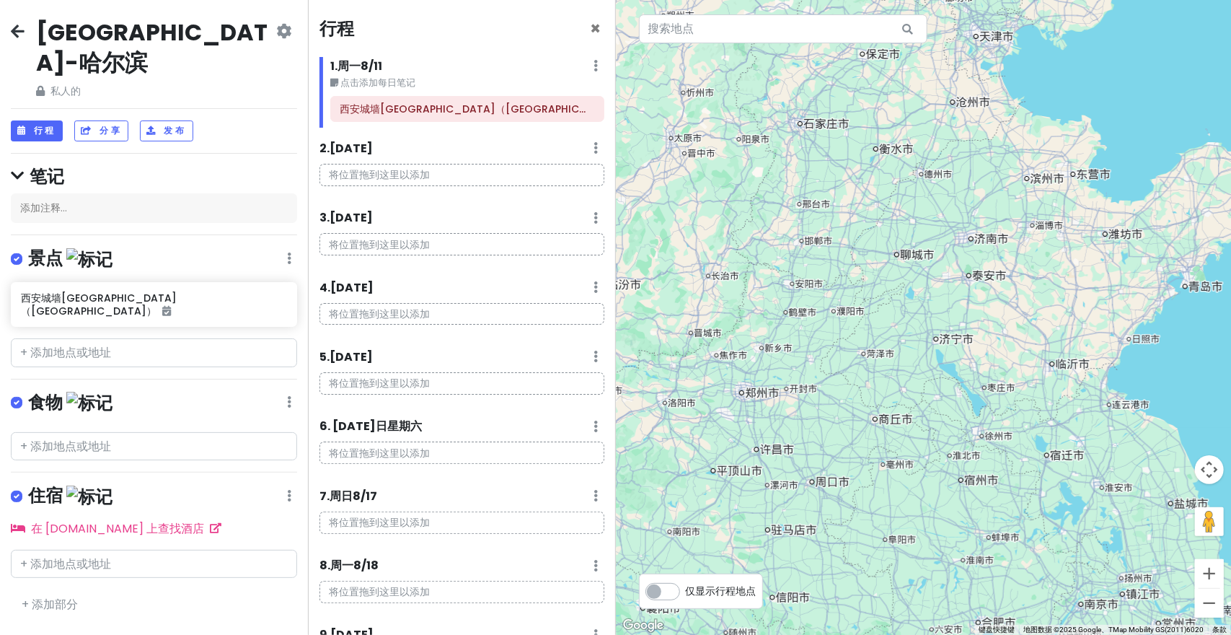
drag, startPoint x: 1043, startPoint y: 355, endPoint x: 1052, endPoint y: 380, distance: 26.2
click at [1052, 380] on div at bounding box center [924, 317] width 616 height 635
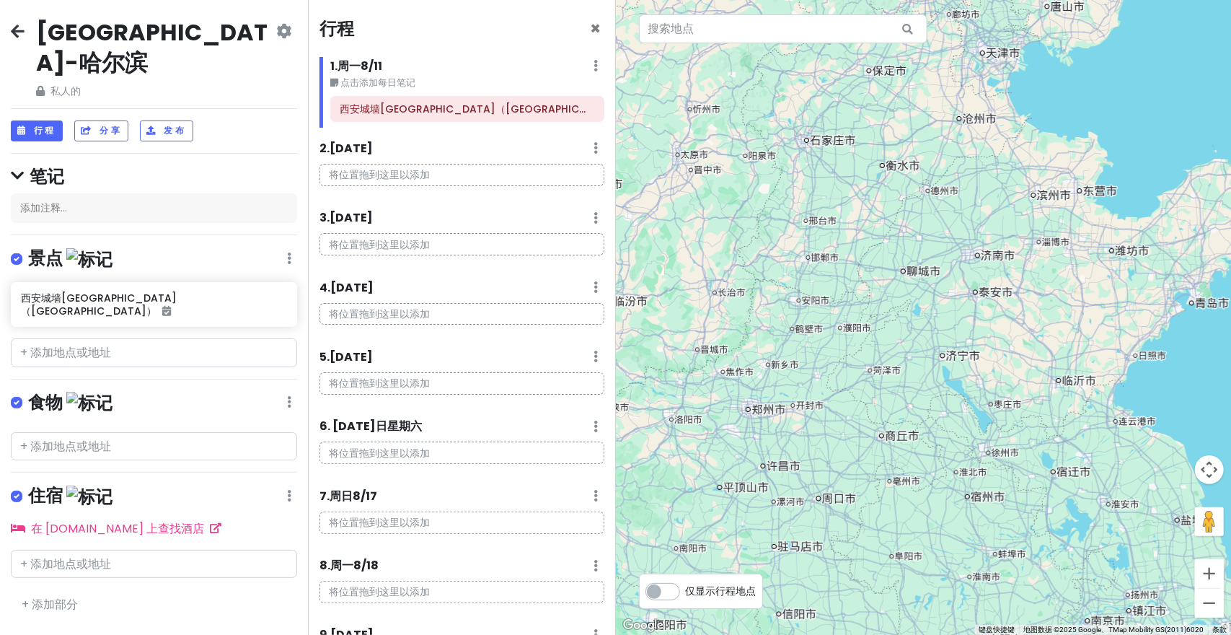
drag, startPoint x: 993, startPoint y: 259, endPoint x: 1002, endPoint y: 280, distance: 23.6
click at [1002, 280] on div at bounding box center [924, 317] width 616 height 635
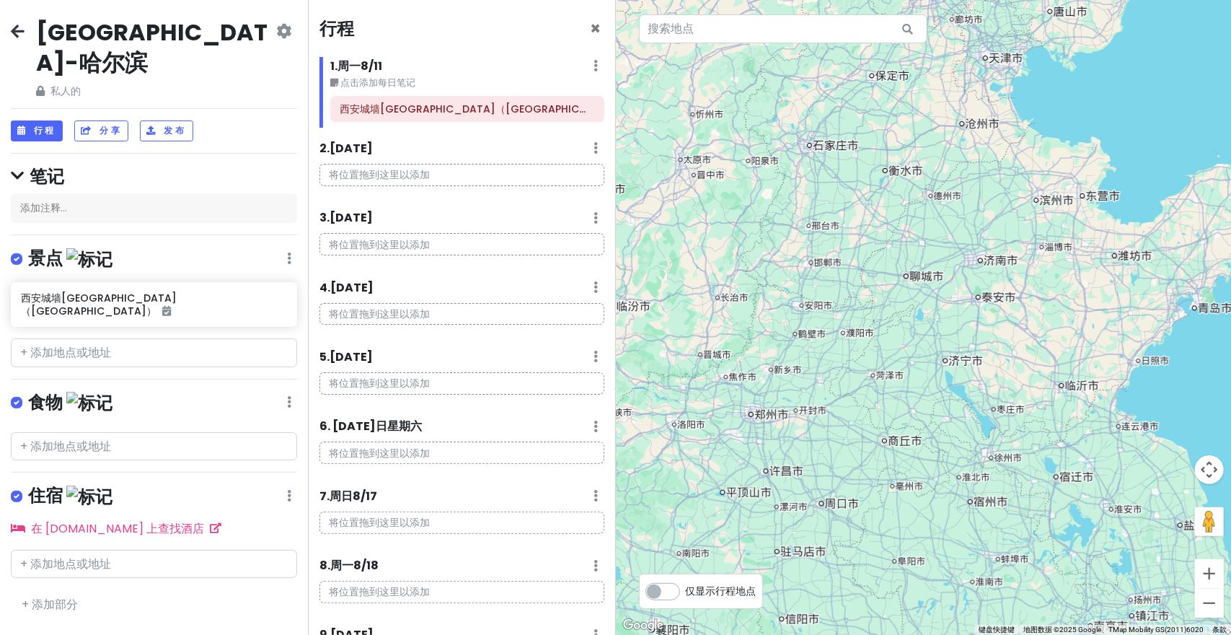
click at [753, 415] on div at bounding box center [924, 317] width 616 height 635
click at [986, 268] on div at bounding box center [924, 317] width 616 height 635
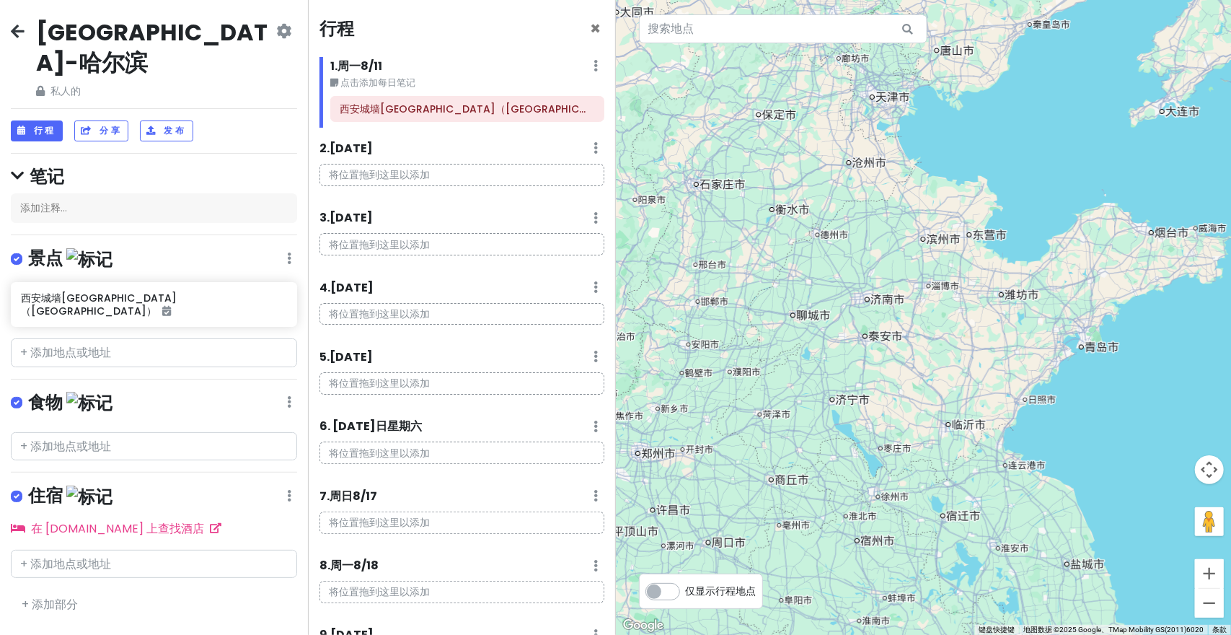
drag, startPoint x: 1135, startPoint y: 304, endPoint x: 1021, endPoint y: 337, distance: 118.5
click at [1019, 347] on div at bounding box center [924, 317] width 616 height 635
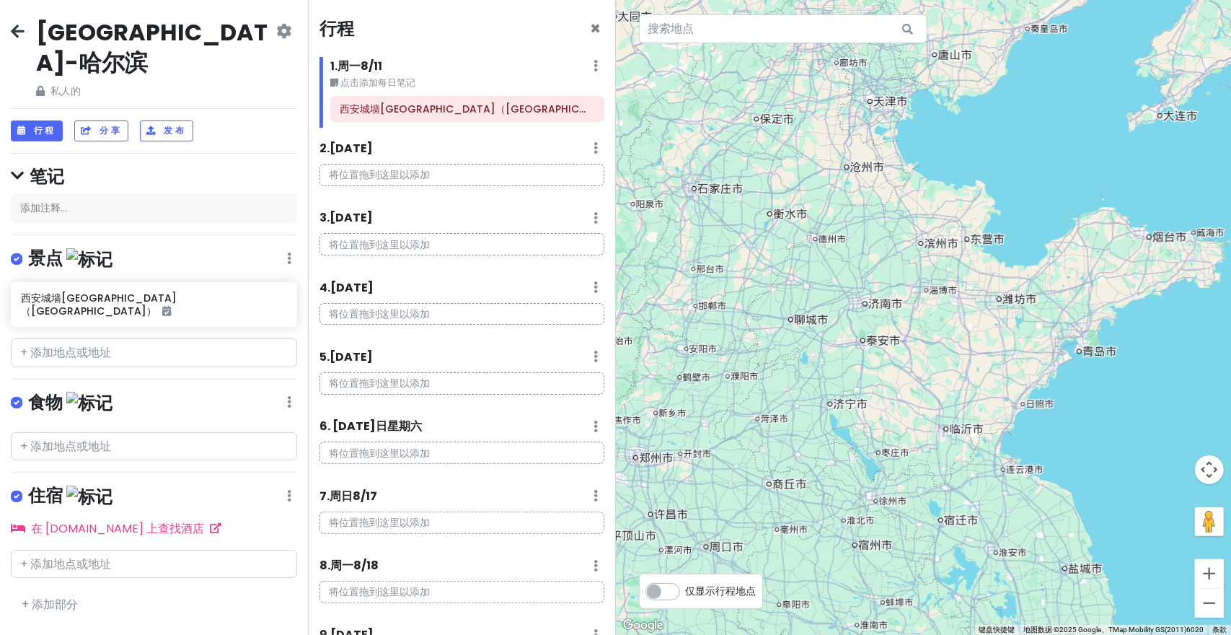
click at [1091, 361] on div at bounding box center [924, 317] width 616 height 635
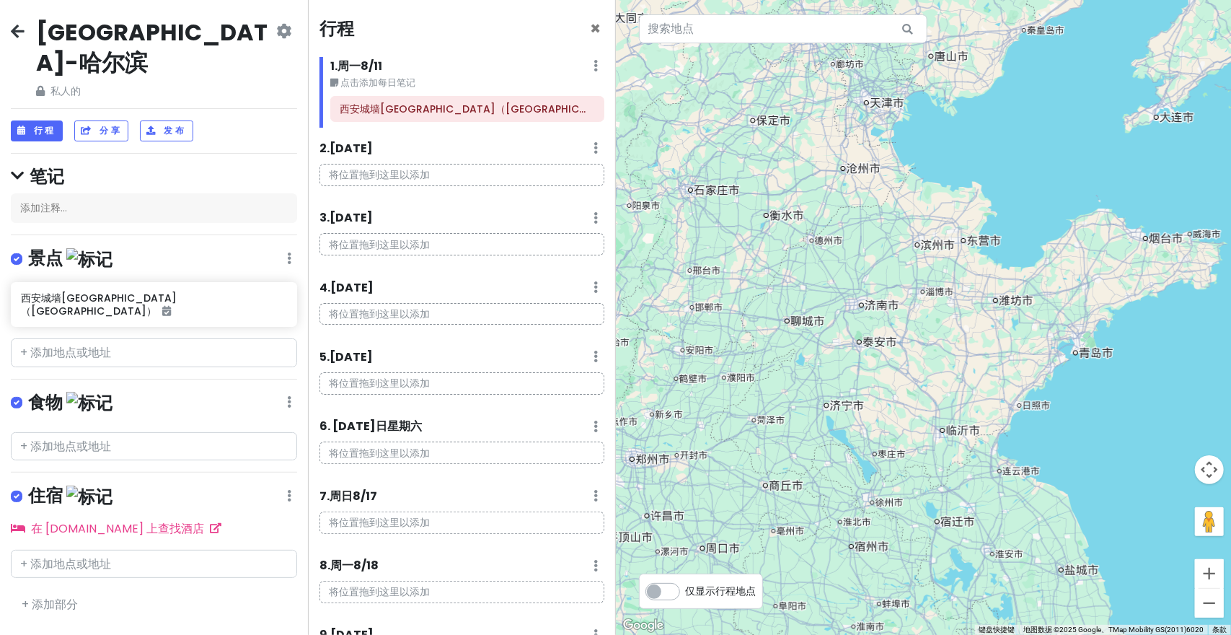
click at [1193, 259] on div at bounding box center [924, 317] width 616 height 635
click at [1193, 250] on div at bounding box center [924, 317] width 616 height 635
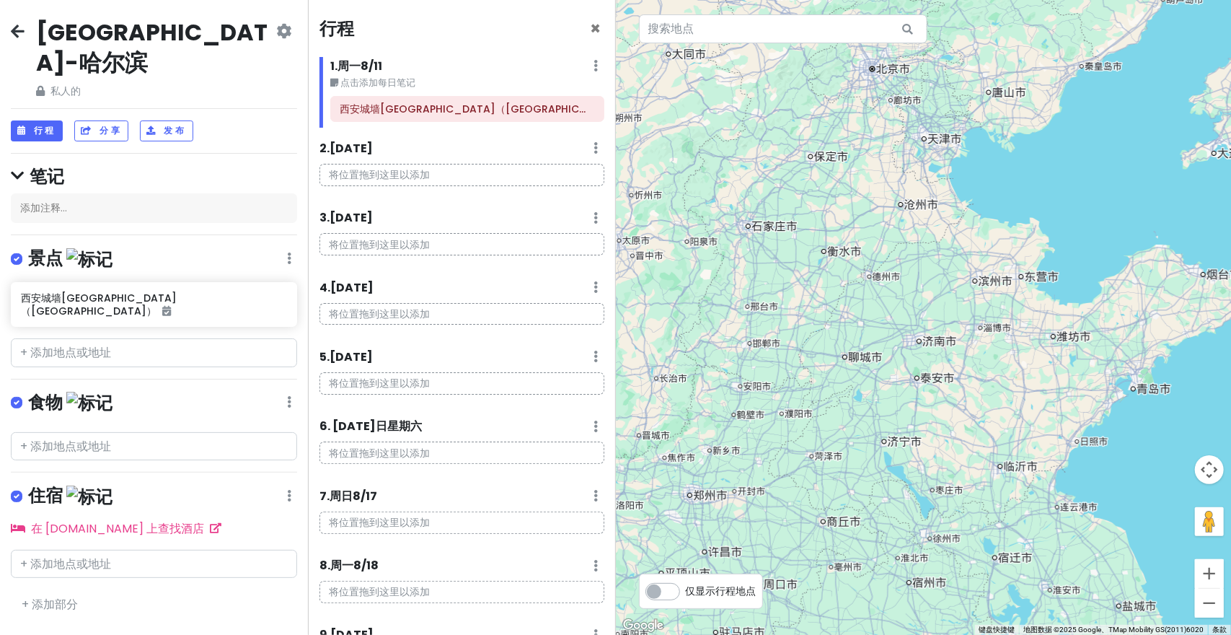
drag, startPoint x: 874, startPoint y: 114, endPoint x: 943, endPoint y: 165, distance: 86.1
click at [936, 153] on div at bounding box center [924, 317] width 616 height 635
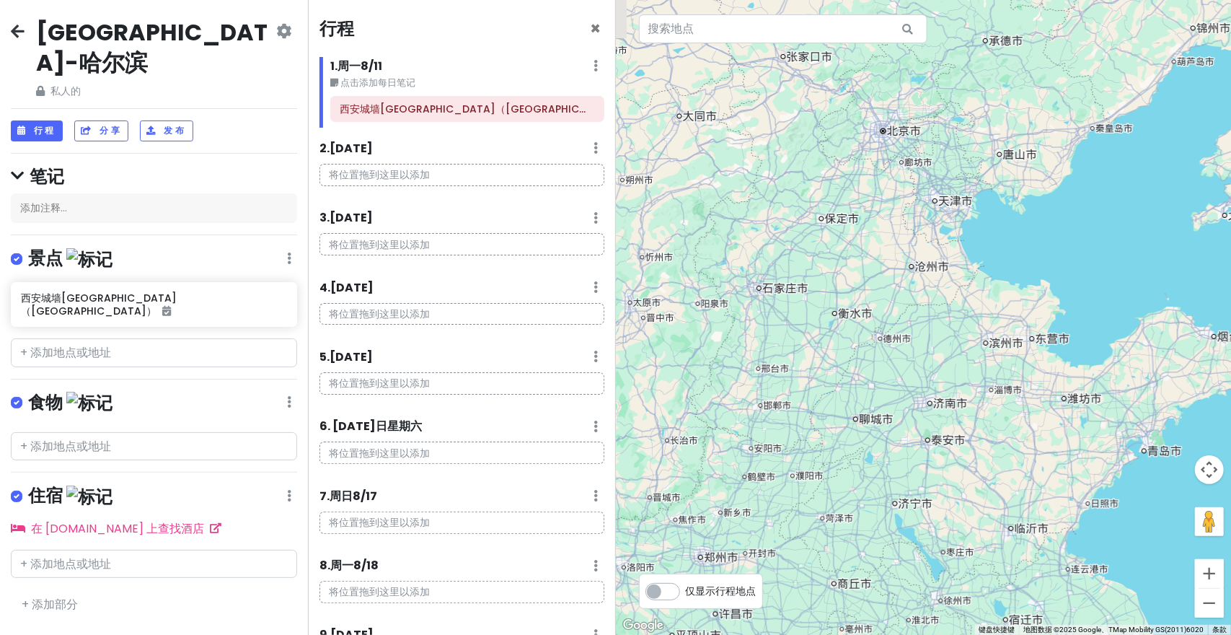
drag, startPoint x: 945, startPoint y: 166, endPoint x: 955, endPoint y: 239, distance: 73.5
click at [955, 239] on div at bounding box center [924, 317] width 616 height 635
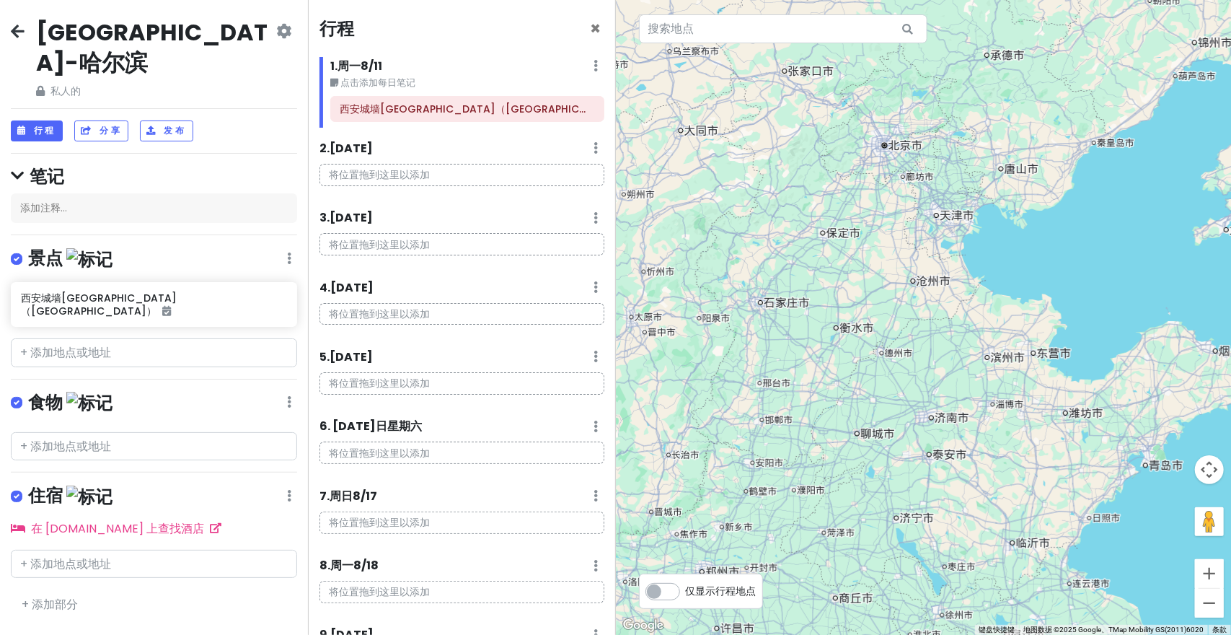
click at [945, 219] on div at bounding box center [924, 317] width 616 height 635
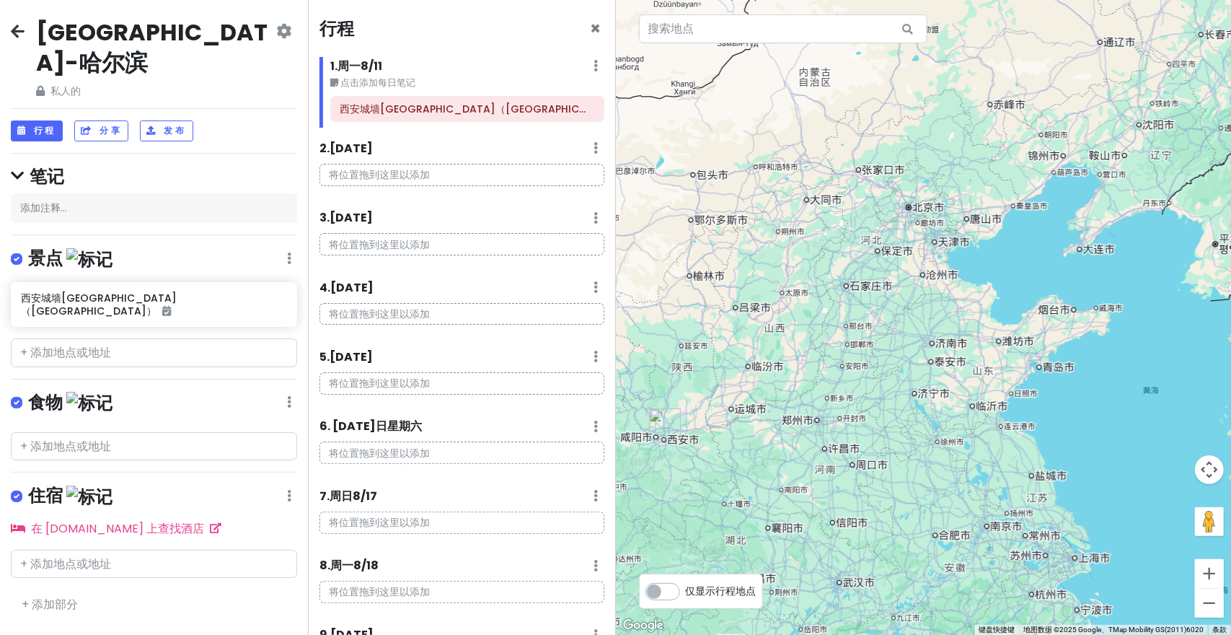
drag, startPoint x: 982, startPoint y: 339, endPoint x: 978, endPoint y: 321, distance: 18.5
click at [980, 330] on div at bounding box center [924, 317] width 616 height 635
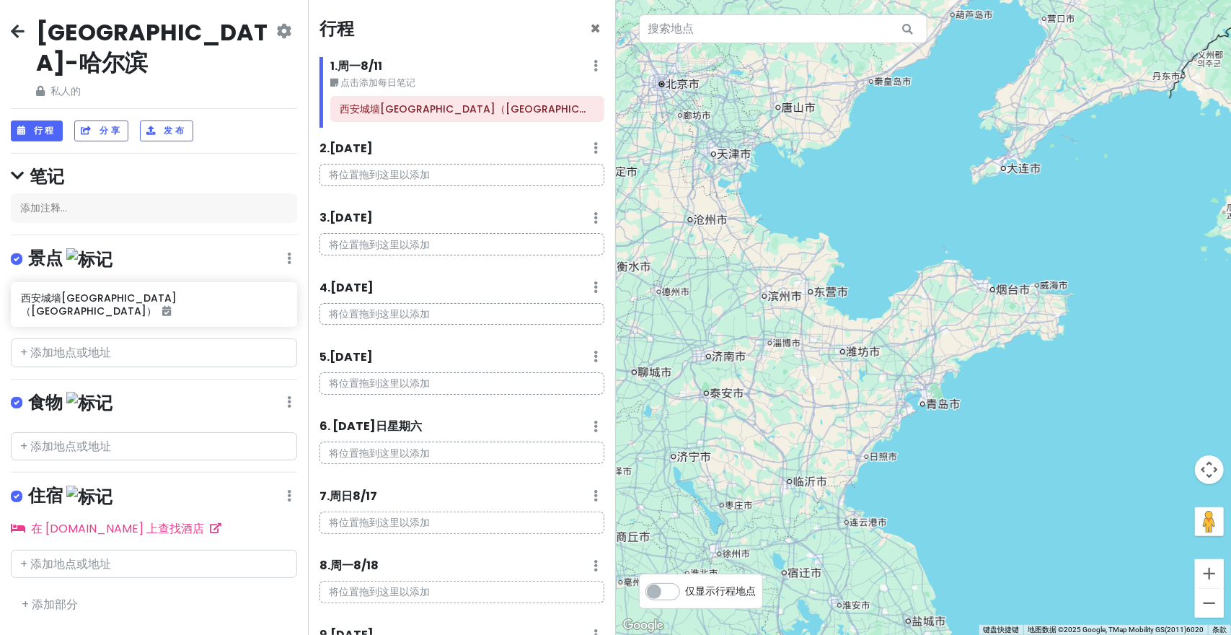
drag, startPoint x: 1120, startPoint y: 345, endPoint x: 1076, endPoint y: 394, distance: 66.4
click at [1076, 394] on div at bounding box center [924, 317] width 616 height 635
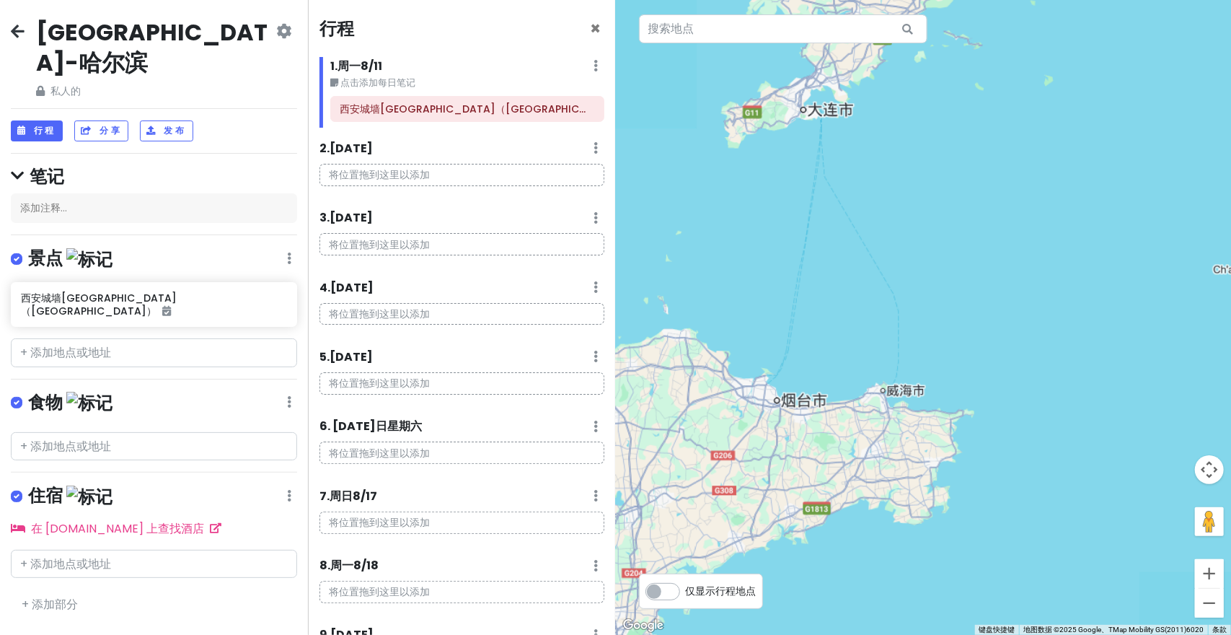
drag, startPoint x: 994, startPoint y: 443, endPoint x: 1039, endPoint y: 327, distance: 125.1
click at [1039, 327] on div at bounding box center [924, 317] width 616 height 635
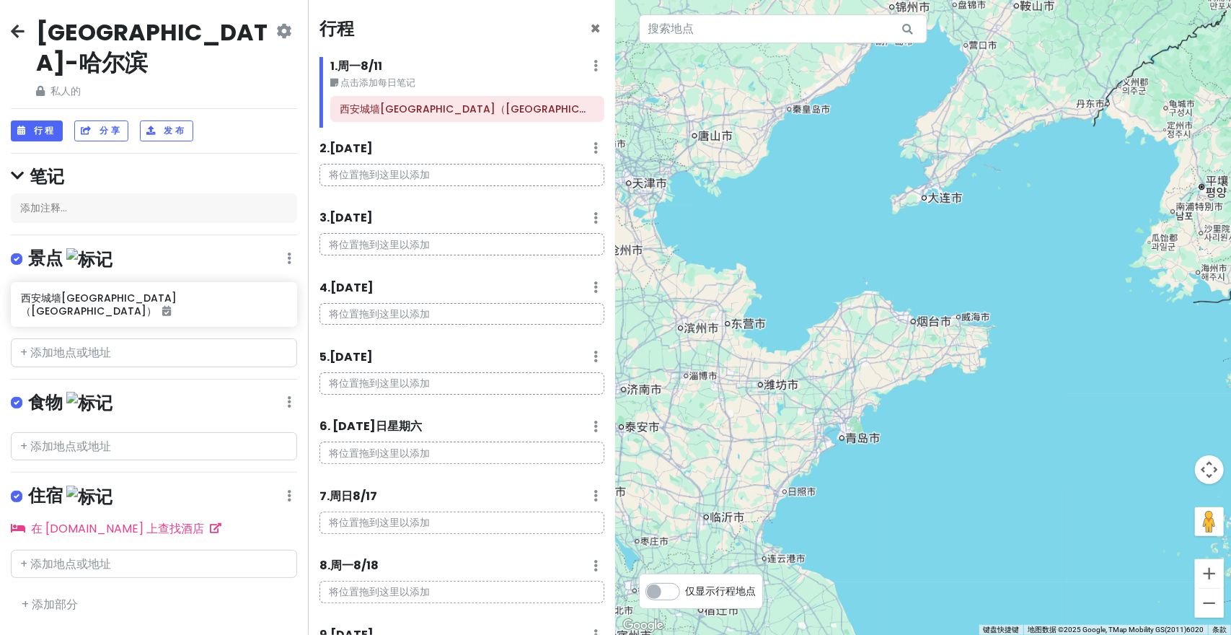
drag, startPoint x: 1026, startPoint y: 292, endPoint x: 990, endPoint y: 324, distance: 48.5
click at [990, 324] on div at bounding box center [924, 317] width 616 height 635
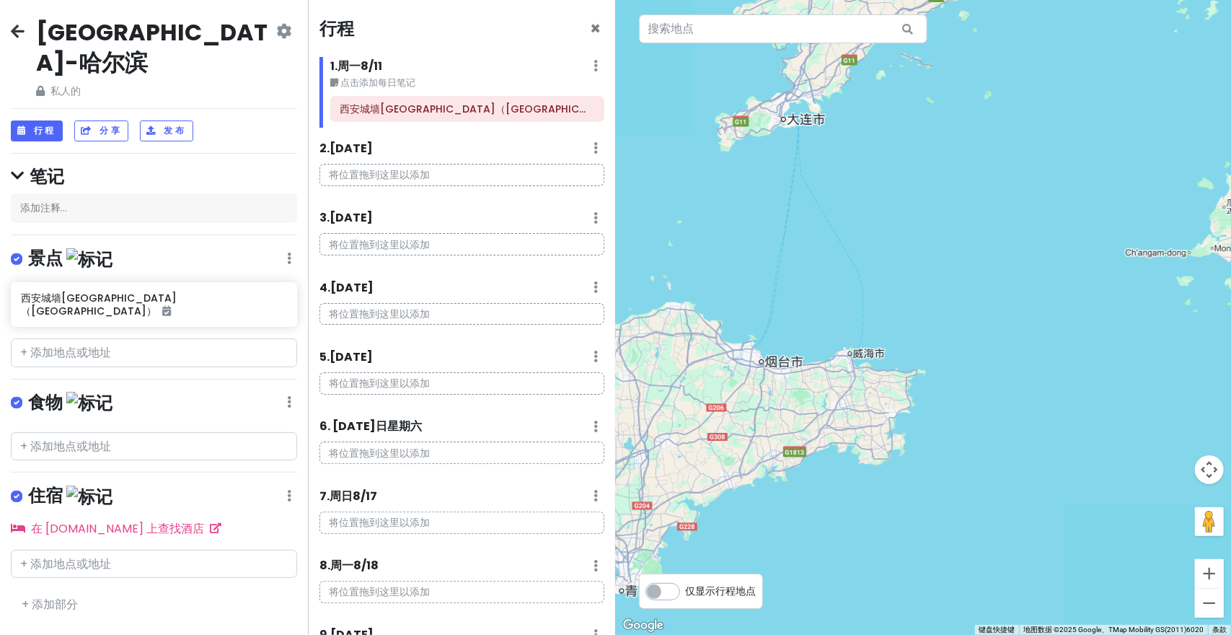
drag, startPoint x: 1000, startPoint y: 348, endPoint x: 1007, endPoint y: 360, distance: 13.2
click at [1007, 360] on div at bounding box center [924, 317] width 616 height 635
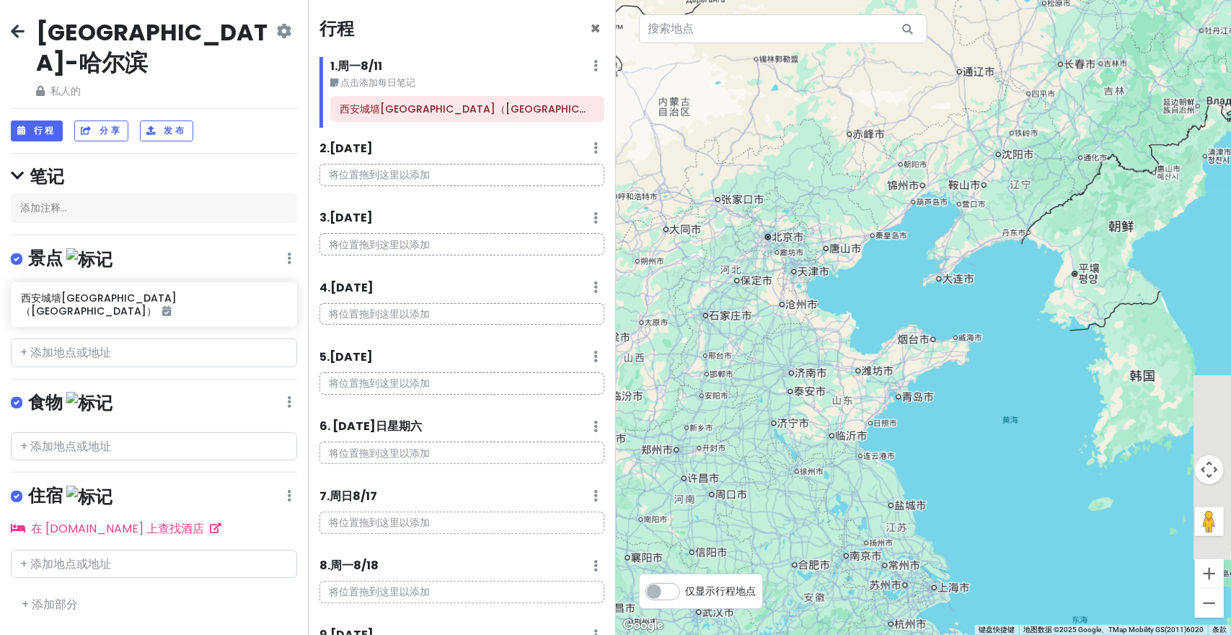
drag, startPoint x: 993, startPoint y: 363, endPoint x: 998, endPoint y: 335, distance: 28.6
click at [984, 340] on div at bounding box center [924, 317] width 616 height 635
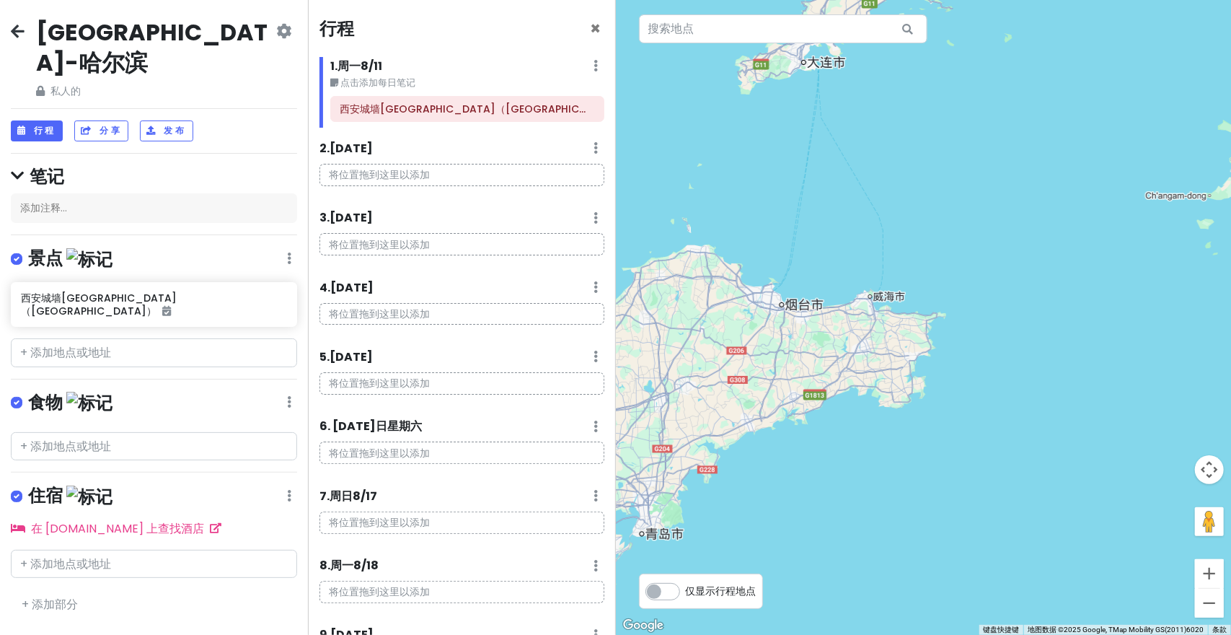
drag, startPoint x: 846, startPoint y: 318, endPoint x: 904, endPoint y: 318, distance: 58.4
click at [904, 318] on div at bounding box center [924, 317] width 616 height 635
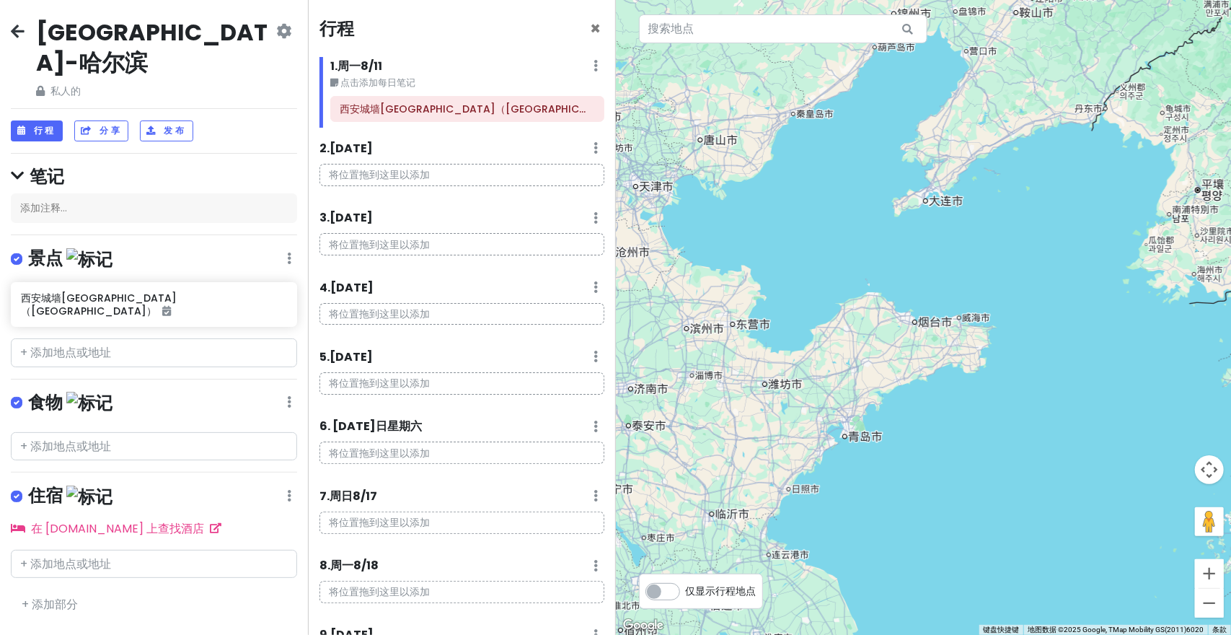
drag, startPoint x: 900, startPoint y: 399, endPoint x: 943, endPoint y: 361, distance: 57.3
click at [937, 366] on div at bounding box center [924, 317] width 616 height 635
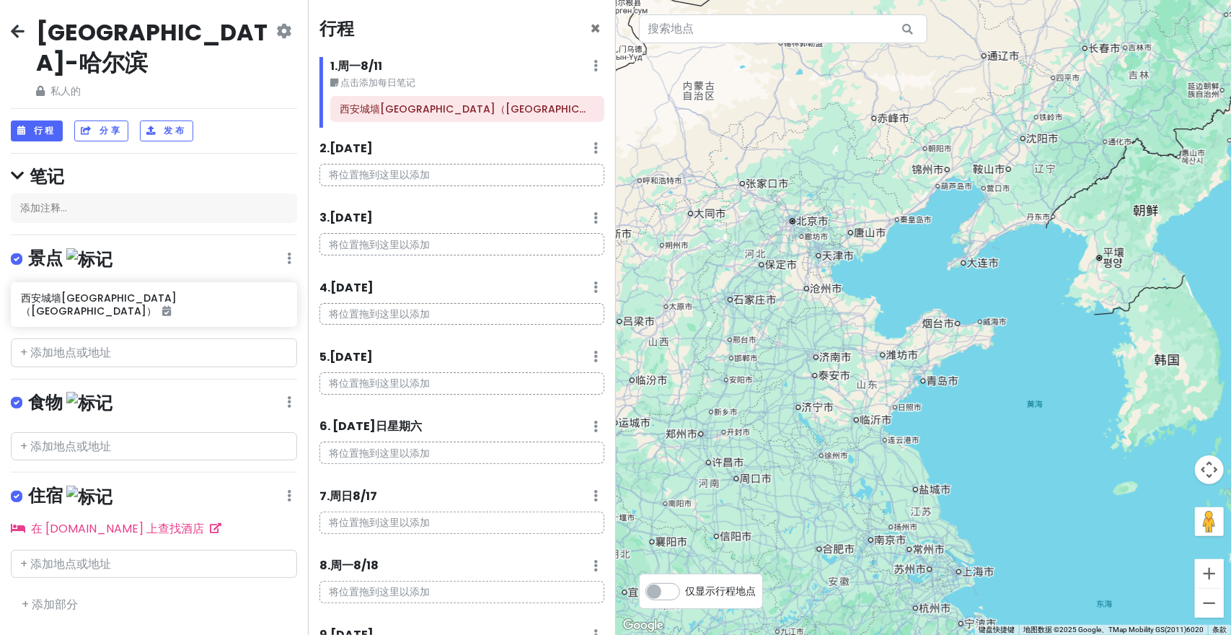
drag, startPoint x: 960, startPoint y: 355, endPoint x: 979, endPoint y: 347, distance: 20.6
click at [978, 347] on div at bounding box center [924, 317] width 616 height 635
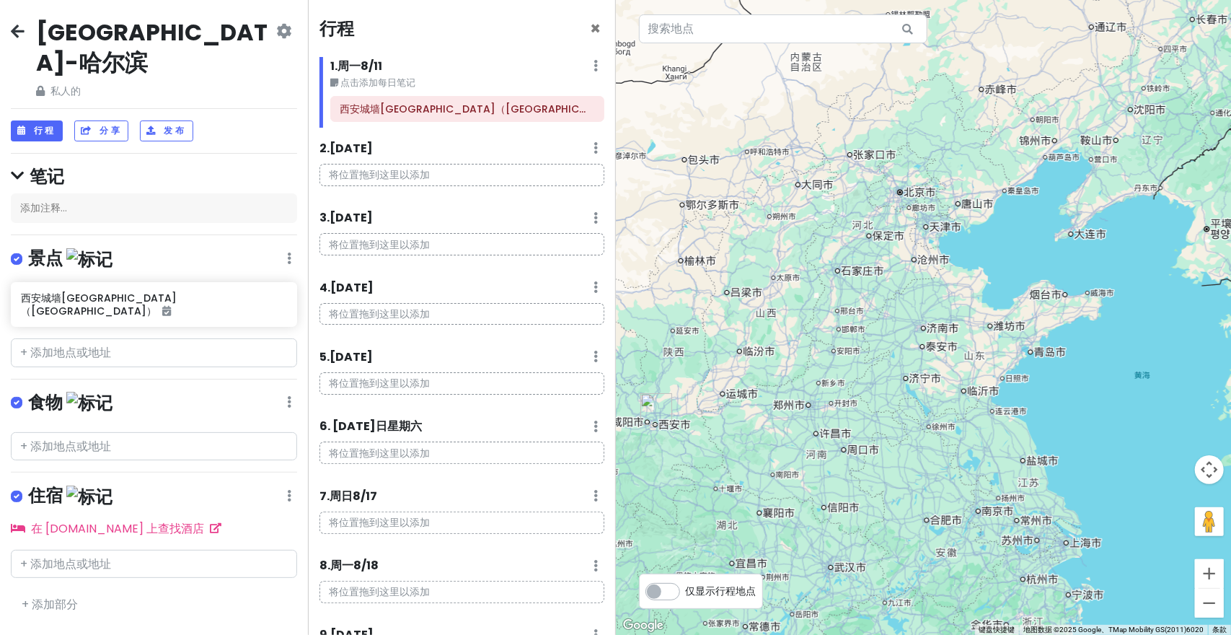
drag, startPoint x: 973, startPoint y: 349, endPoint x: 1082, endPoint y: 319, distance: 113.5
click at [1082, 319] on div at bounding box center [924, 317] width 616 height 635
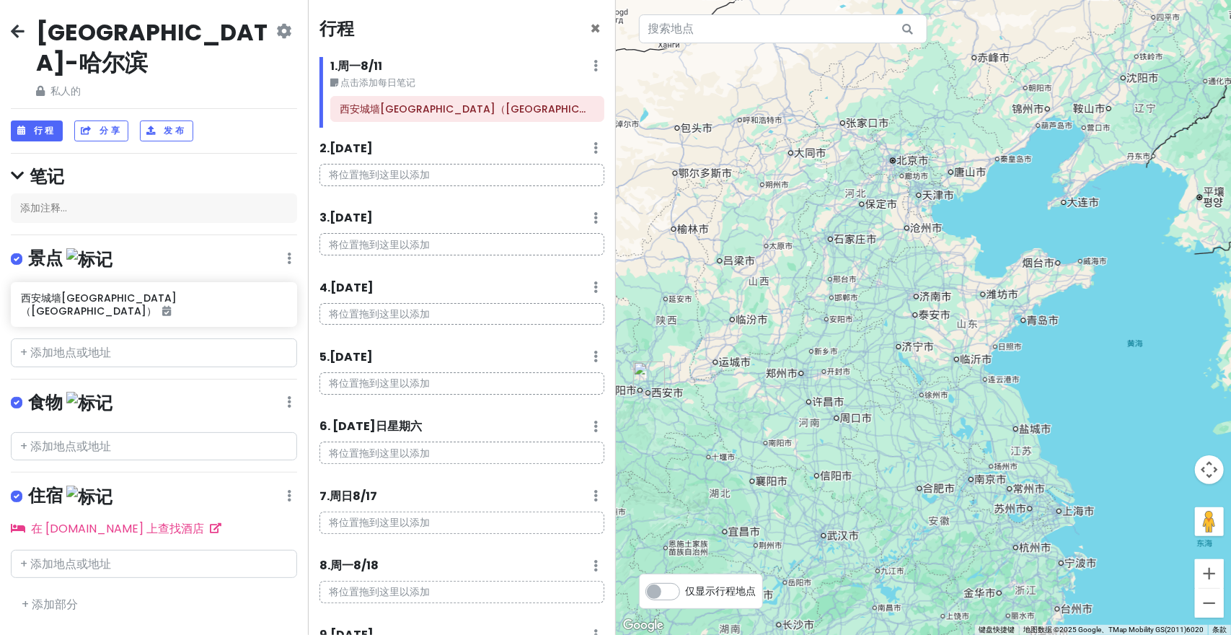
drag, startPoint x: 1092, startPoint y: 367, endPoint x: 1082, endPoint y: 332, distance: 36.6
click at [1082, 332] on div at bounding box center [924, 317] width 616 height 635
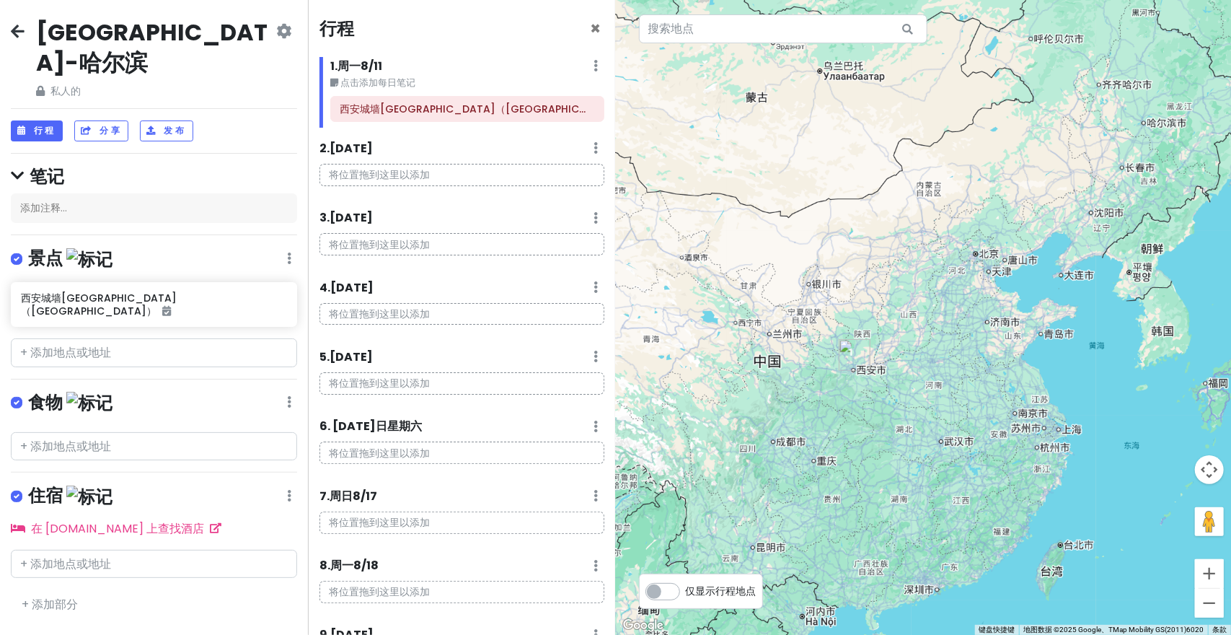
drag, startPoint x: 1041, startPoint y: 357, endPoint x: 1022, endPoint y: 351, distance: 20.3
click at [1023, 353] on div at bounding box center [924, 317] width 616 height 635
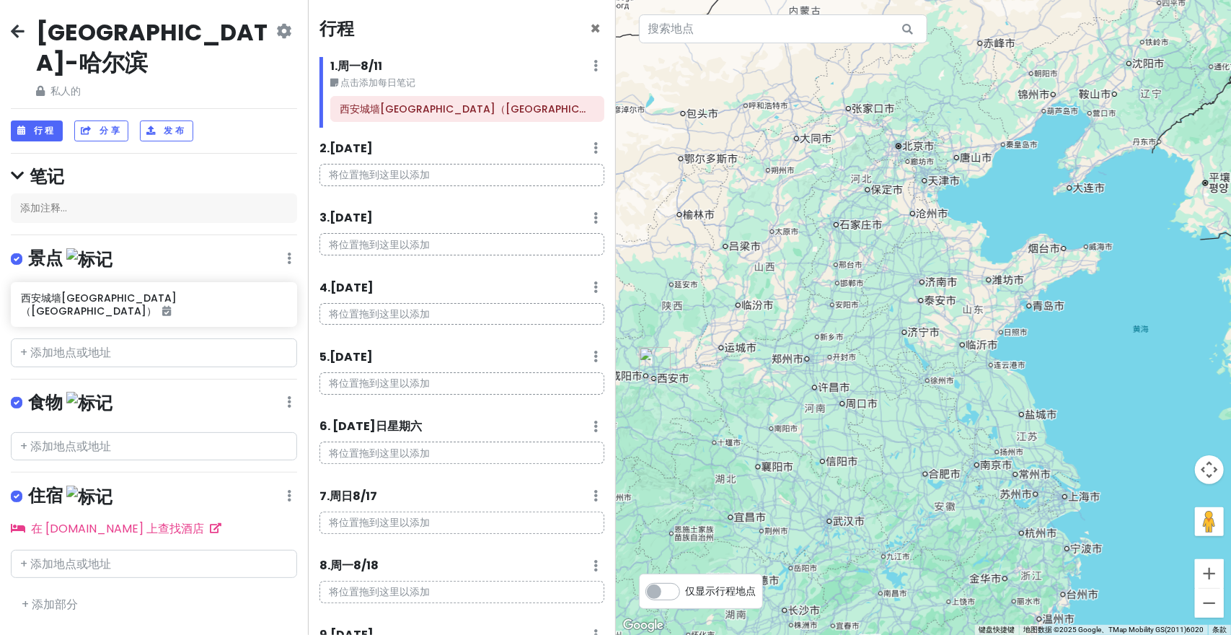
drag, startPoint x: 913, startPoint y: 394, endPoint x: 936, endPoint y: 396, distance: 23.1
click at [936, 396] on div at bounding box center [924, 317] width 616 height 635
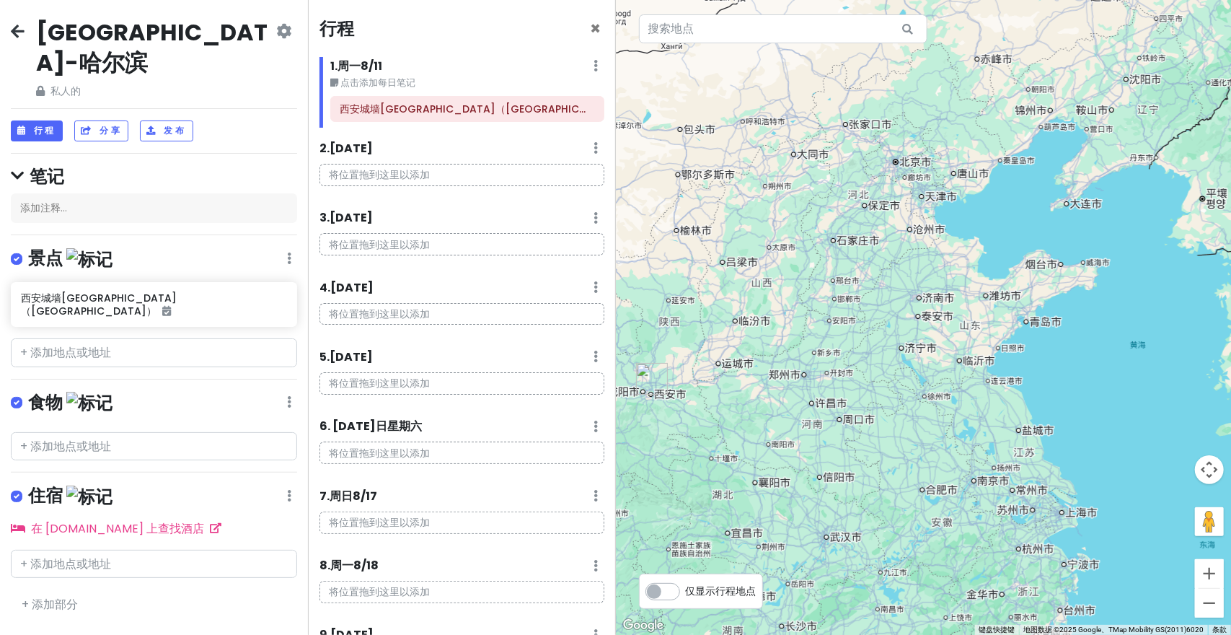
drag, startPoint x: 857, startPoint y: 344, endPoint x: 847, endPoint y: 364, distance: 22.3
click at [849, 366] on div at bounding box center [924, 317] width 616 height 635
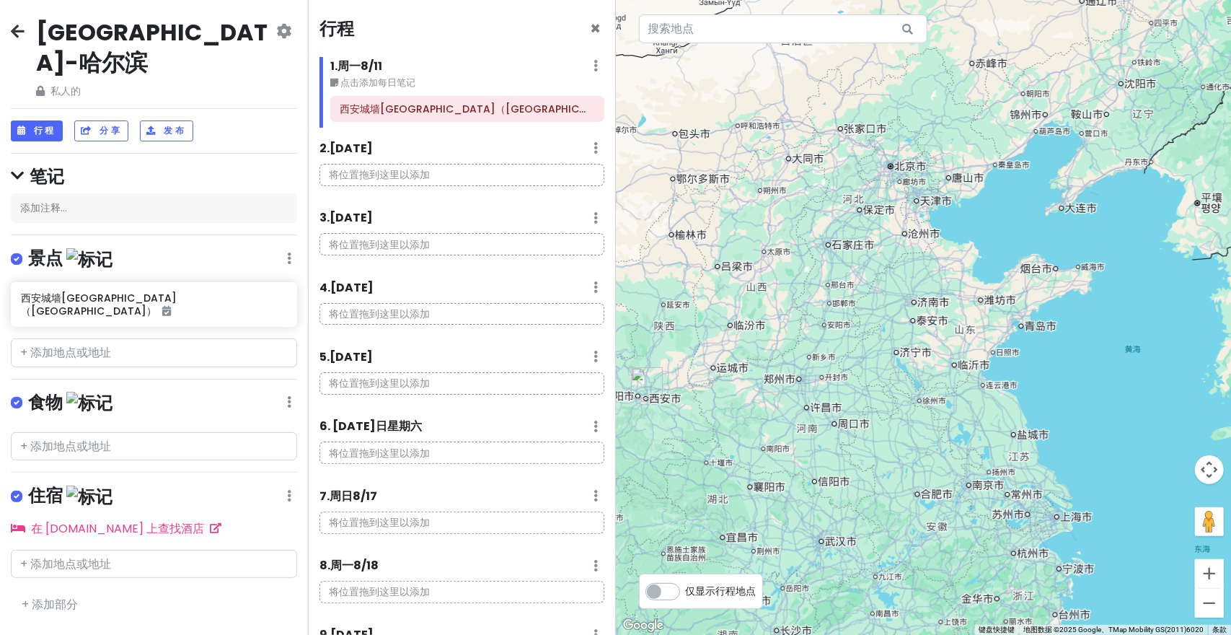
click at [829, 306] on div at bounding box center [924, 317] width 616 height 635
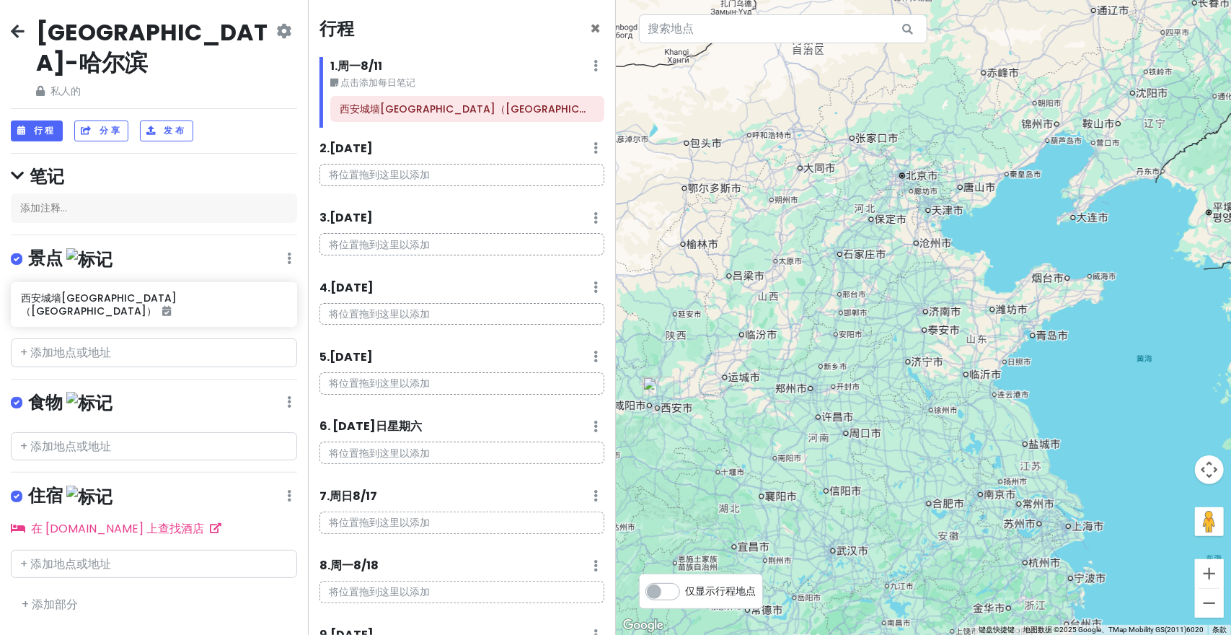
drag, startPoint x: 878, startPoint y: 331, endPoint x: 898, endPoint y: 344, distance: 24.0
click at [898, 344] on div at bounding box center [924, 317] width 616 height 635
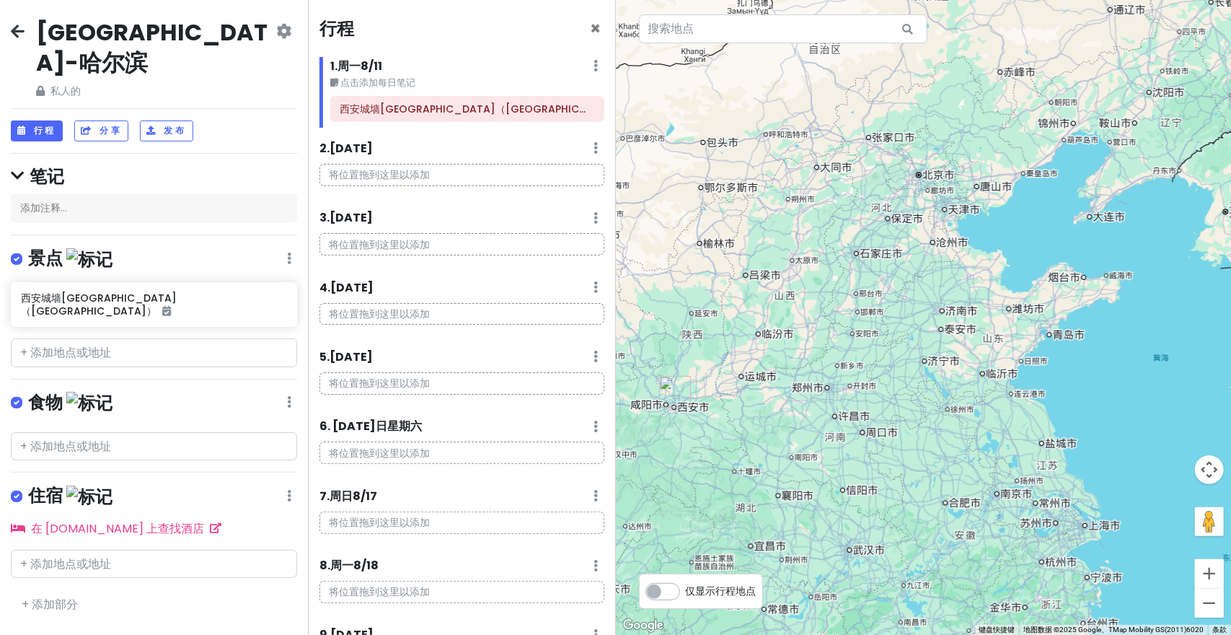
drag, startPoint x: 876, startPoint y: 368, endPoint x: 885, endPoint y: 364, distance: 9.7
click at [885, 364] on div at bounding box center [924, 317] width 616 height 635
drag, startPoint x: 999, startPoint y: 335, endPoint x: 981, endPoint y: 343, distance: 20.4
click at [981, 343] on div at bounding box center [924, 317] width 616 height 635
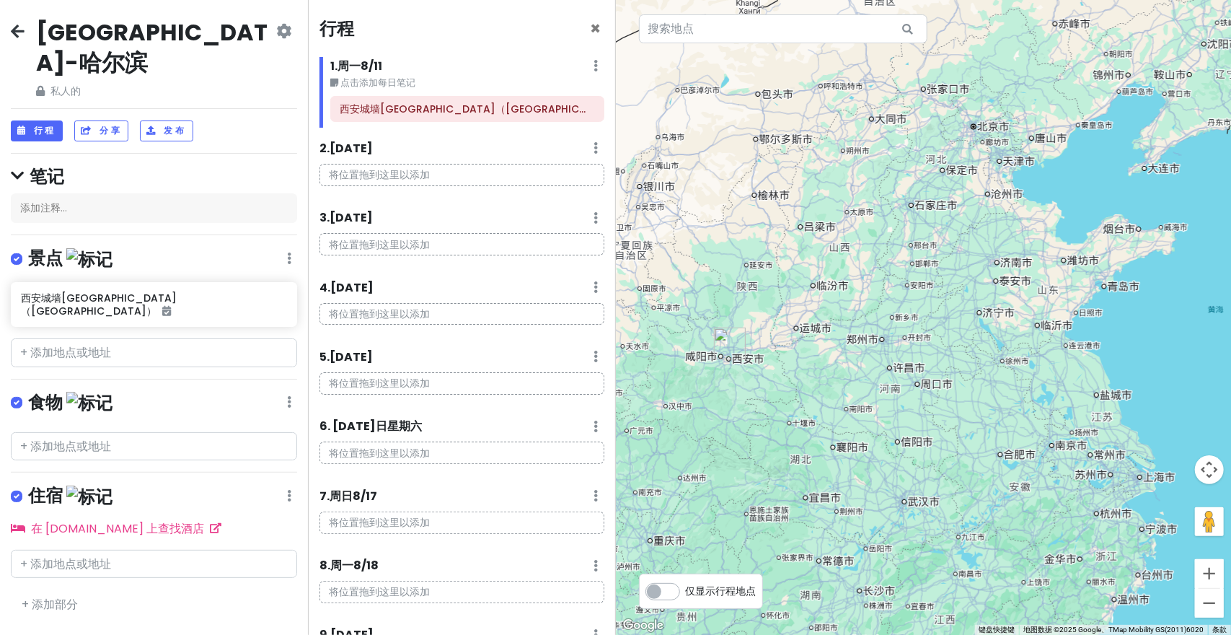
drag, startPoint x: 950, startPoint y: 439, endPoint x: 1017, endPoint y: 379, distance: 89.9
click at [1030, 384] on div at bounding box center [924, 317] width 616 height 635
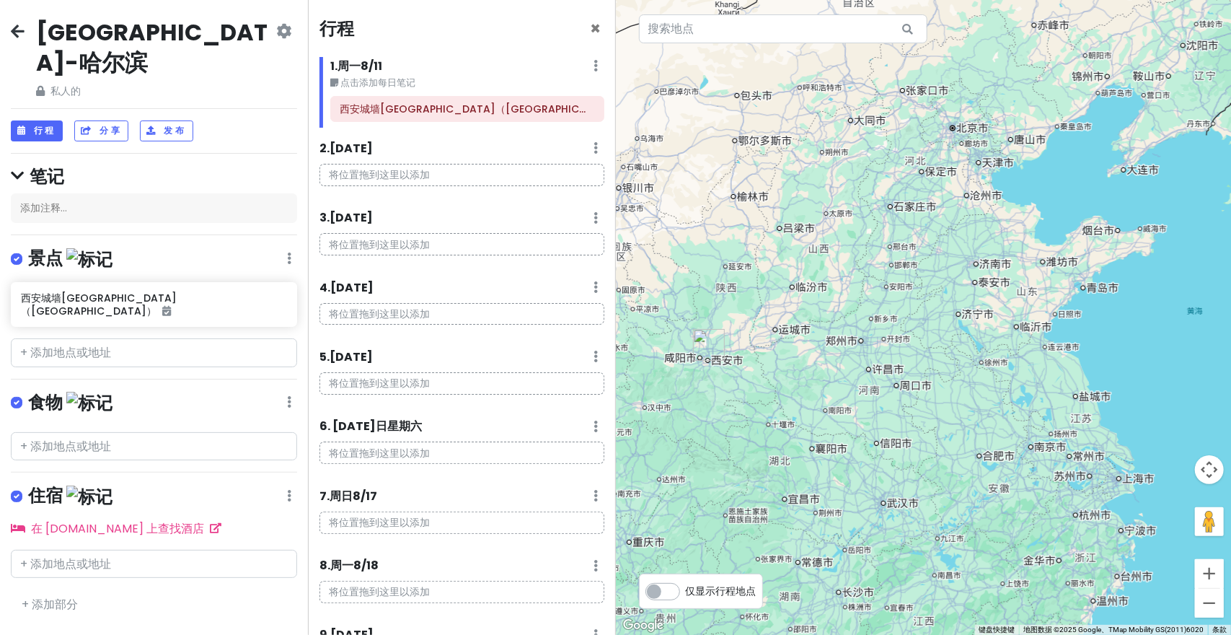
drag, startPoint x: 997, startPoint y: 382, endPoint x: 965, endPoint y: 379, distance: 31.9
click at [965, 380] on div at bounding box center [924, 317] width 616 height 635
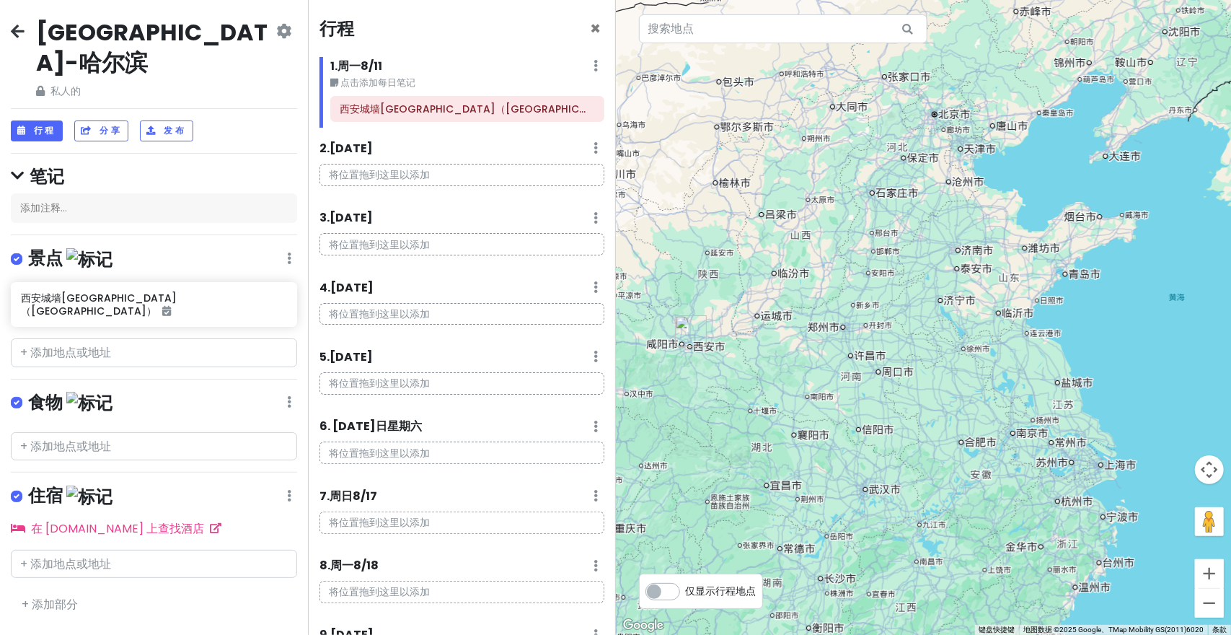
drag, startPoint x: 1007, startPoint y: 399, endPoint x: 990, endPoint y: 395, distance: 17.1
click at [990, 395] on div at bounding box center [924, 317] width 616 height 635
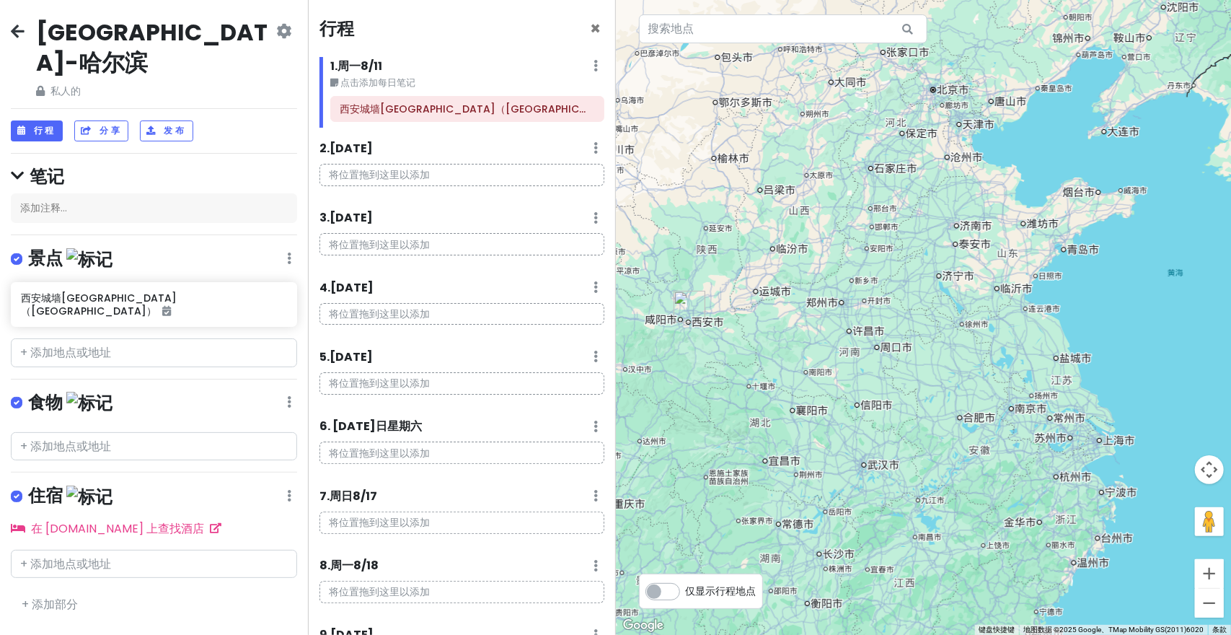
drag, startPoint x: 965, startPoint y: 415, endPoint x: 972, endPoint y: 390, distance: 25.6
click at [972, 390] on div at bounding box center [924, 317] width 616 height 635
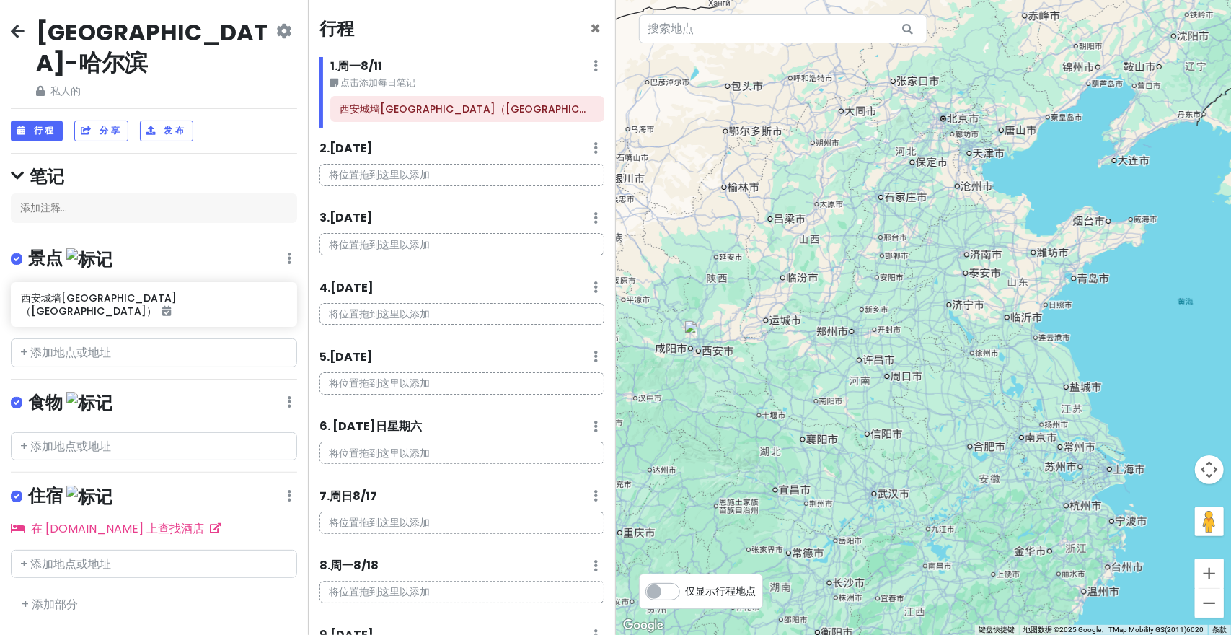
drag, startPoint x: 985, startPoint y: 415, endPoint x: 982, endPoint y: 424, distance: 9.8
click at [984, 427] on div at bounding box center [924, 317] width 616 height 635
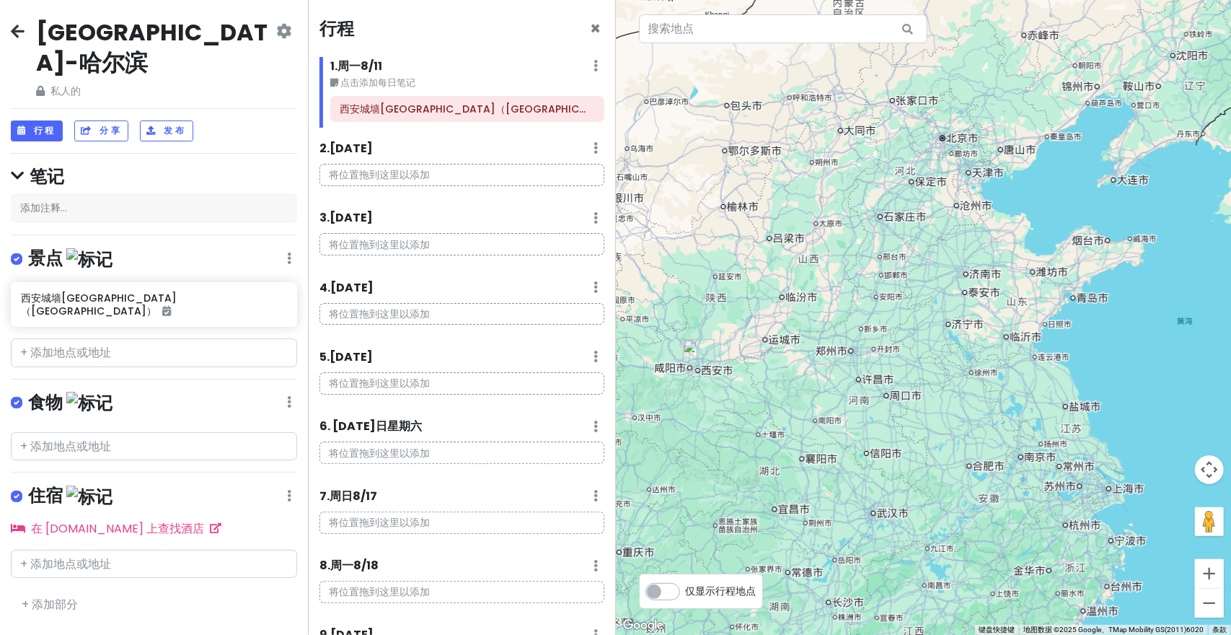
drag, startPoint x: 978, startPoint y: 396, endPoint x: 985, endPoint y: 419, distance: 24.0
click at [985, 419] on div at bounding box center [924, 317] width 616 height 635
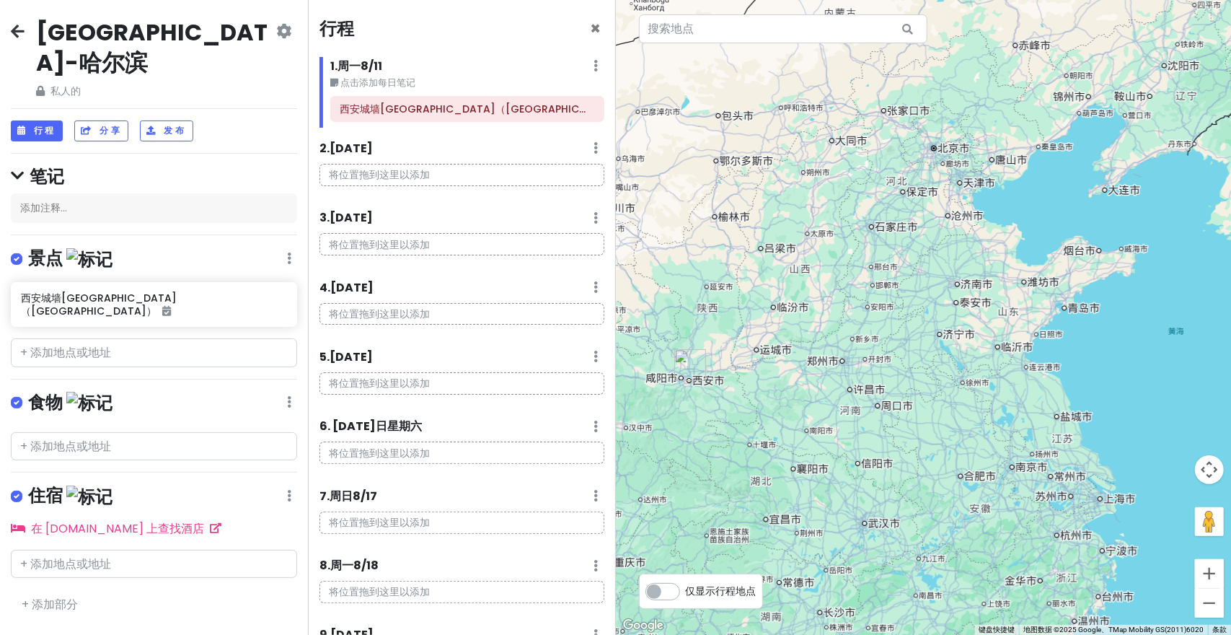
drag, startPoint x: 993, startPoint y: 416, endPoint x: 984, endPoint y: 426, distance: 13.8
click at [984, 426] on div at bounding box center [924, 317] width 616 height 635
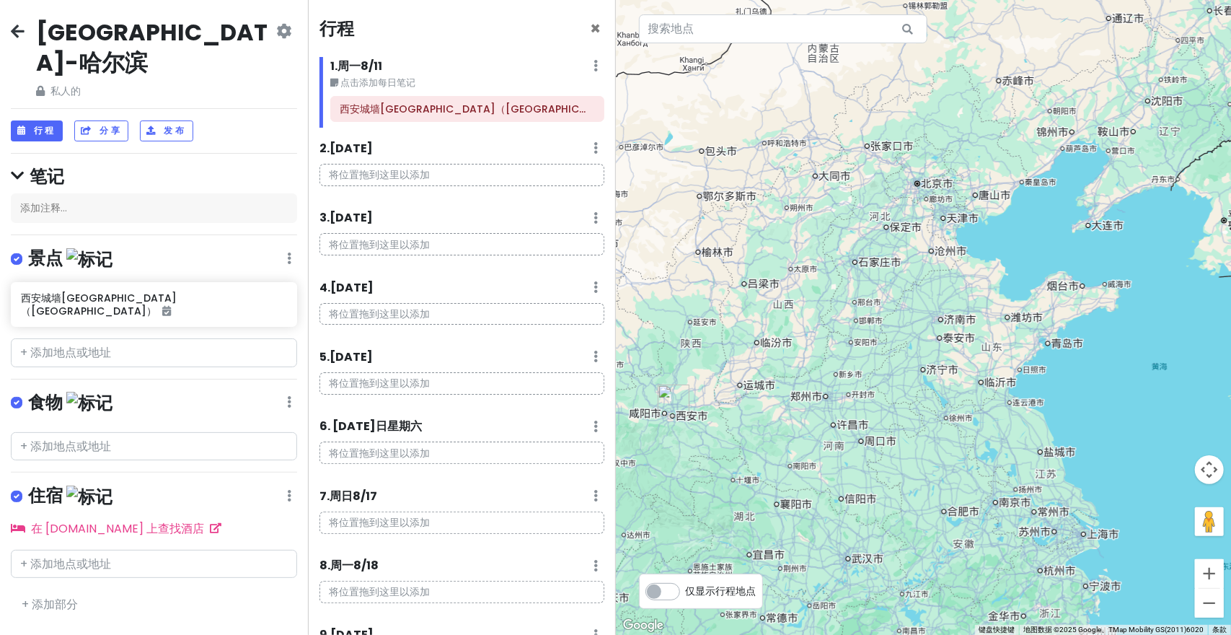
drag, startPoint x: 987, startPoint y: 442, endPoint x: 976, endPoint y: 461, distance: 22.0
click at [976, 461] on div at bounding box center [924, 317] width 616 height 635
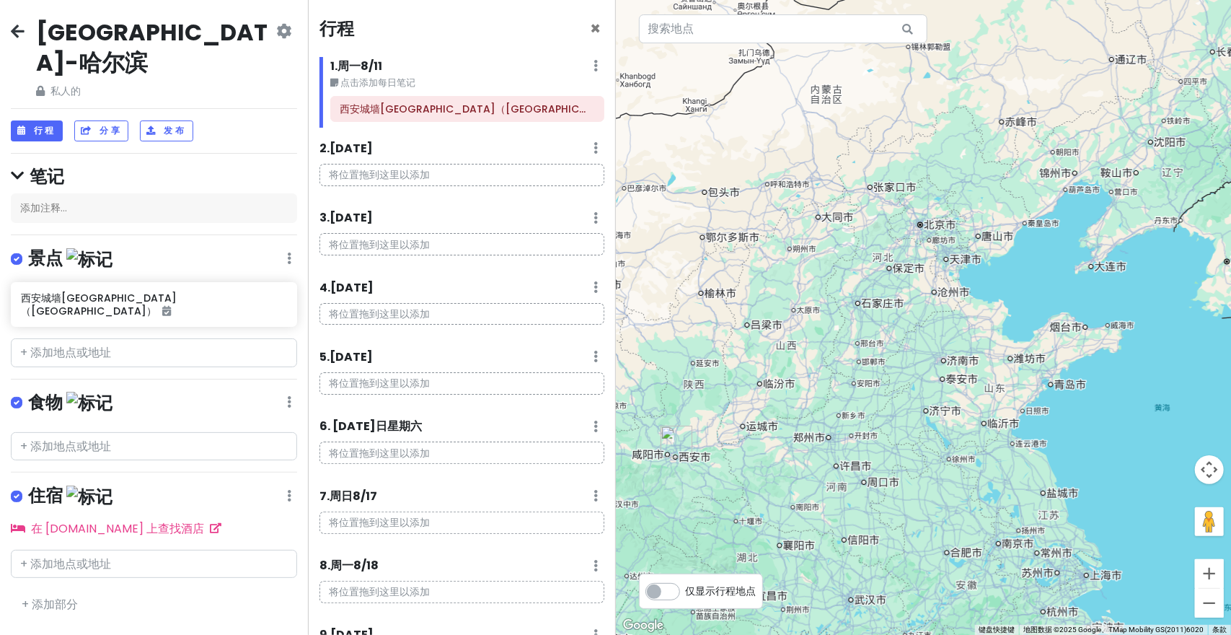
drag, startPoint x: 999, startPoint y: 428, endPoint x: 1000, endPoint y: 443, distance: 15.9
click at [1000, 456] on div at bounding box center [924, 317] width 616 height 635
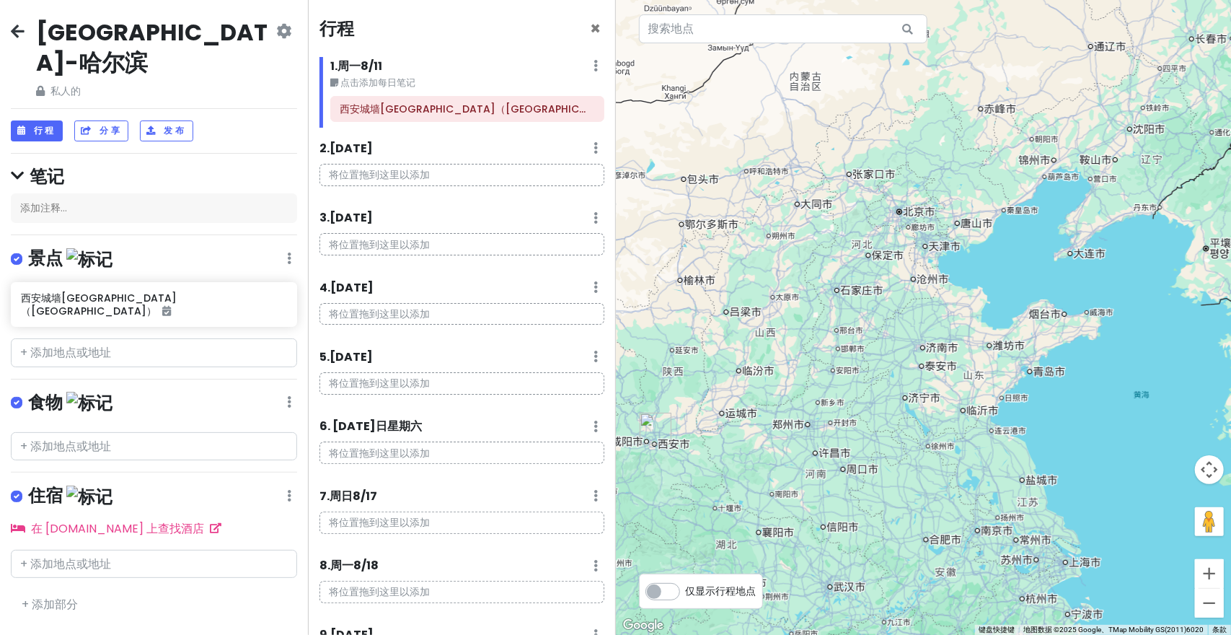
drag, startPoint x: 1009, startPoint y: 422, endPoint x: 992, endPoint y: 413, distance: 19.3
click at [992, 413] on div at bounding box center [924, 317] width 616 height 635
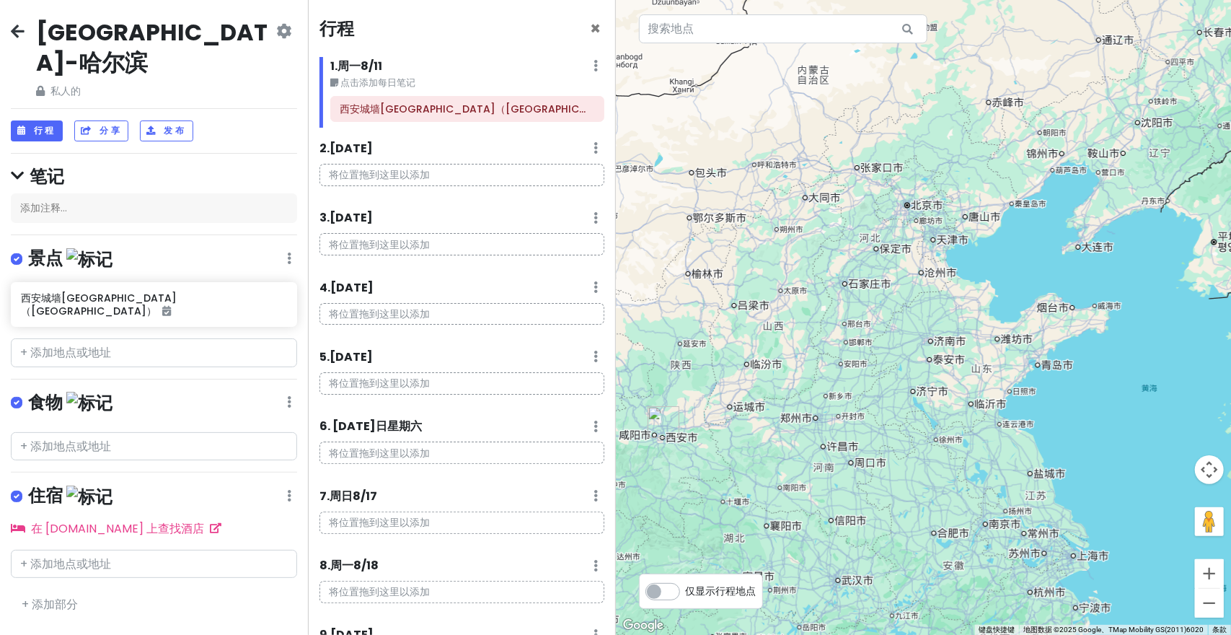
drag, startPoint x: 988, startPoint y: 413, endPoint x: 995, endPoint y: 410, distance: 7.8
click at [995, 410] on div at bounding box center [924, 317] width 616 height 635
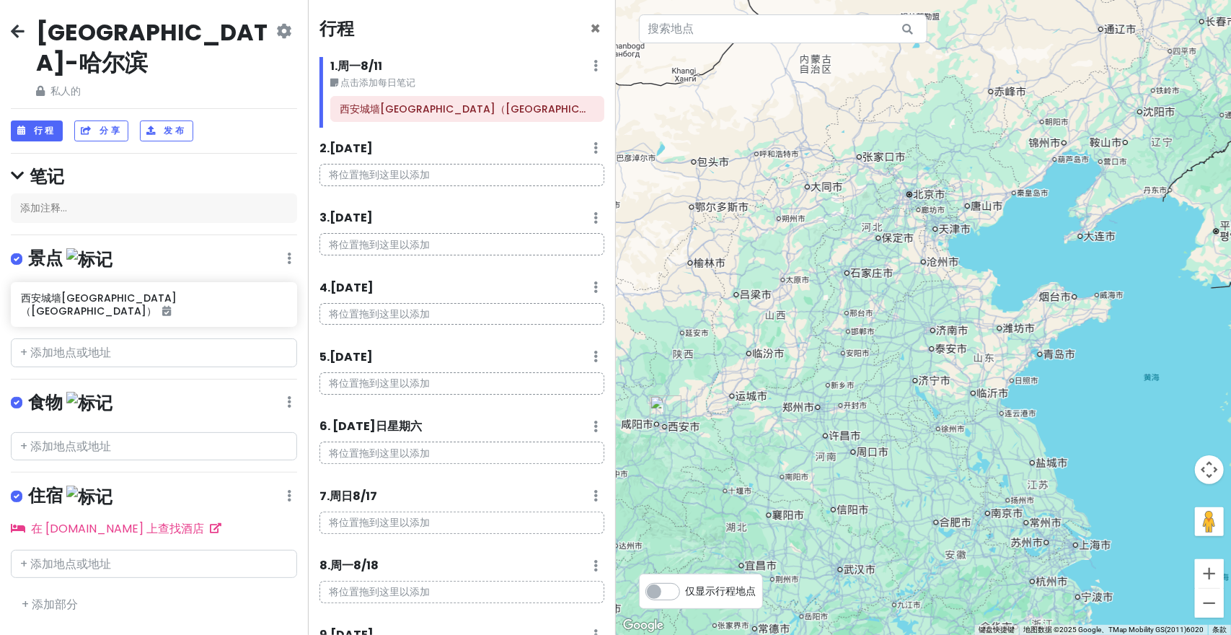
drag, startPoint x: 1002, startPoint y: 445, endPoint x: 1004, endPoint y: 434, distance: 11.0
click at [1004, 434] on div at bounding box center [924, 317] width 616 height 635
drag, startPoint x: 1053, startPoint y: 482, endPoint x: 1052, endPoint y: 490, distance: 8.7
click at [1052, 490] on div at bounding box center [924, 317] width 616 height 635
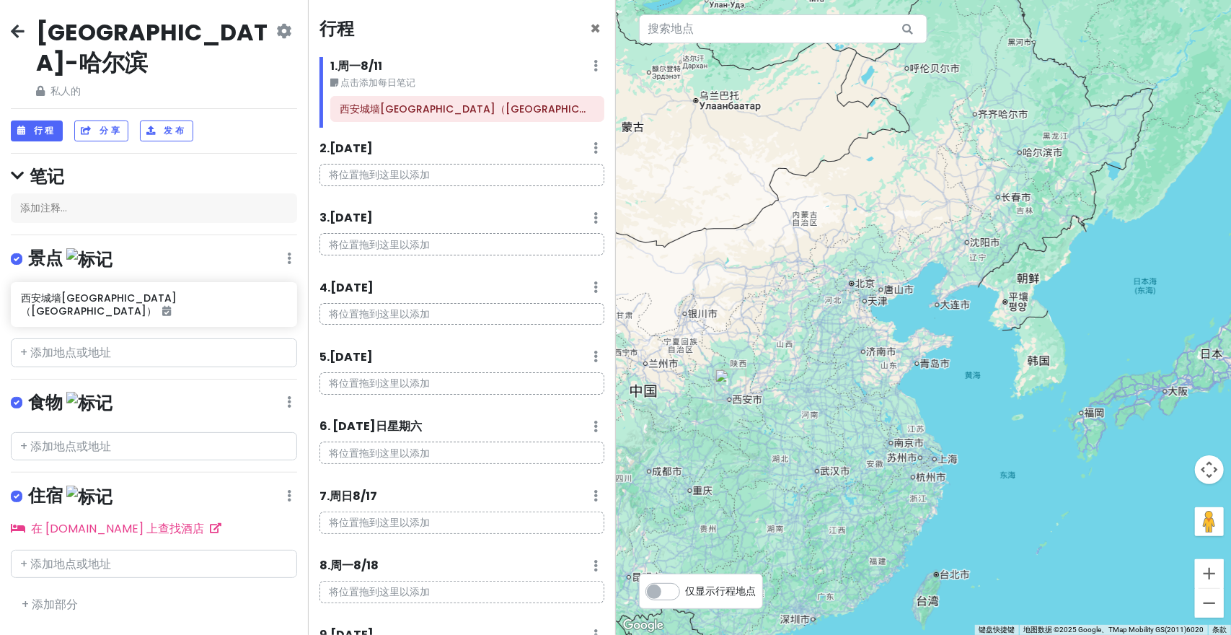
drag, startPoint x: 926, startPoint y: 370, endPoint x: 843, endPoint y: 379, distance: 83.4
click at [845, 379] on div at bounding box center [924, 317] width 616 height 635
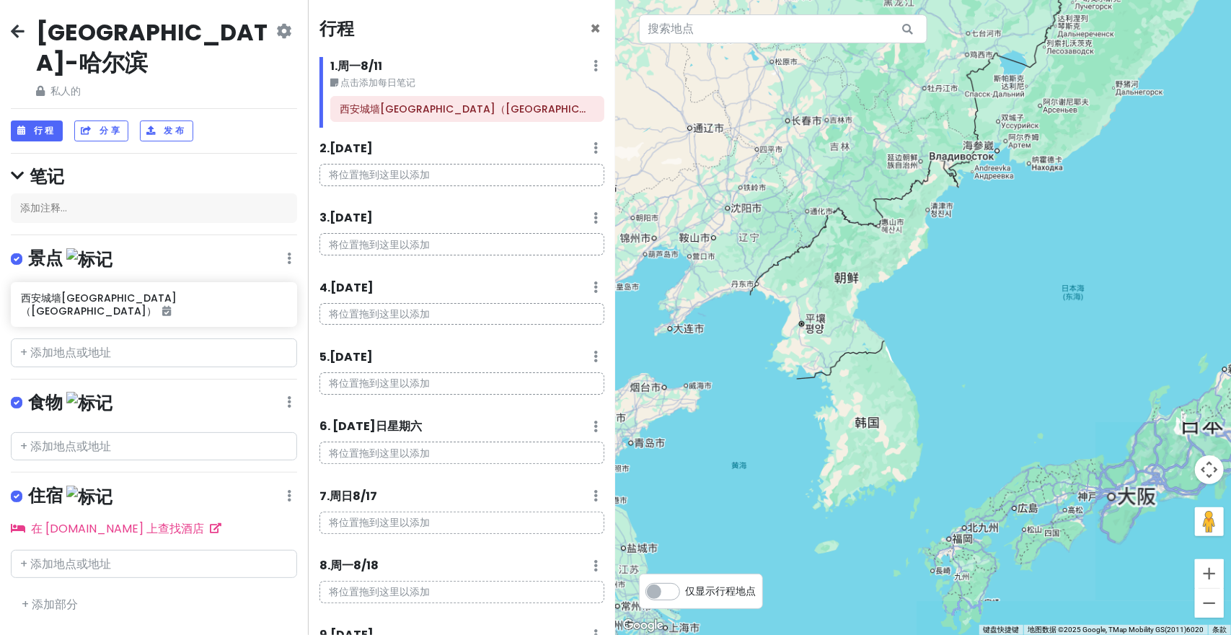
drag, startPoint x: 1015, startPoint y: 376, endPoint x: 1022, endPoint y: 396, distance: 21.2
click at [1022, 396] on div at bounding box center [924, 317] width 616 height 635
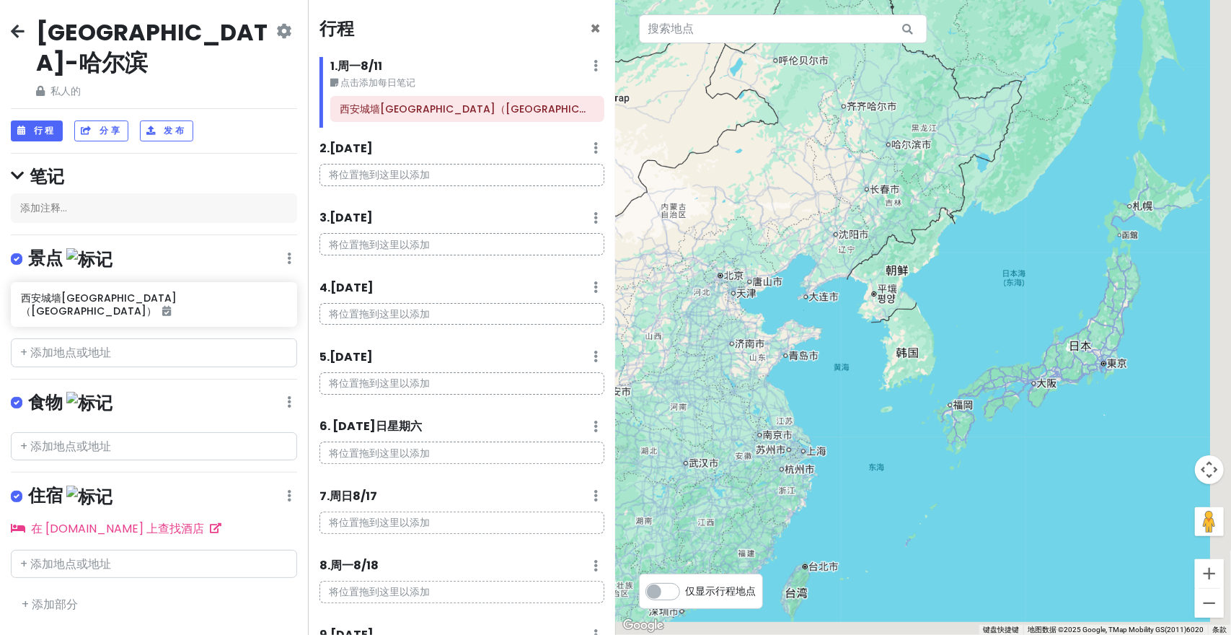
drag, startPoint x: 1008, startPoint y: 435, endPoint x: 972, endPoint y: 373, distance: 71.7
click at [974, 375] on div at bounding box center [924, 317] width 616 height 635
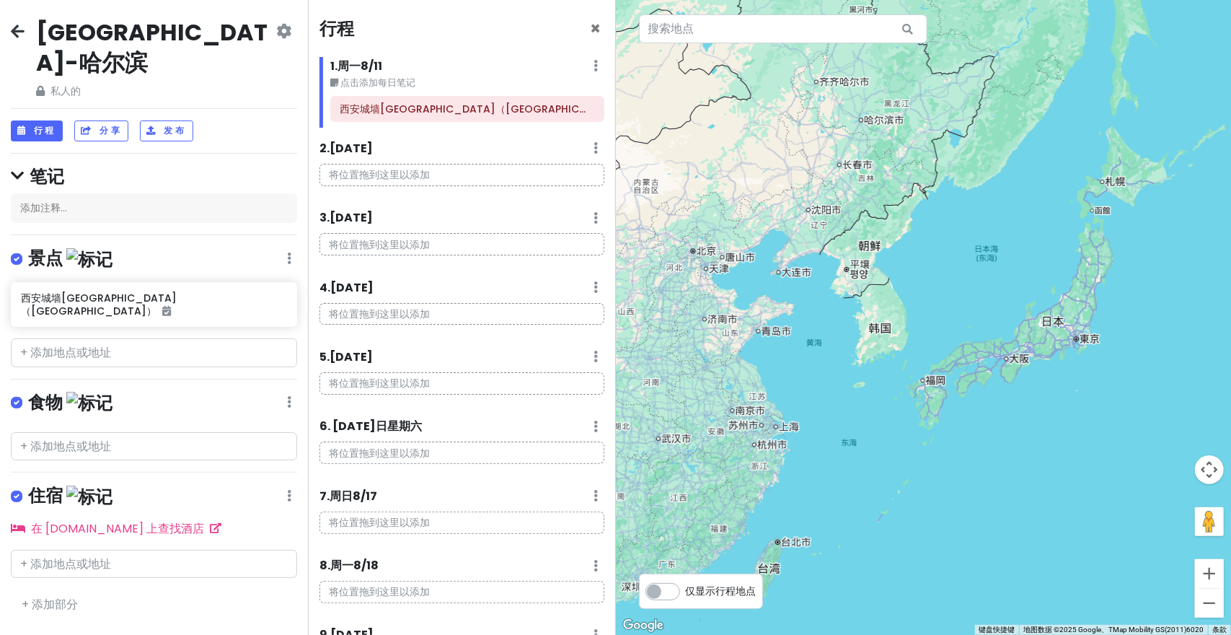
drag, startPoint x: 1055, startPoint y: 427, endPoint x: 1024, endPoint y: 417, distance: 32.4
click at [1033, 420] on div at bounding box center [924, 317] width 616 height 635
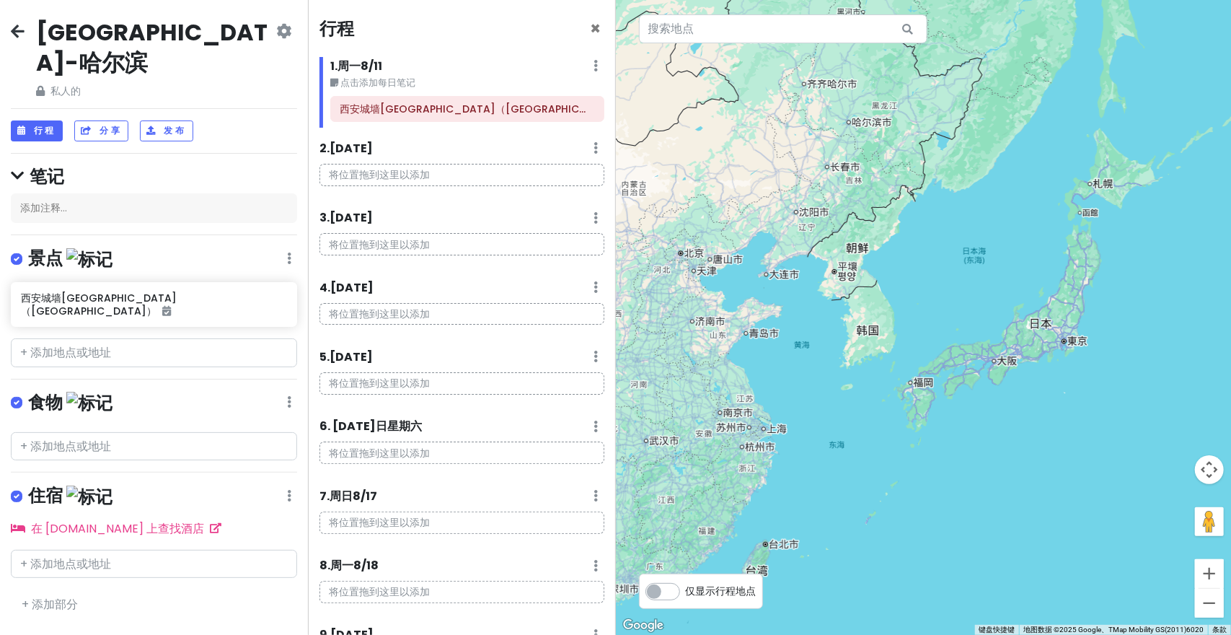
drag, startPoint x: 958, startPoint y: 399, endPoint x: 946, endPoint y: 401, distance: 11.7
click at [946, 401] on div at bounding box center [924, 317] width 616 height 635
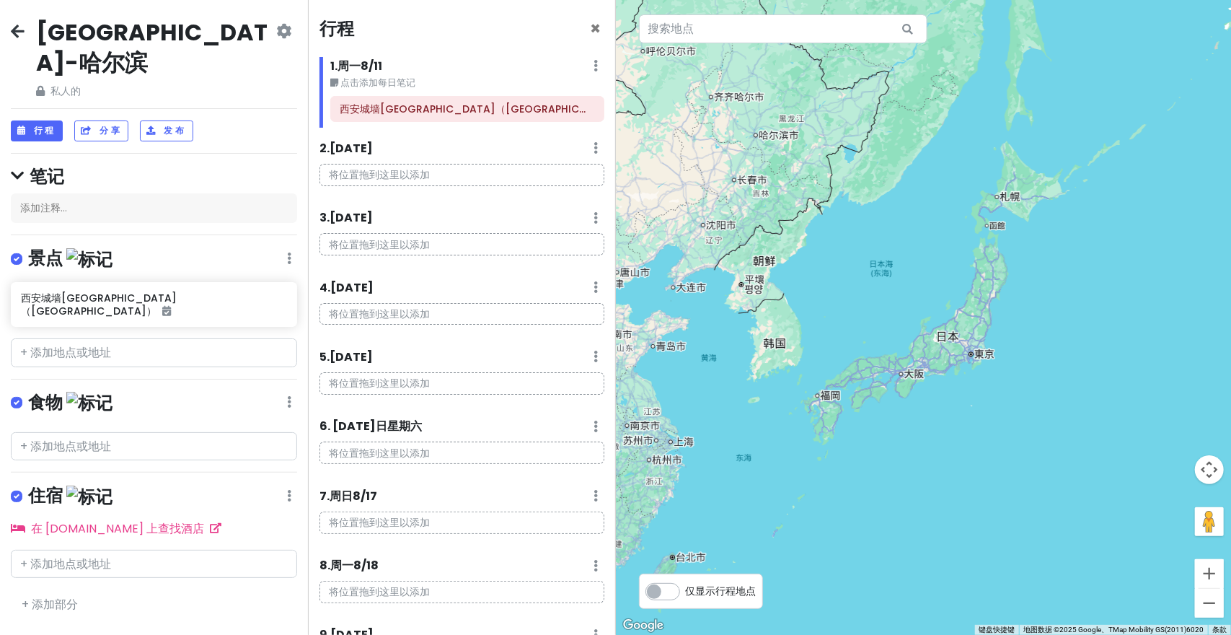
drag, startPoint x: 1002, startPoint y: 389, endPoint x: 906, endPoint y: 403, distance: 96.2
click at [906, 403] on div at bounding box center [924, 317] width 616 height 635
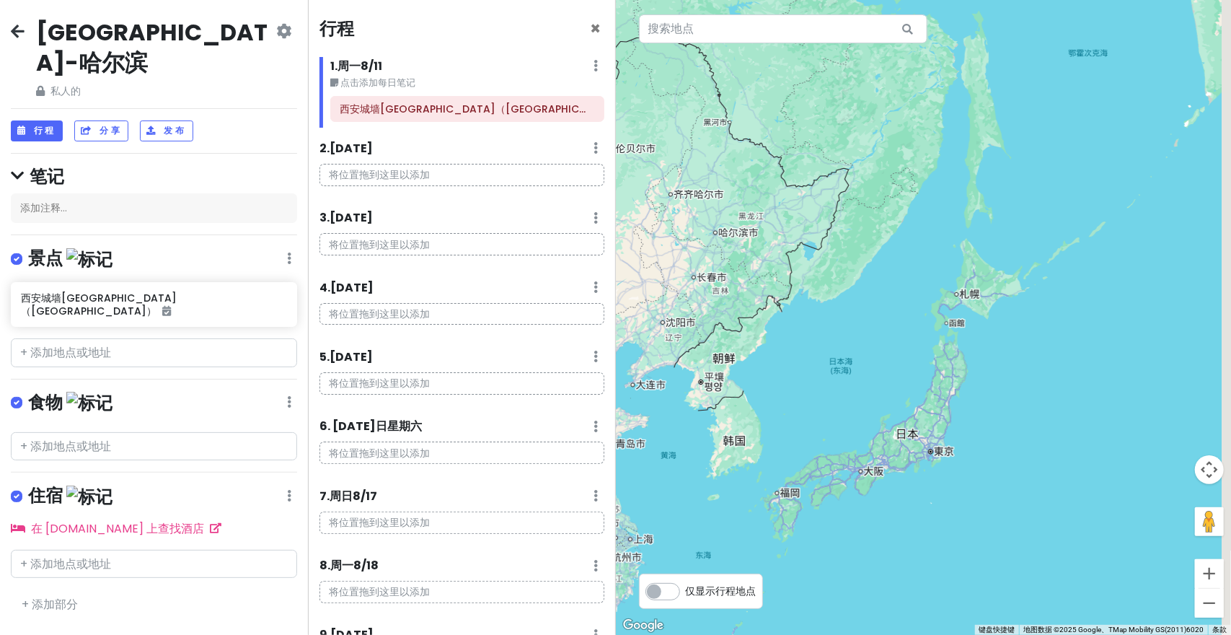
drag, startPoint x: 1034, startPoint y: 348, endPoint x: 999, endPoint y: 436, distance: 94.1
click at [999, 436] on div at bounding box center [924, 317] width 616 height 635
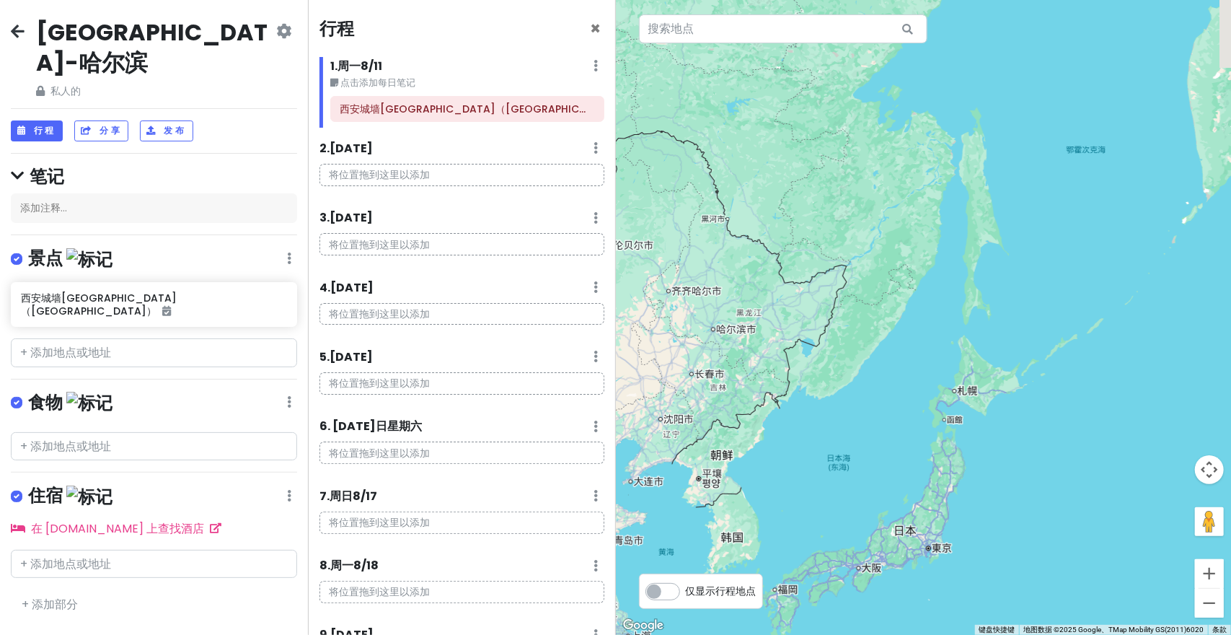
drag, startPoint x: 1015, startPoint y: 350, endPoint x: 1020, endPoint y: 392, distance: 42.1
click at [1006, 461] on div at bounding box center [924, 317] width 616 height 635
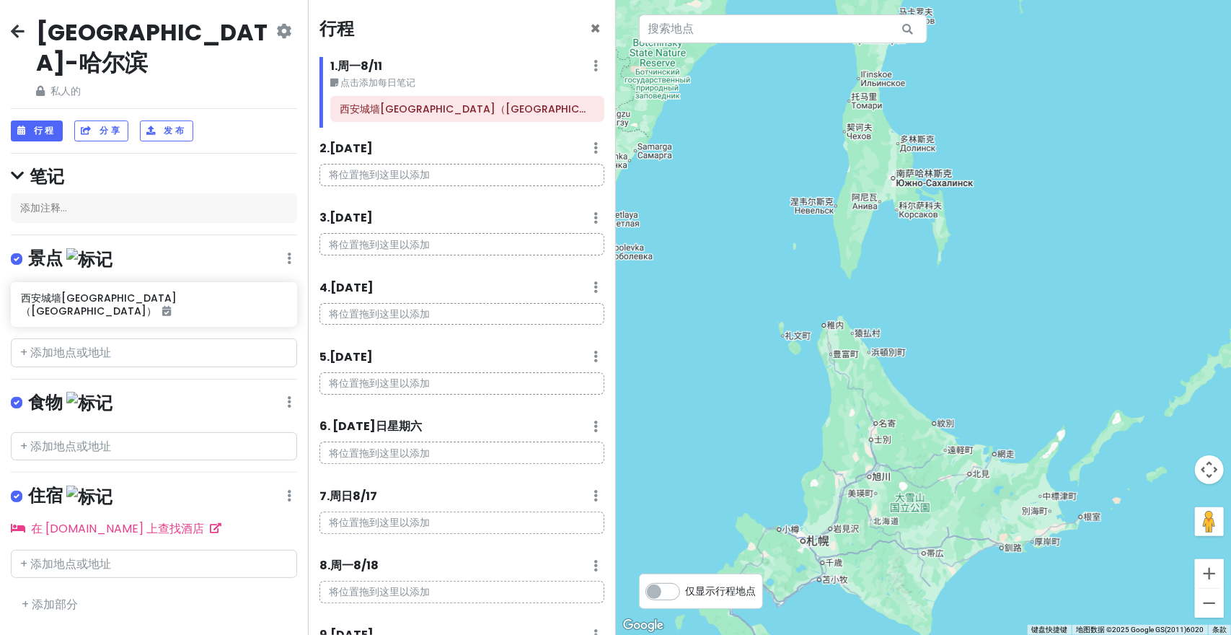
drag, startPoint x: 919, startPoint y: 417, endPoint x: 926, endPoint y: 409, distance: 10.8
click at [926, 409] on div at bounding box center [924, 317] width 616 height 635
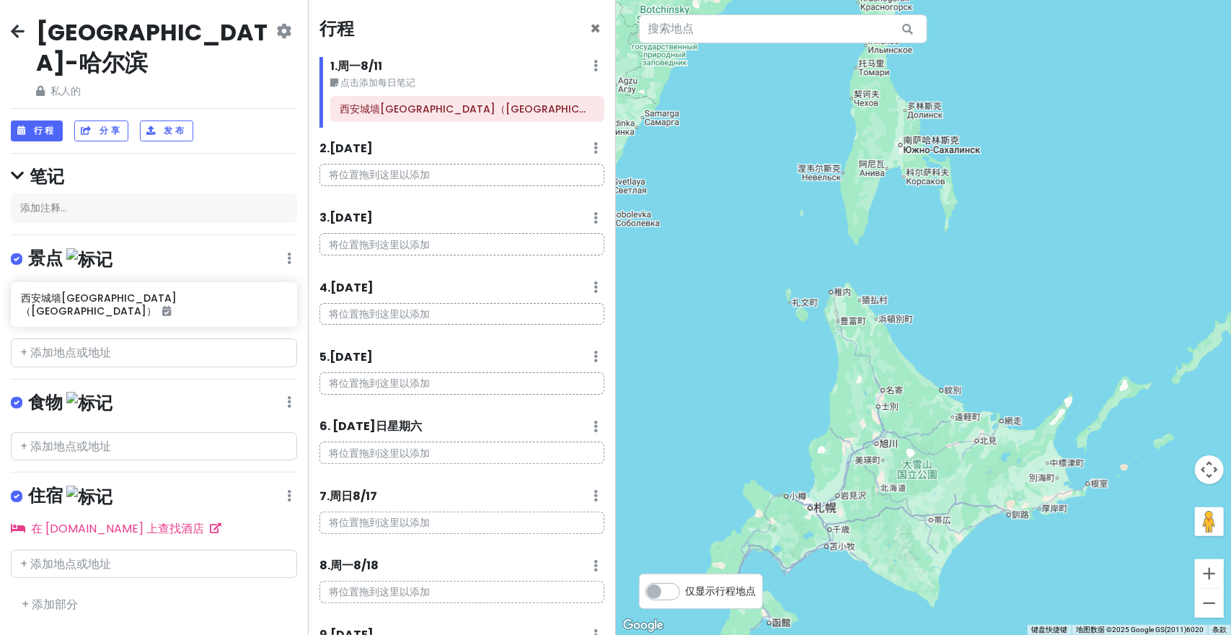
drag, startPoint x: 955, startPoint y: 478, endPoint x: 944, endPoint y: 377, distance: 101.5
click at [943, 386] on div at bounding box center [924, 317] width 616 height 635
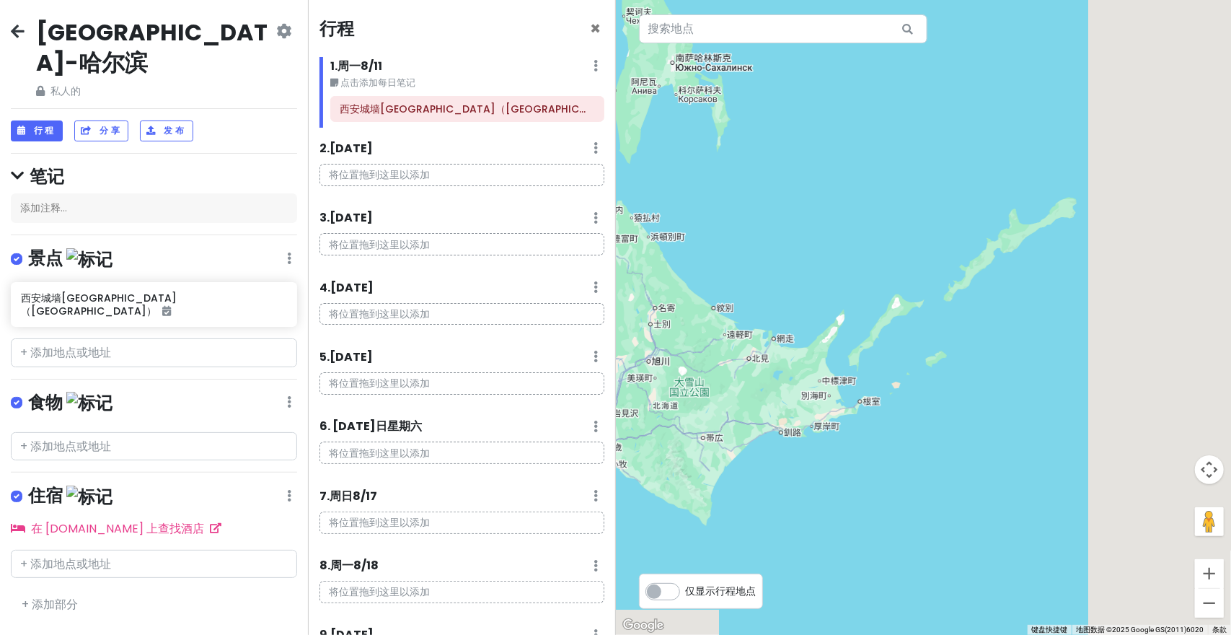
drag, startPoint x: 1028, startPoint y: 377, endPoint x: 852, endPoint y: 365, distance: 176.4
click at [836, 366] on div at bounding box center [924, 317] width 616 height 635
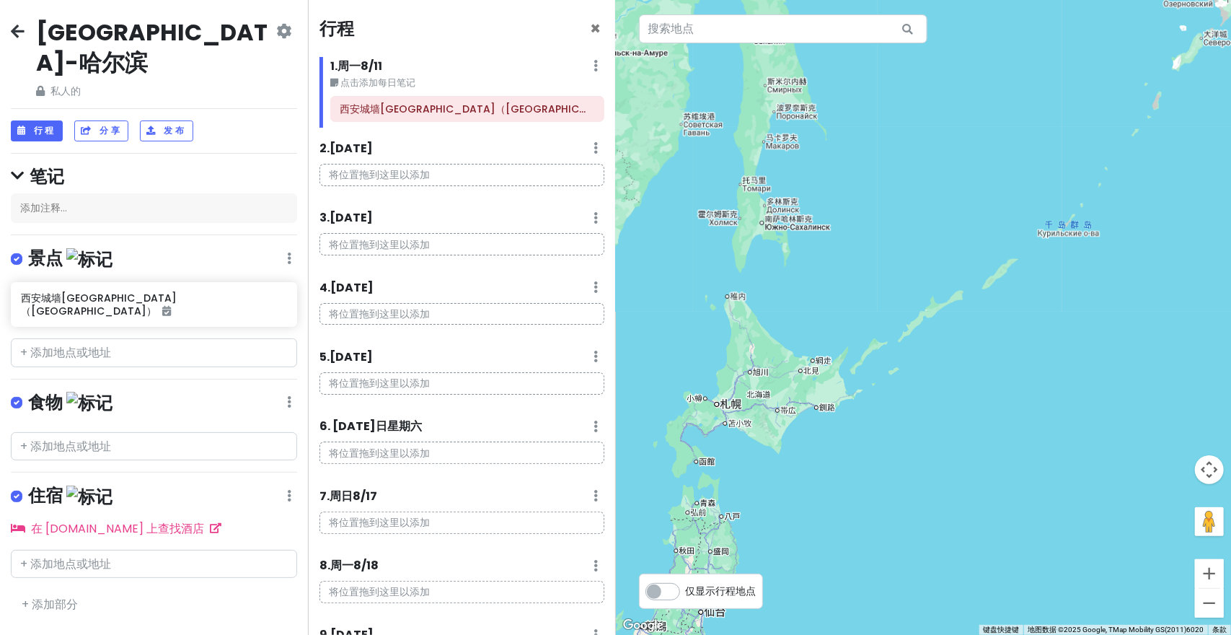
drag, startPoint x: 974, startPoint y: 351, endPoint x: 927, endPoint y: 376, distance: 53.2
click at [929, 376] on div at bounding box center [924, 317] width 616 height 635
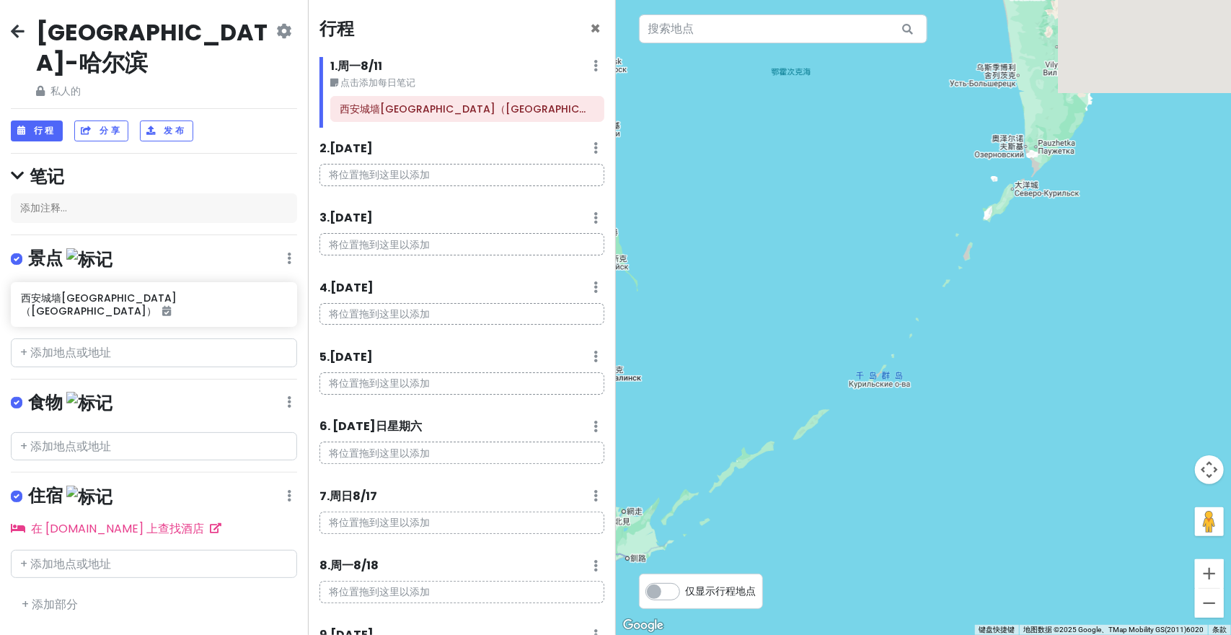
drag, startPoint x: 984, startPoint y: 332, endPoint x: 862, endPoint y: 443, distance: 165.4
click at [862, 443] on div at bounding box center [924, 317] width 616 height 635
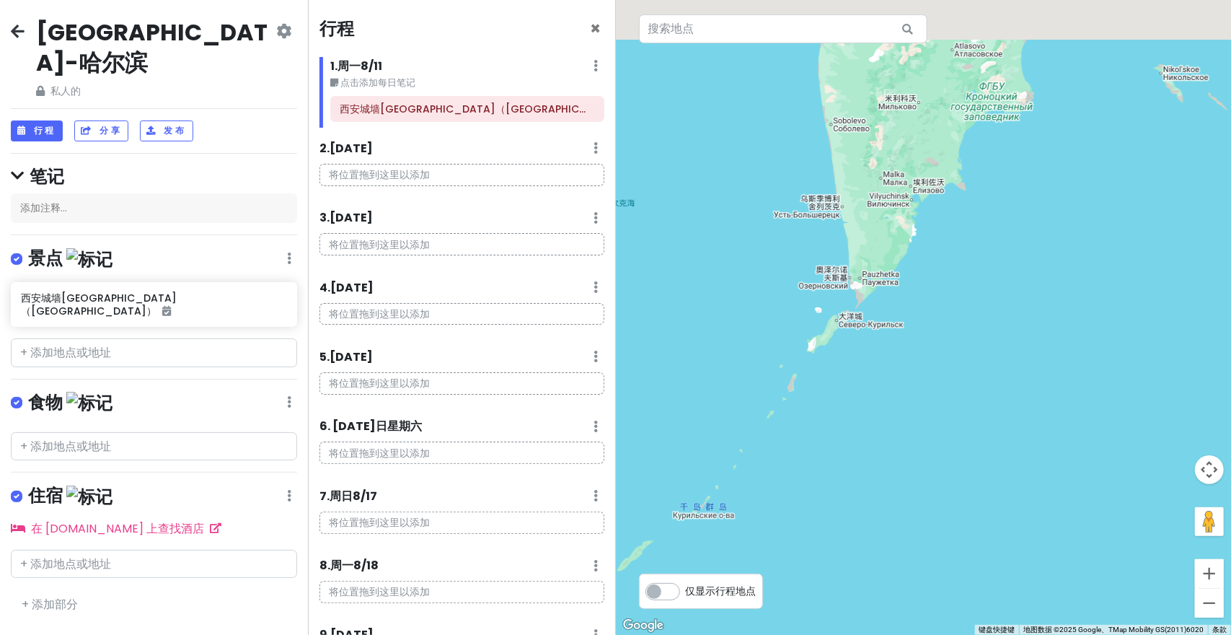
drag, startPoint x: 916, startPoint y: 442, endPoint x: 788, endPoint y: 517, distance: 148.7
click at [788, 517] on div at bounding box center [924, 317] width 616 height 635
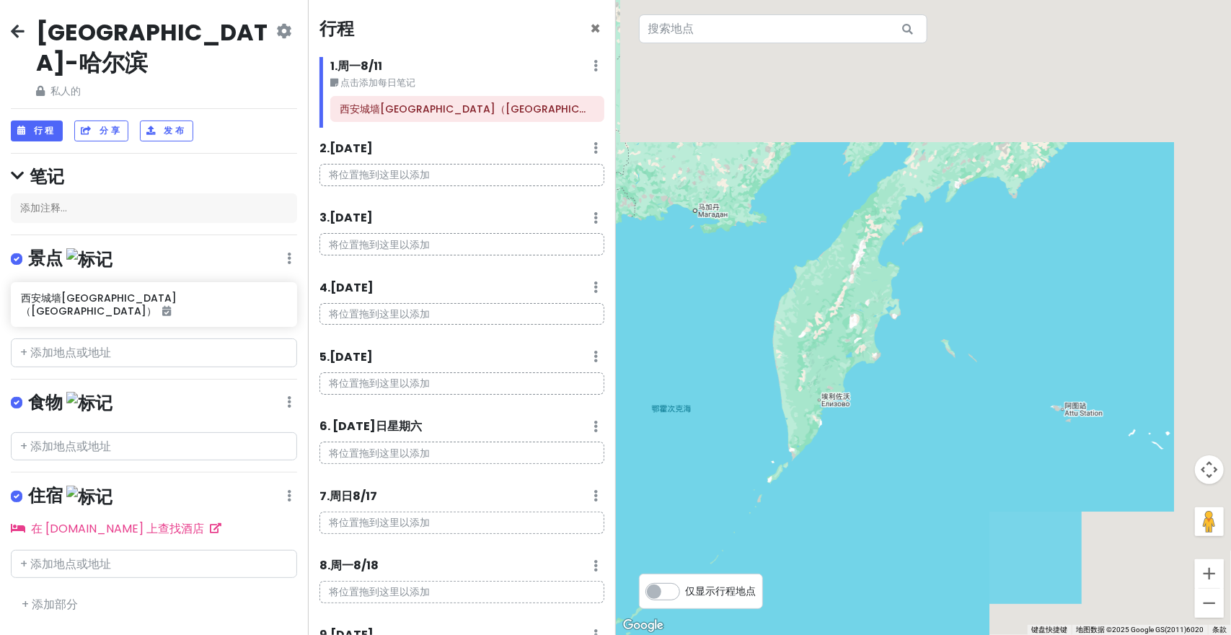
drag, startPoint x: 921, startPoint y: 405, endPoint x: 903, endPoint y: 416, distance: 21.4
click at [908, 437] on div at bounding box center [924, 317] width 616 height 635
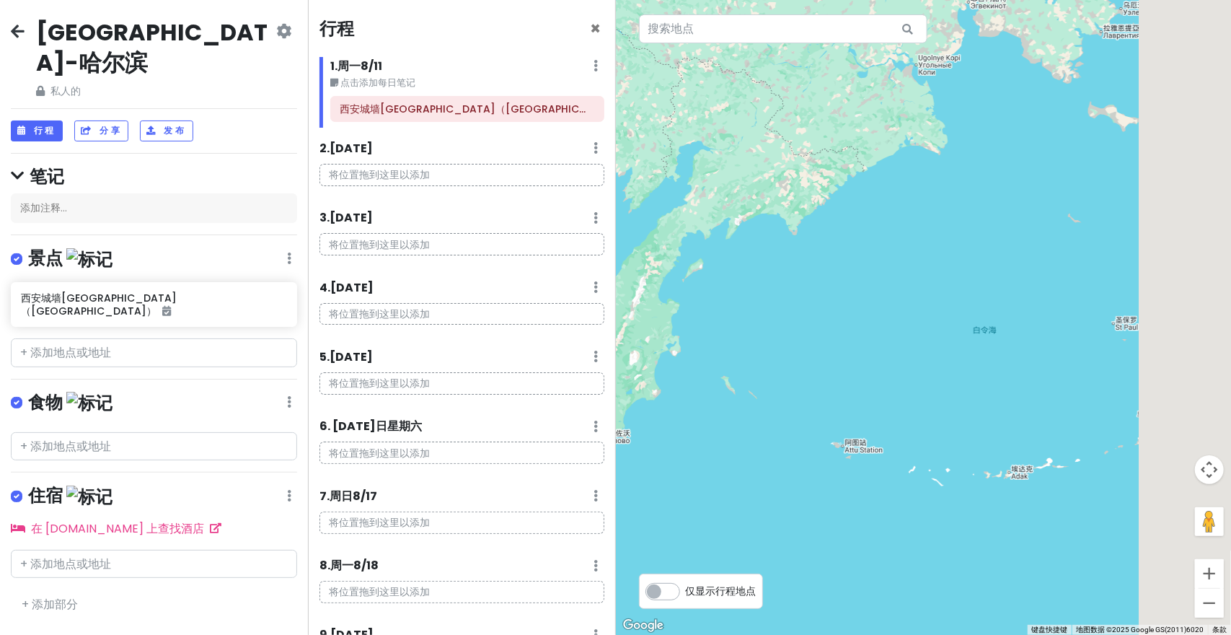
drag, startPoint x: 950, startPoint y: 423, endPoint x: 776, endPoint y: 449, distance: 176.4
click at [776, 449] on div at bounding box center [924, 317] width 616 height 635
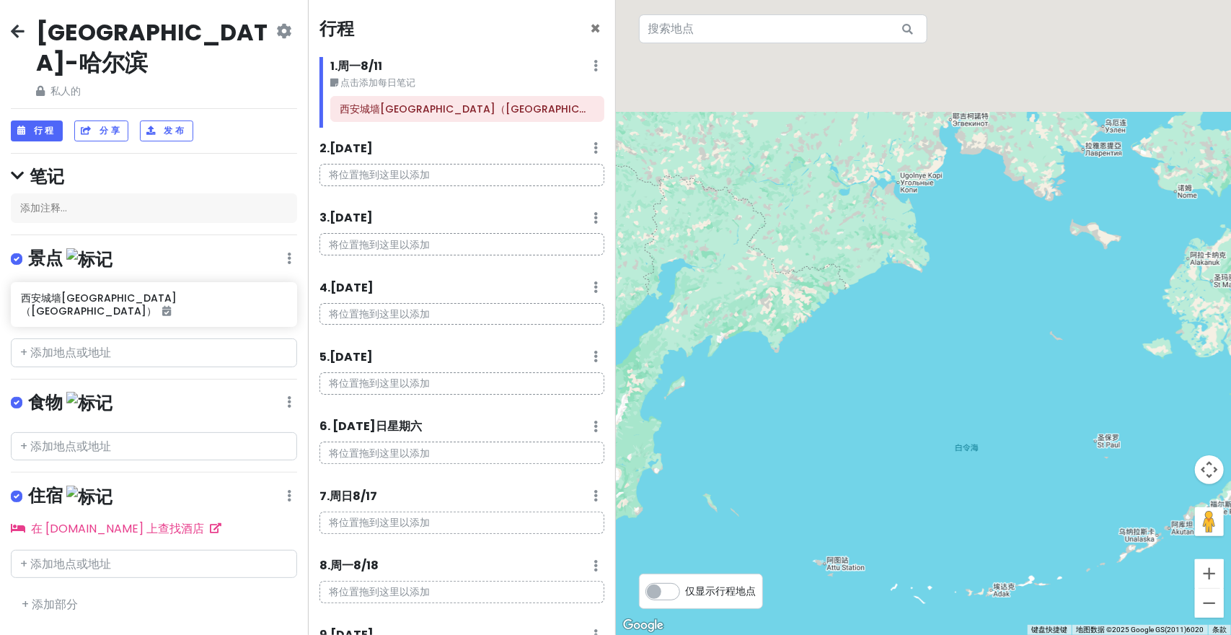
click at [927, 415] on div at bounding box center [924, 317] width 616 height 635
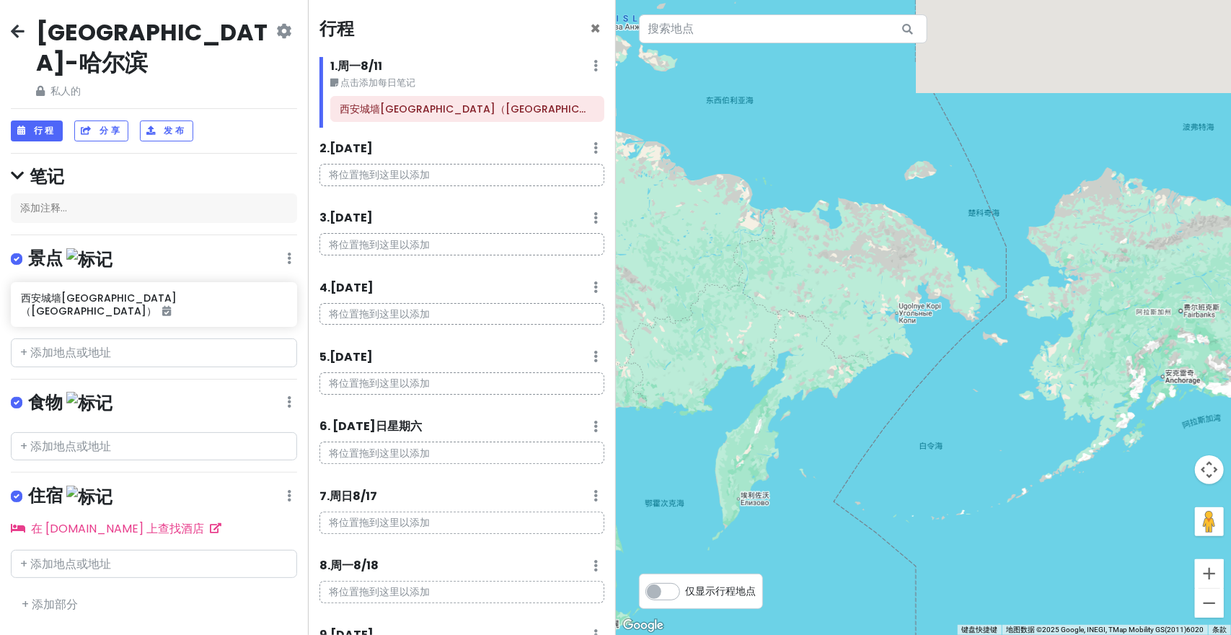
drag, startPoint x: 941, startPoint y: 387, endPoint x: 803, endPoint y: 348, distance: 143.1
click at [800, 352] on div at bounding box center [924, 317] width 616 height 635
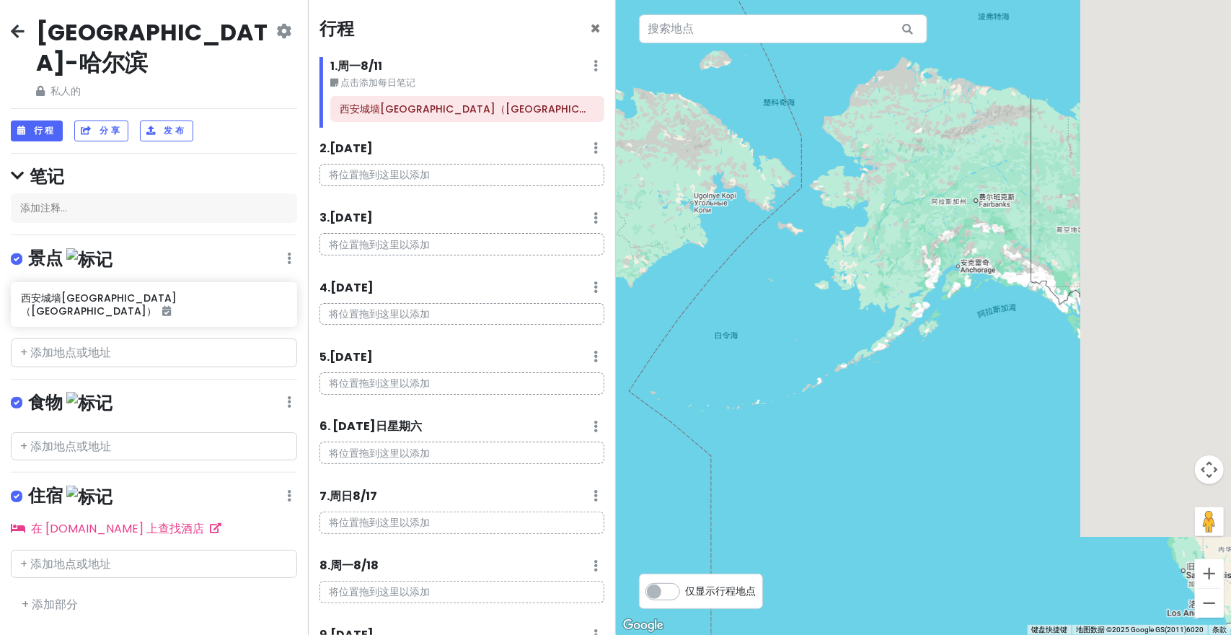
drag, startPoint x: 917, startPoint y: 361, endPoint x: 1002, endPoint y: 295, distance: 107.9
click at [993, 302] on div at bounding box center [924, 317] width 616 height 635
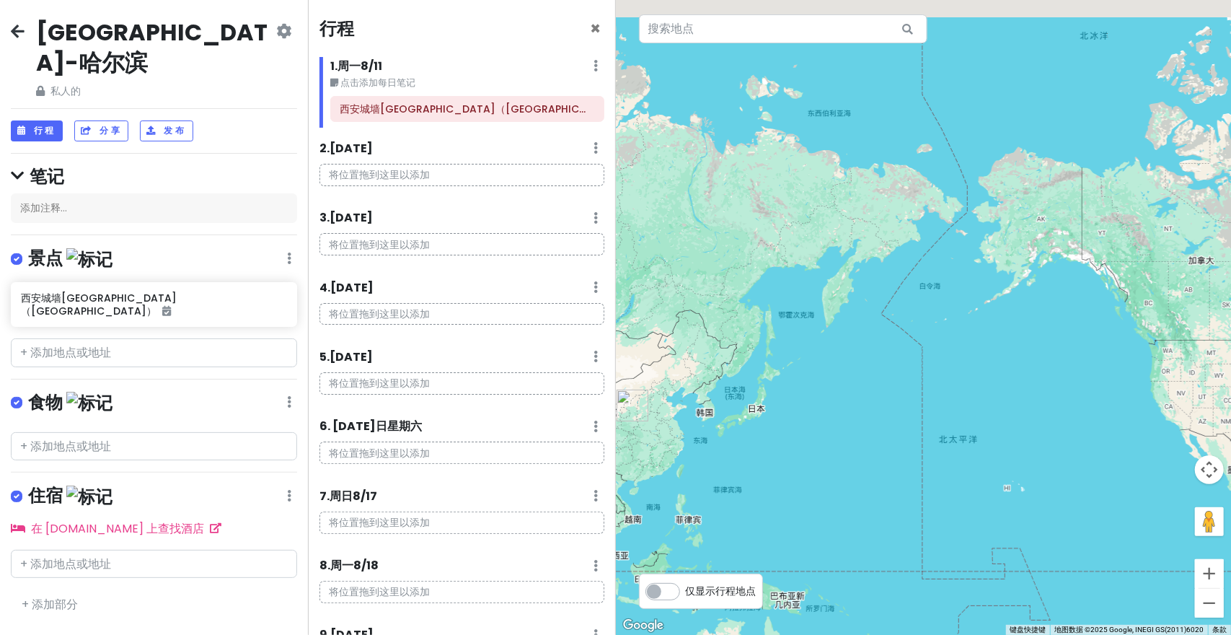
drag, startPoint x: 863, startPoint y: 394, endPoint x: 921, endPoint y: 363, distance: 65.8
click at [930, 366] on div at bounding box center [924, 317] width 616 height 635
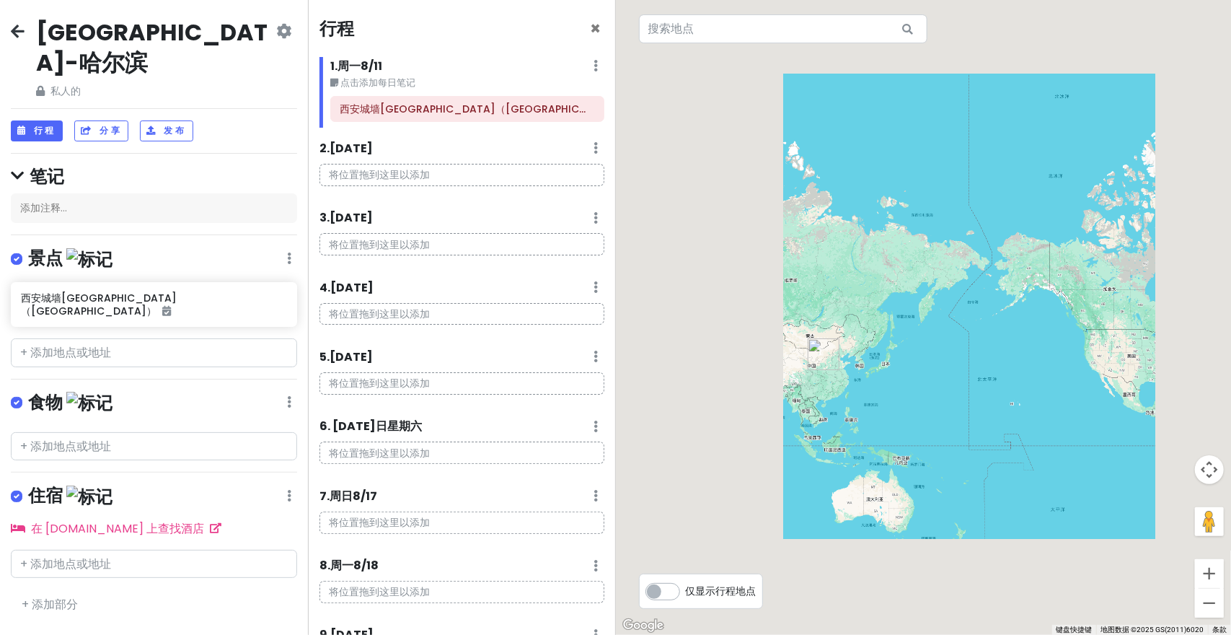
drag, startPoint x: 903, startPoint y: 371, endPoint x: 924, endPoint y: 366, distance: 22.4
click at [924, 366] on div at bounding box center [924, 317] width 616 height 635
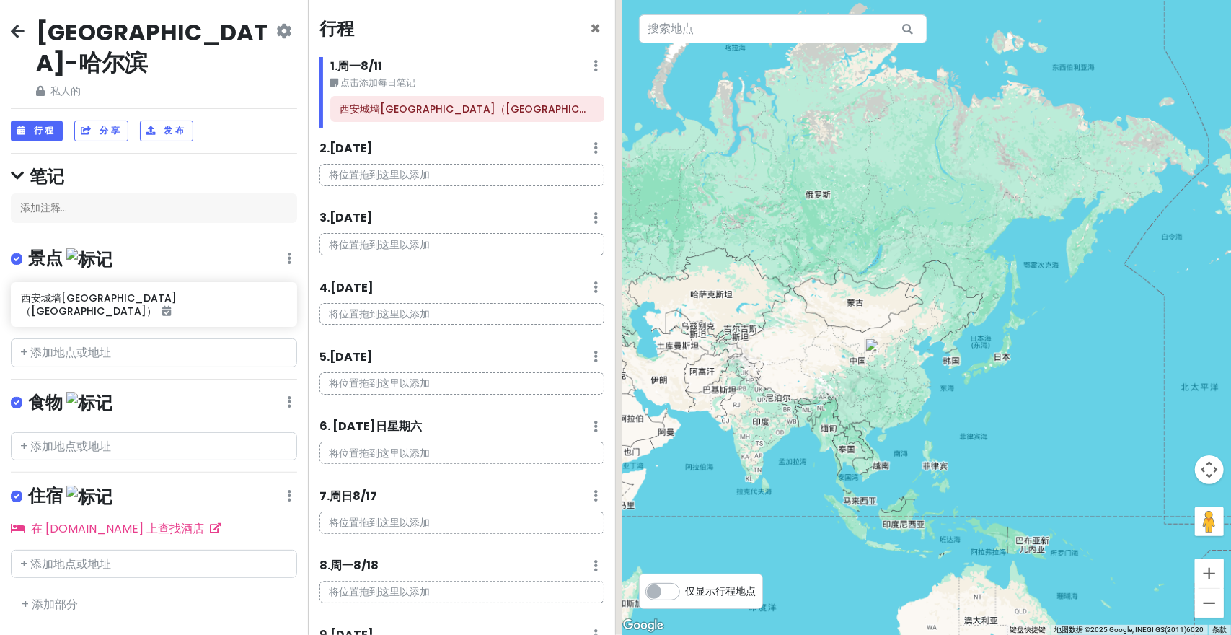
drag, startPoint x: 919, startPoint y: 382, endPoint x: 927, endPoint y: 384, distance: 8.1
click at [927, 384] on div at bounding box center [924, 317] width 616 height 635
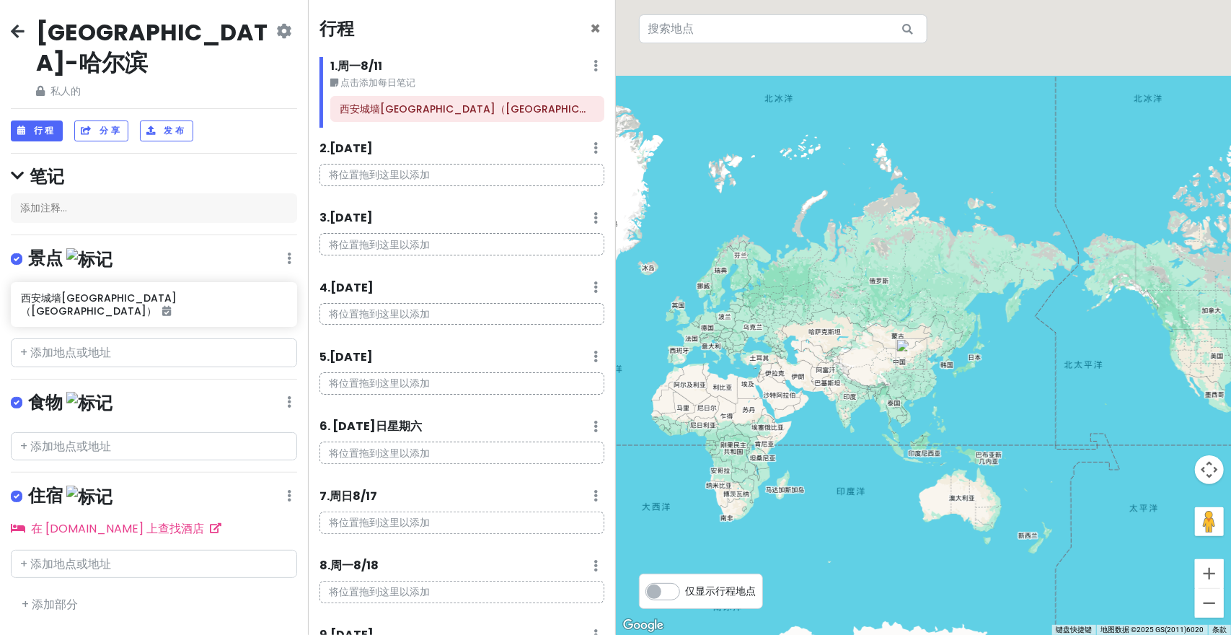
drag, startPoint x: 963, startPoint y: 402, endPoint x: 962, endPoint y: 373, distance: 28.9
click at [961, 374] on div at bounding box center [924, 317] width 616 height 635
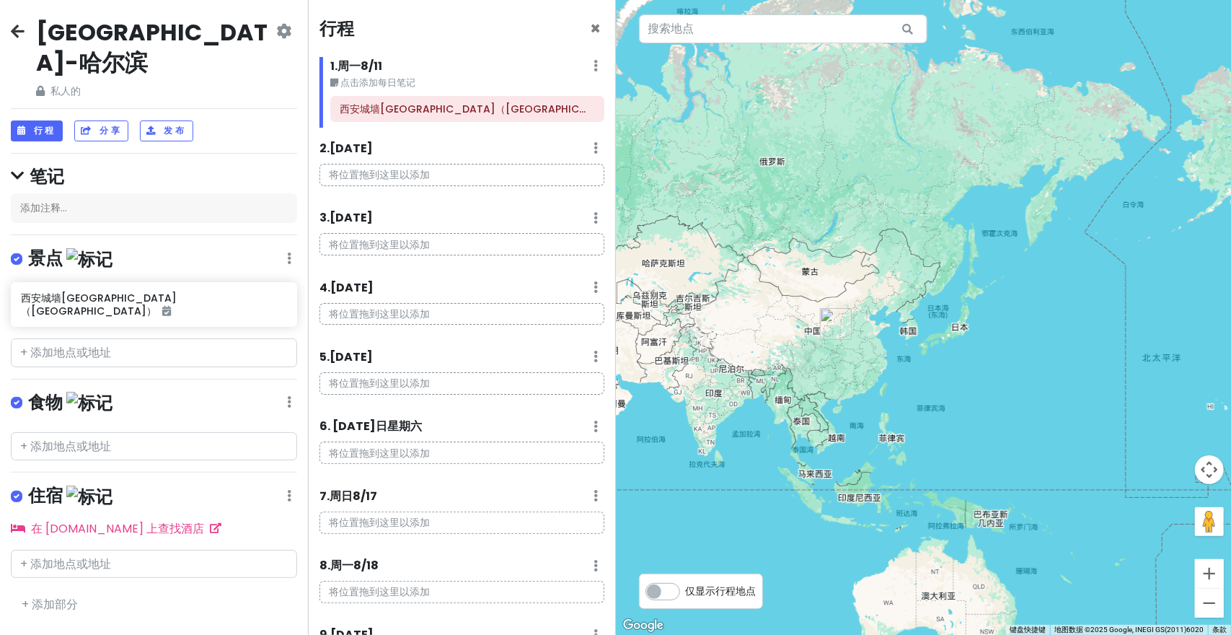
drag, startPoint x: 948, startPoint y: 395, endPoint x: 973, endPoint y: 380, distance: 28.8
click at [995, 389] on div at bounding box center [924, 317] width 616 height 635
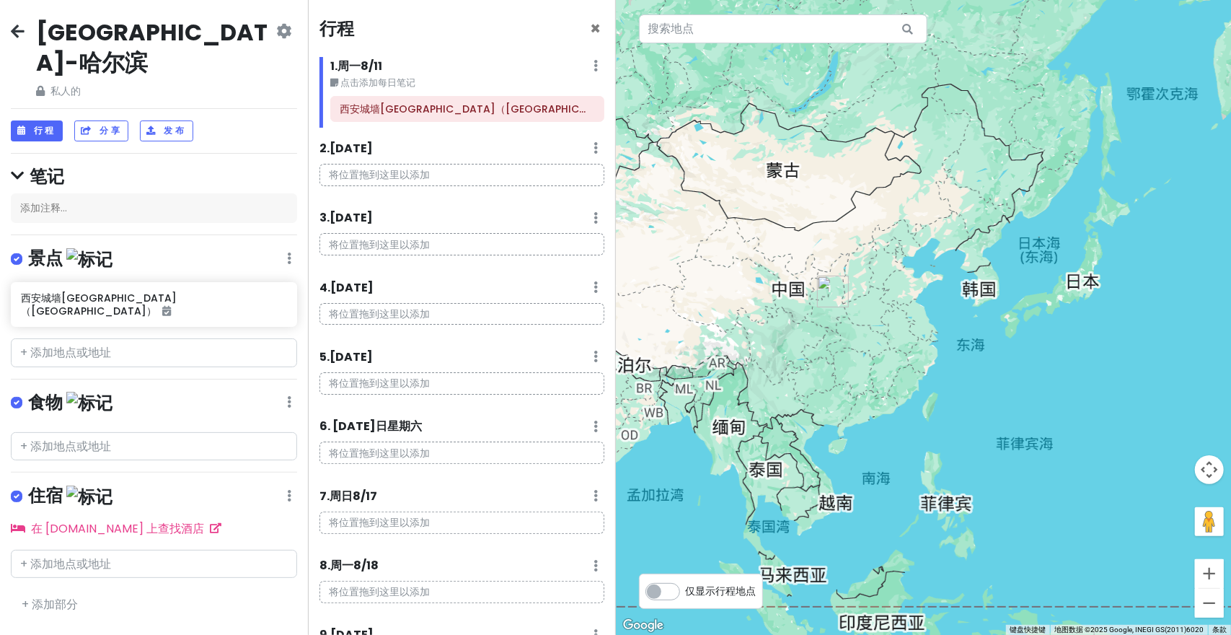
drag, startPoint x: 887, startPoint y: 358, endPoint x: 942, endPoint y: 366, distance: 55.4
click at [942, 366] on div at bounding box center [924, 317] width 616 height 635
